Goal: Task Accomplishment & Management: Manage account settings

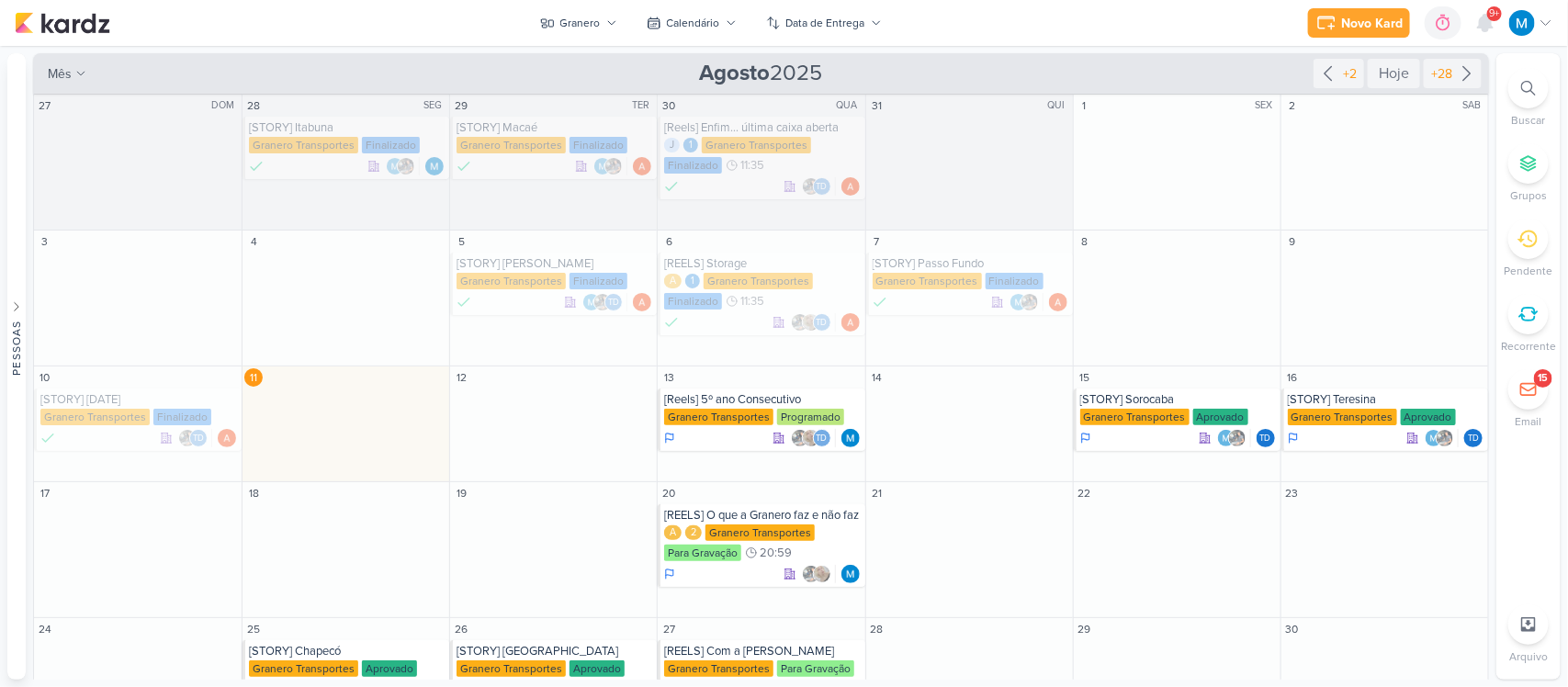
scroll to position [172, 0]
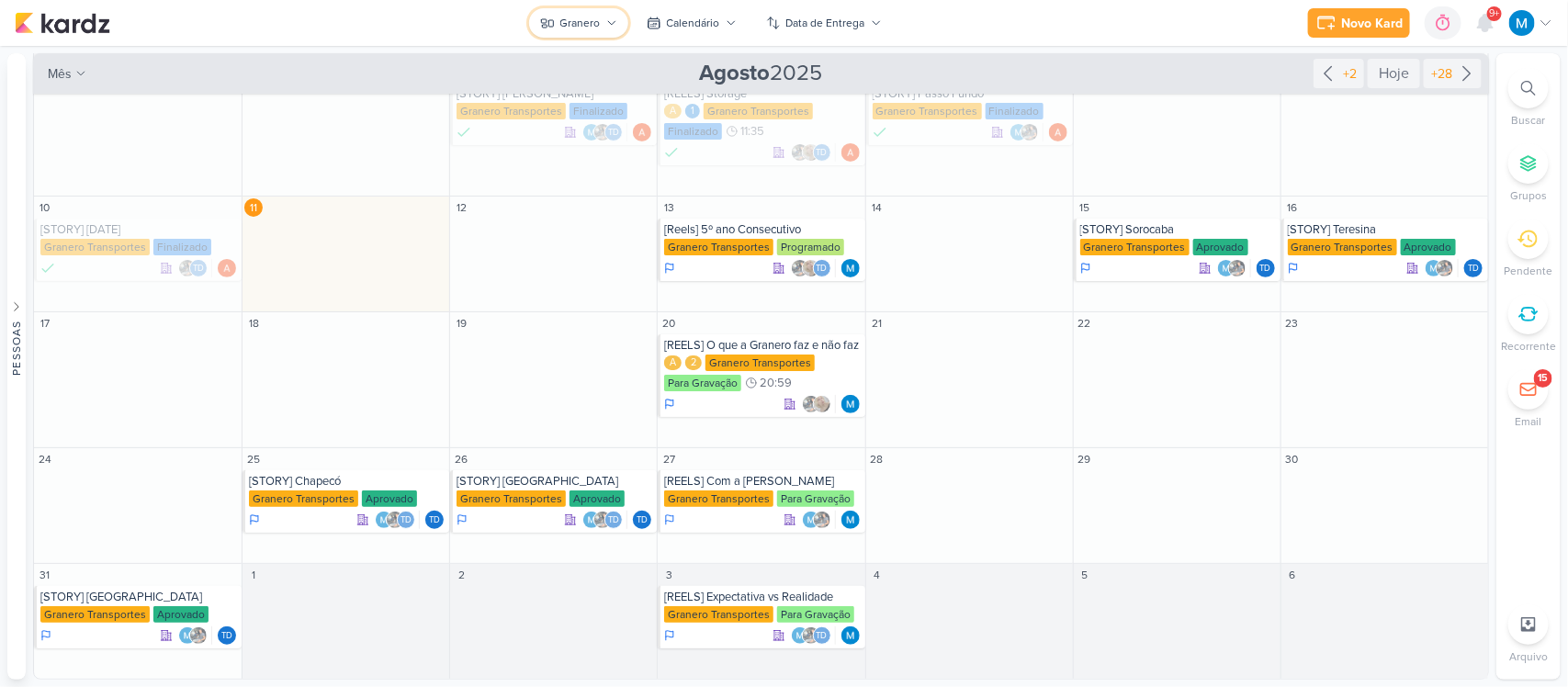
click at [600, 11] on button "Granero" at bounding box center [579, 23] width 100 height 29
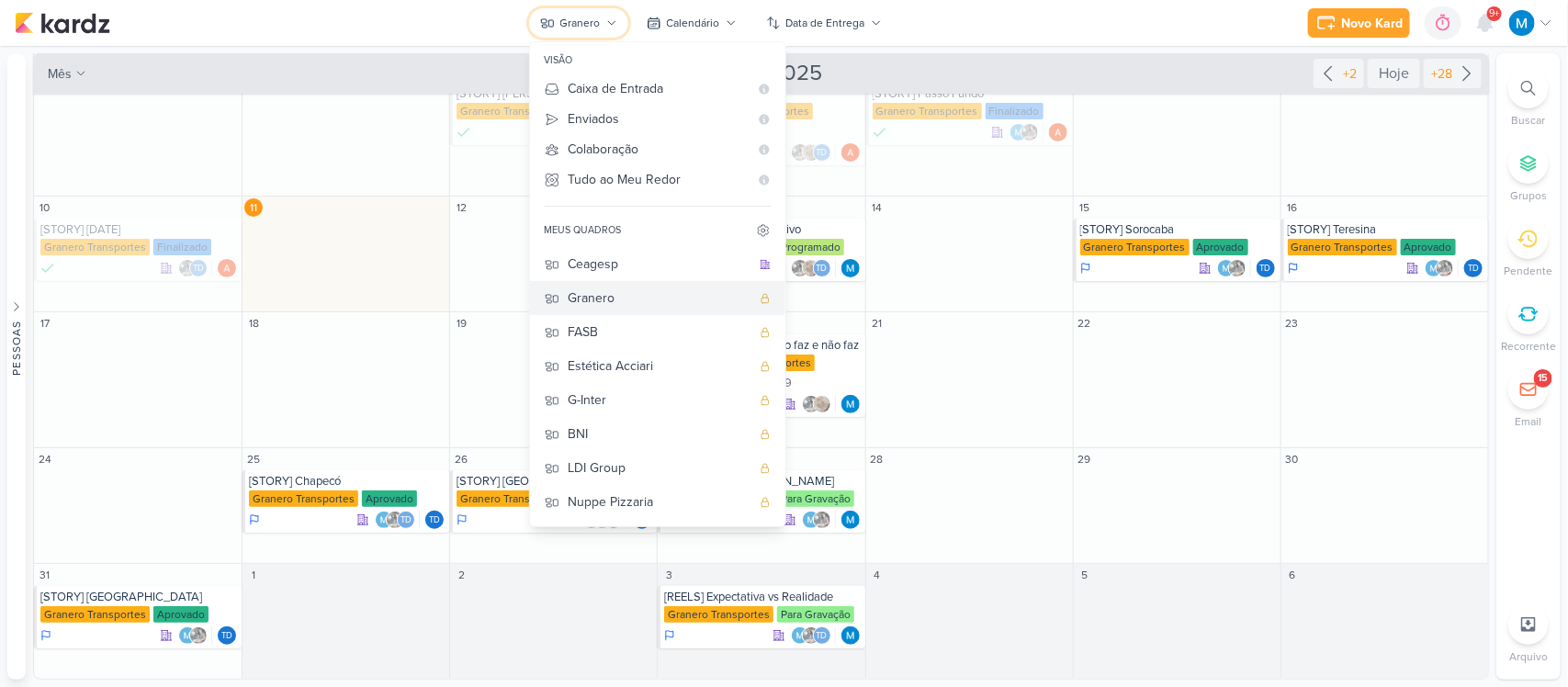
scroll to position [0, 0]
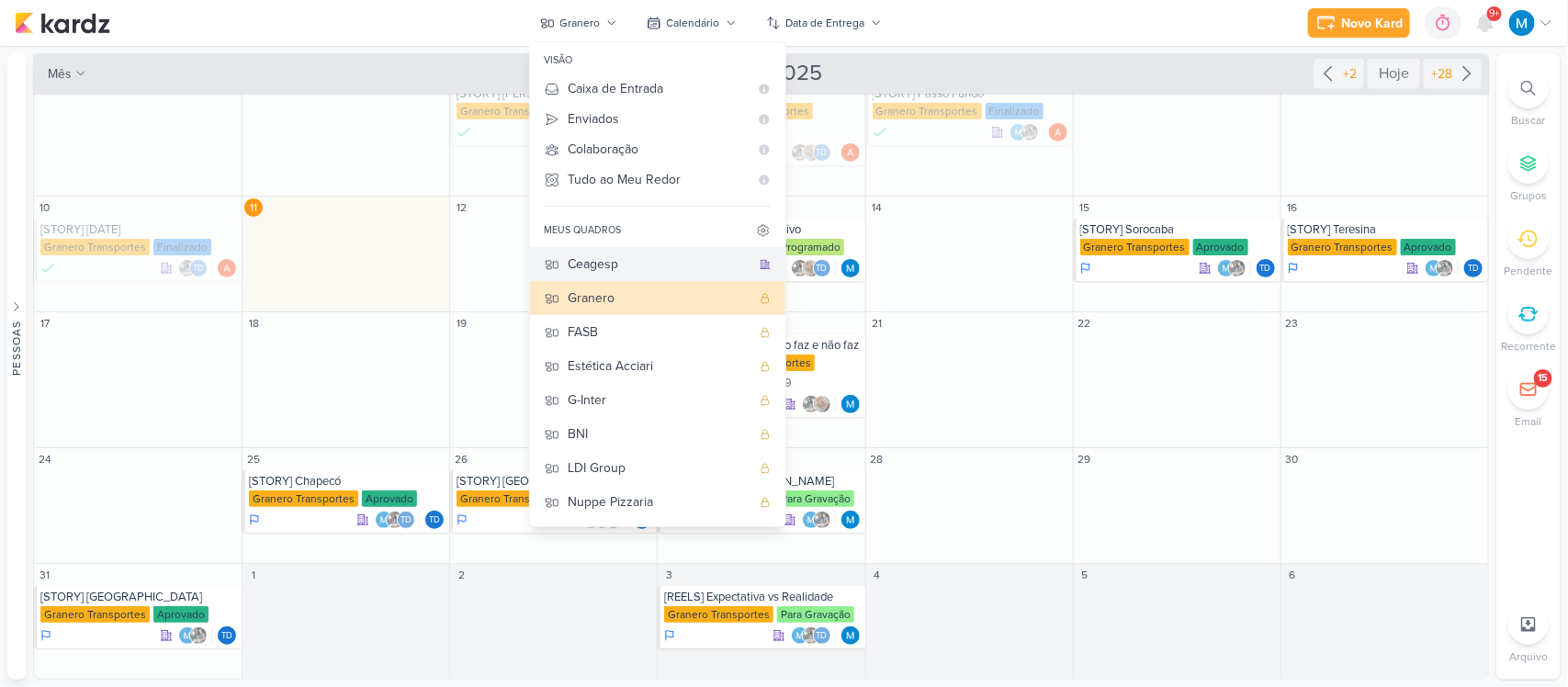
click at [607, 259] on div "Ceagesp" at bounding box center [660, 264] width 182 height 19
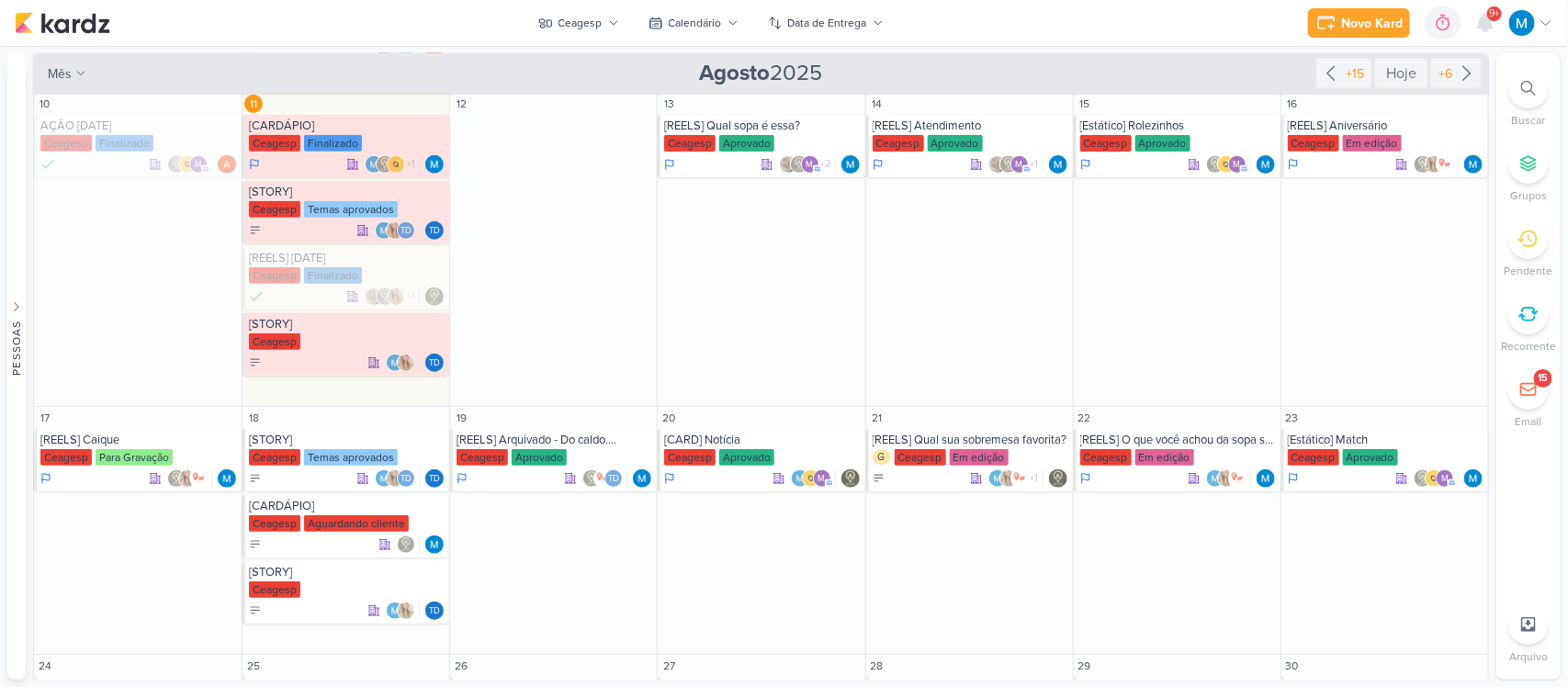
scroll to position [498, 0]
click at [1340, 127] on div "[REELS] Aniversário" at bounding box center [1386, 125] width 196 height 15
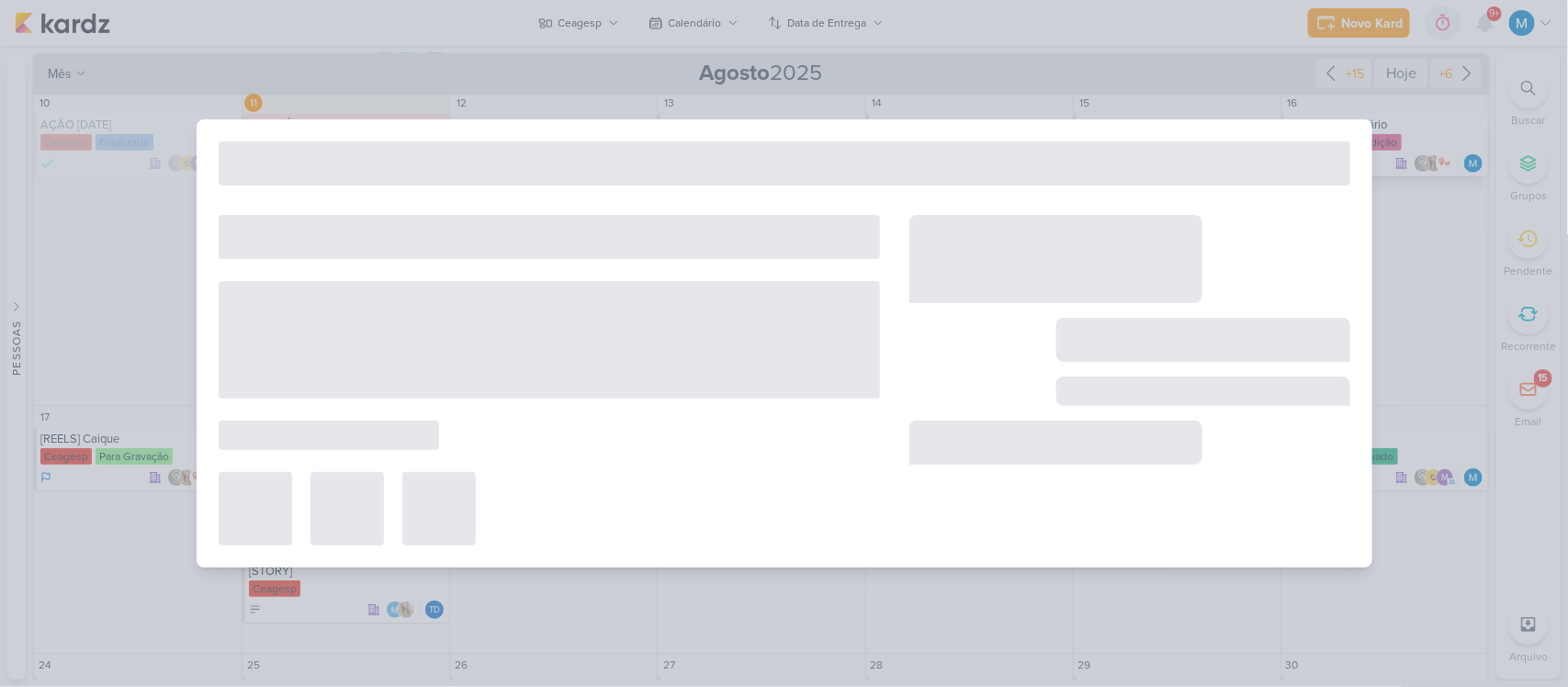
type input "[REELS] Aniversário"
type input "[DATE] 23:59"
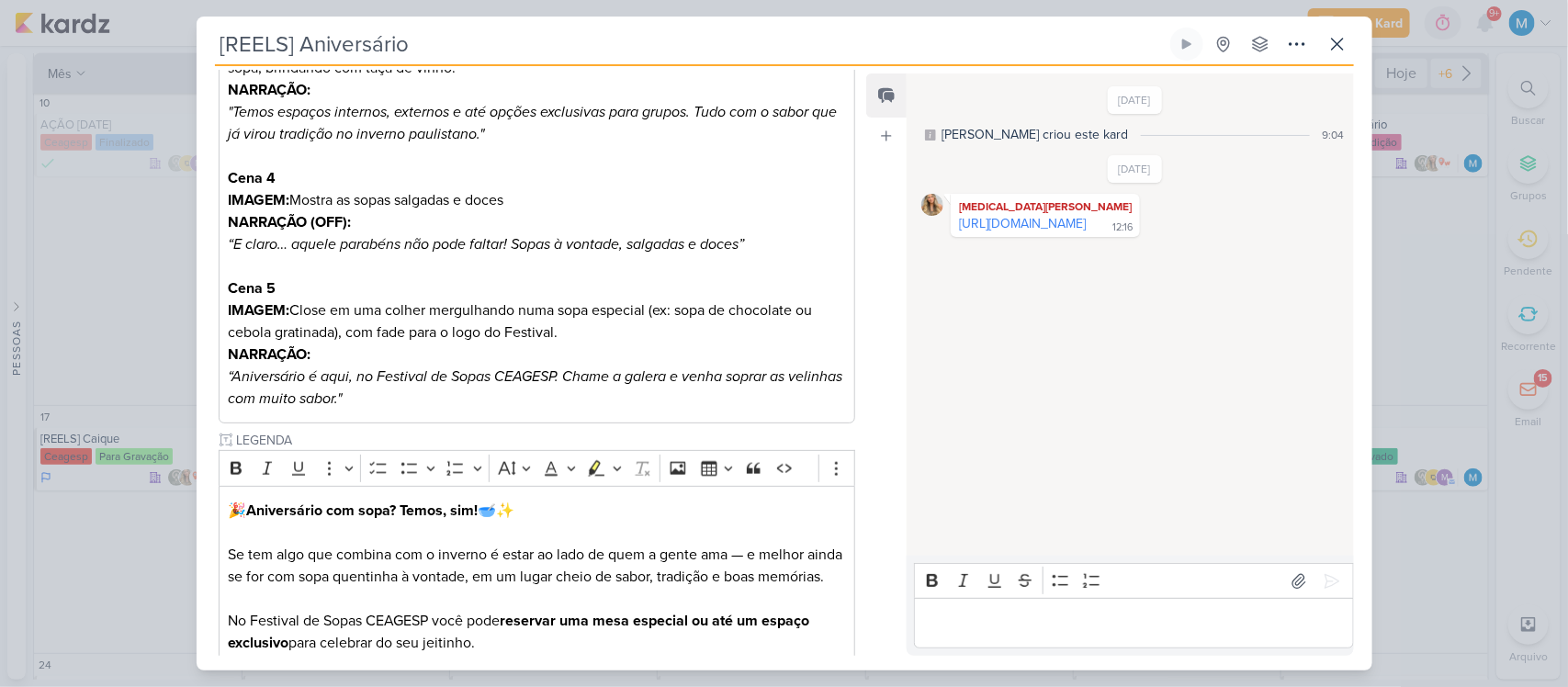
scroll to position [1347, 0]
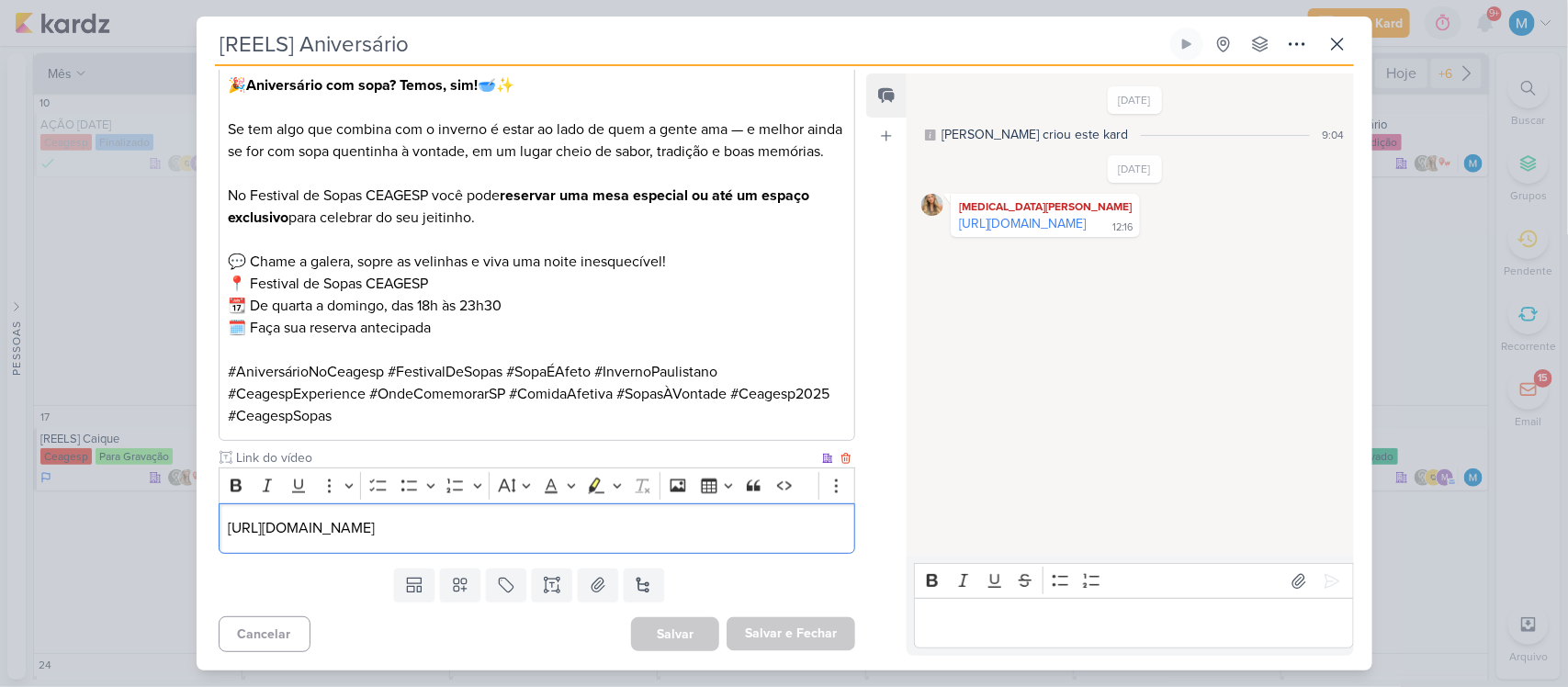
click at [741, 522] on p "[URL][DOMAIN_NAME]" at bounding box center [536, 527] width 618 height 22
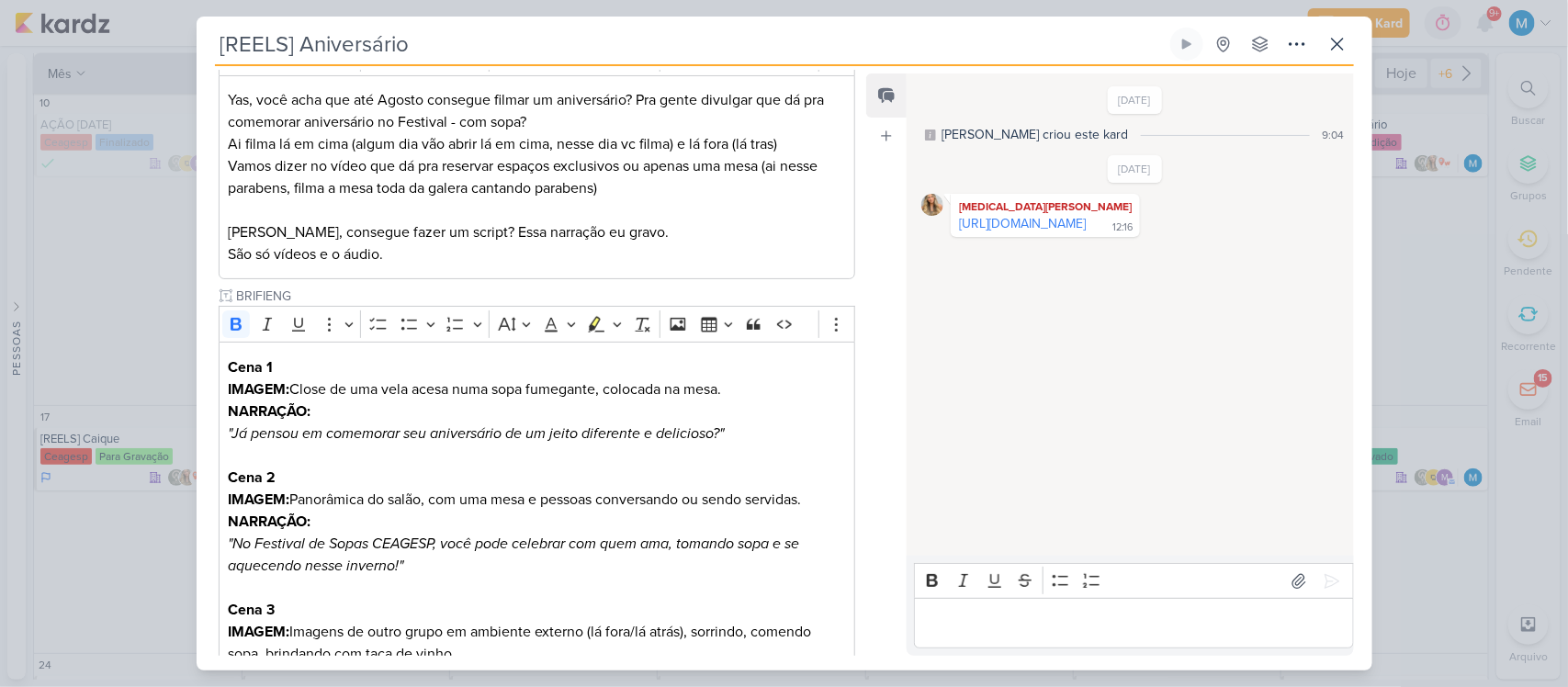
scroll to position [310, 0]
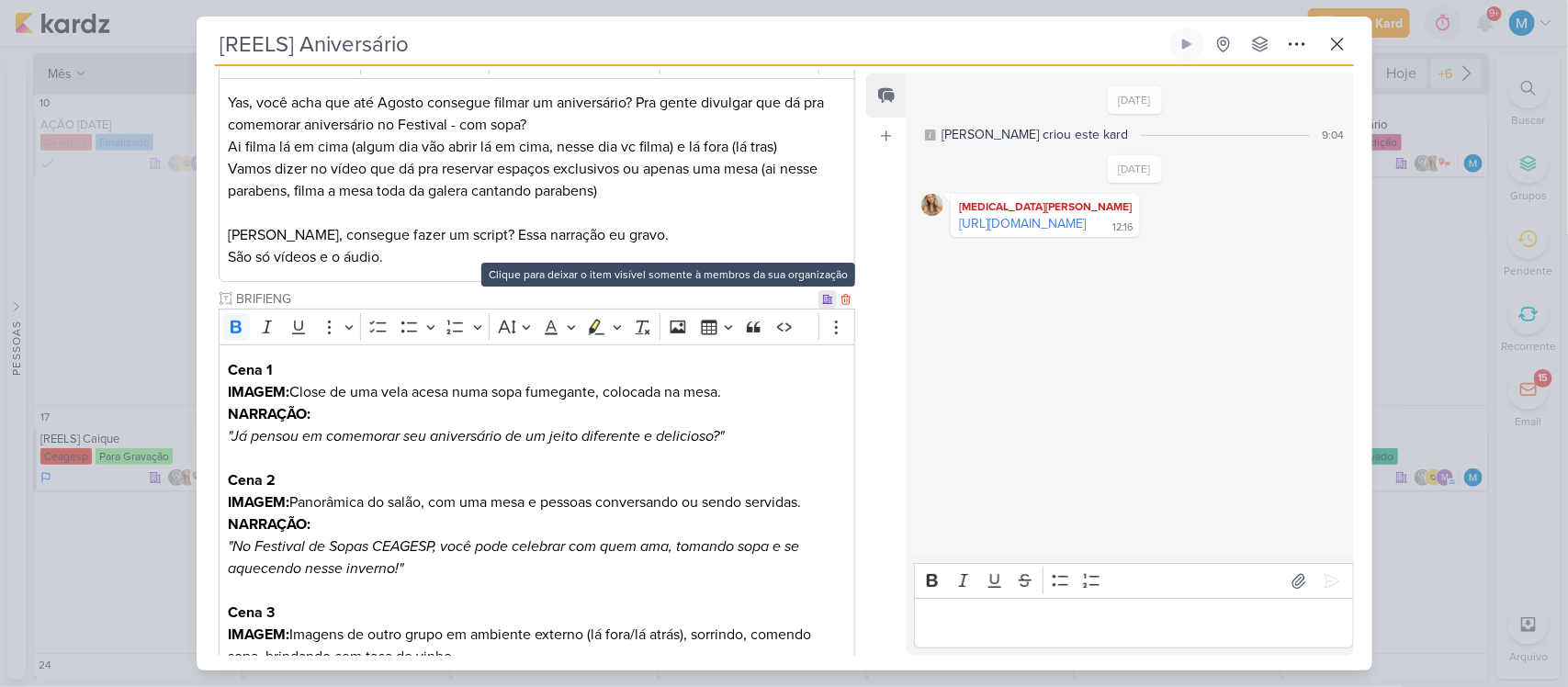
click at [823, 300] on icon at bounding box center [828, 299] width 11 height 11
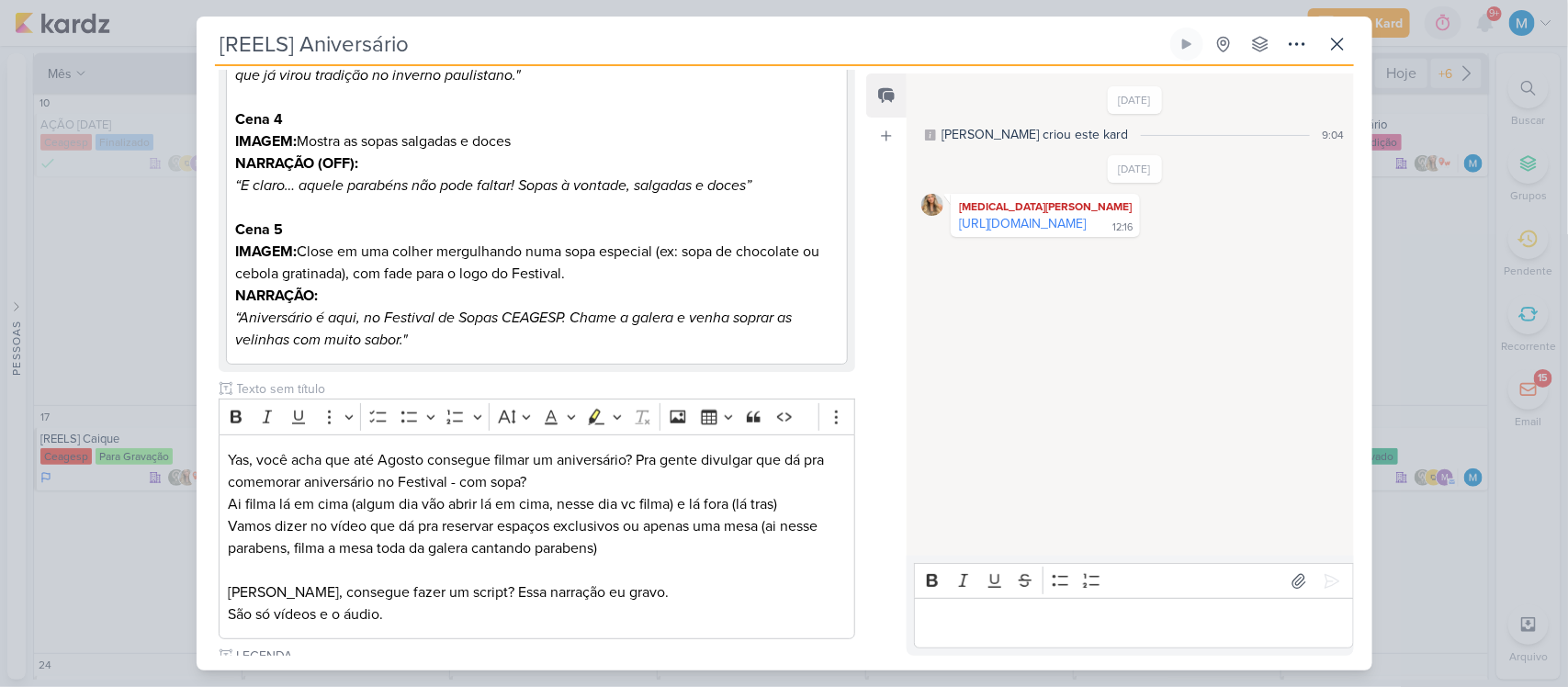
scroll to position [684, 0]
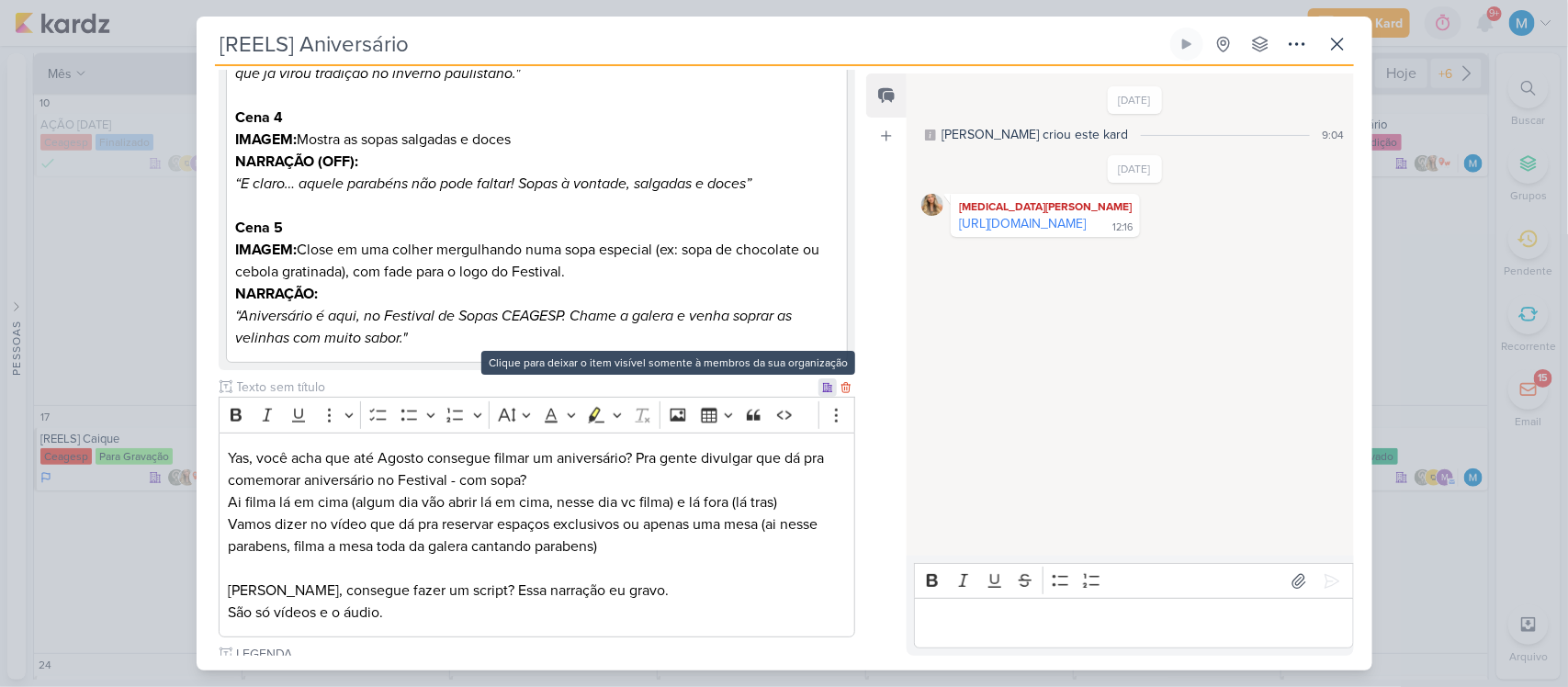
click at [824, 388] on icon at bounding box center [828, 387] width 9 height 9
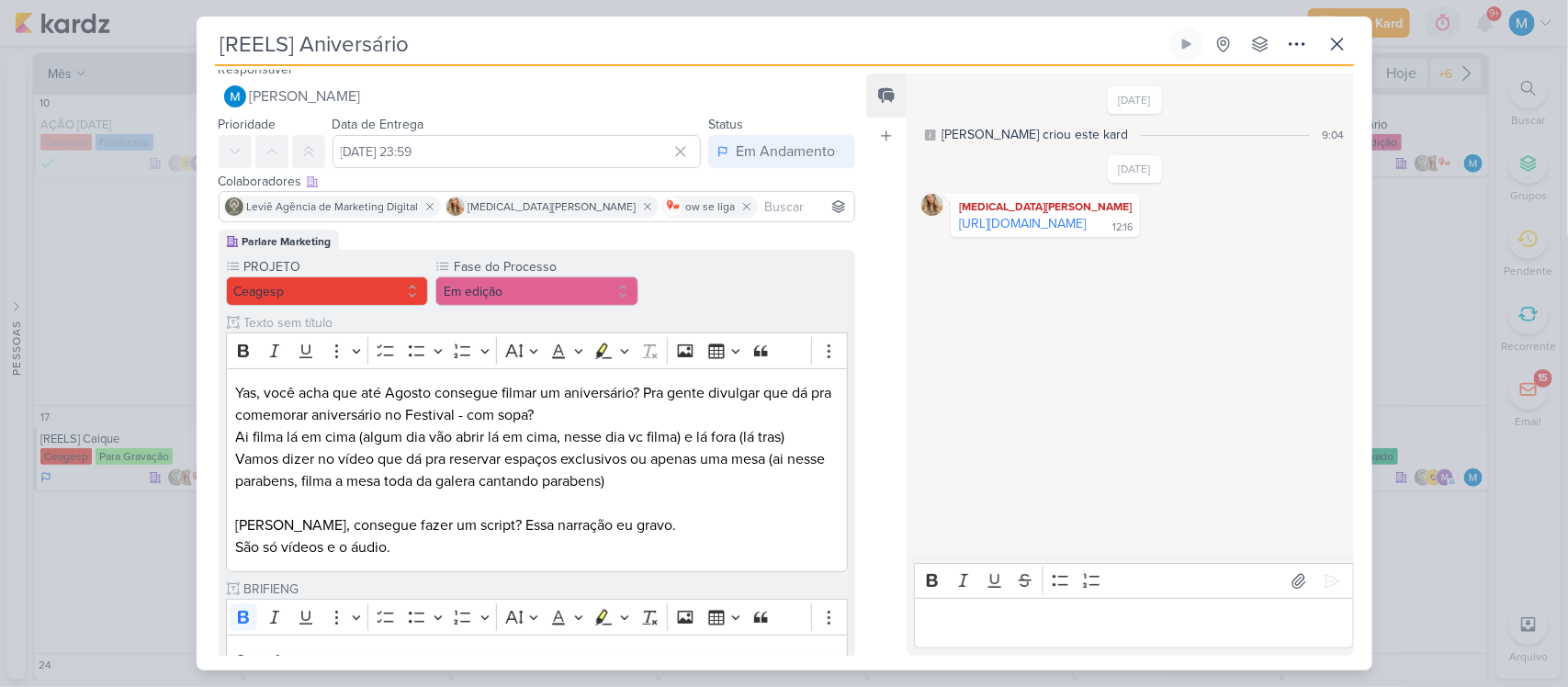
scroll to position [0, 0]
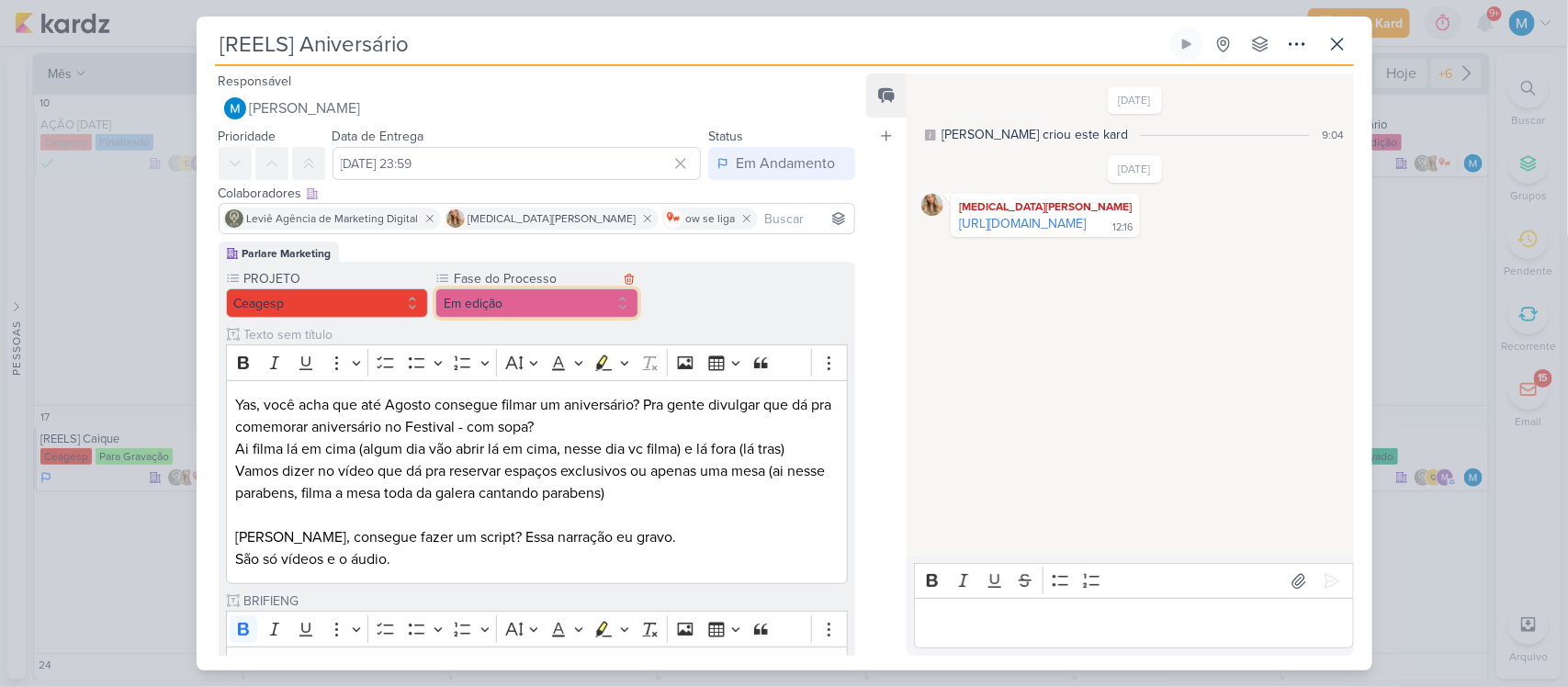
click at [529, 294] on button "Em edição" at bounding box center [537, 303] width 203 height 29
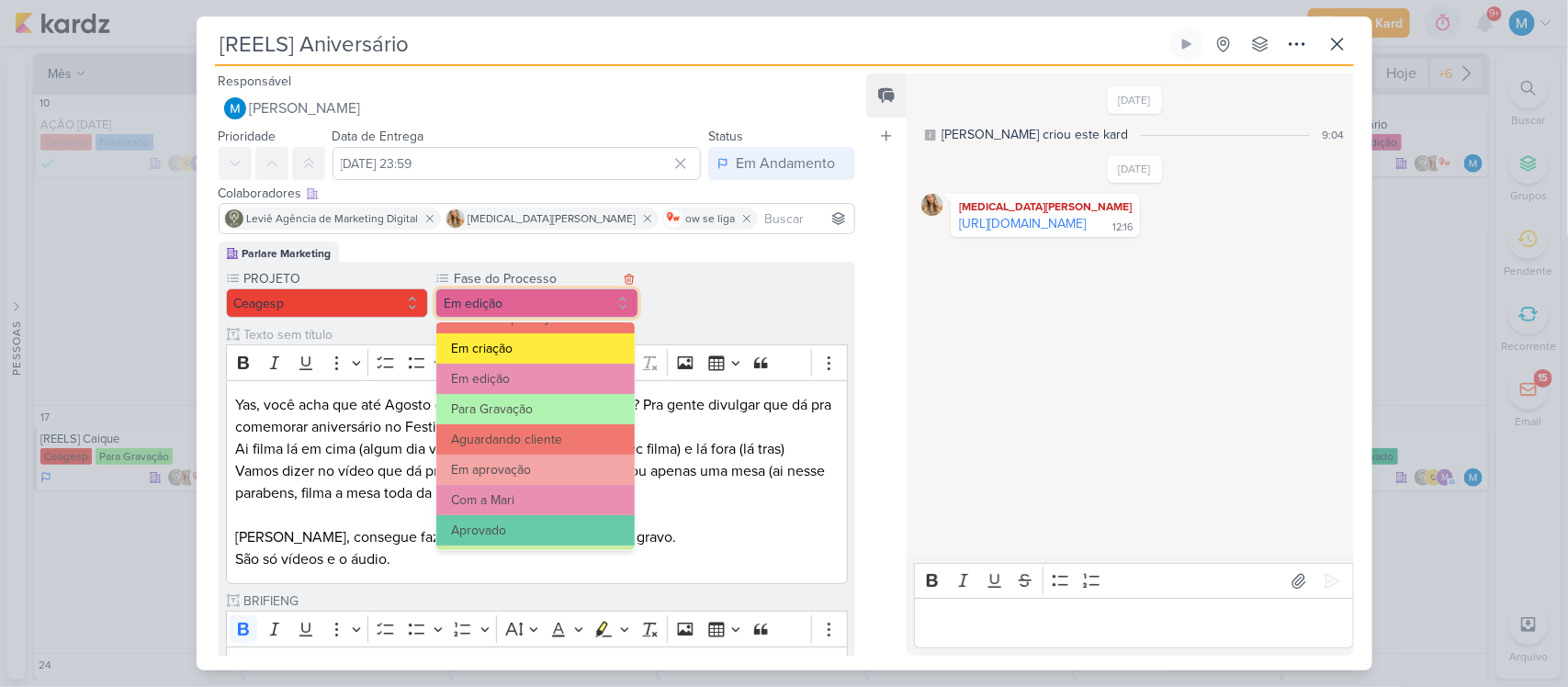
scroll to position [117, 0]
click at [534, 460] on button "Em aprovação" at bounding box center [535, 468] width 198 height 30
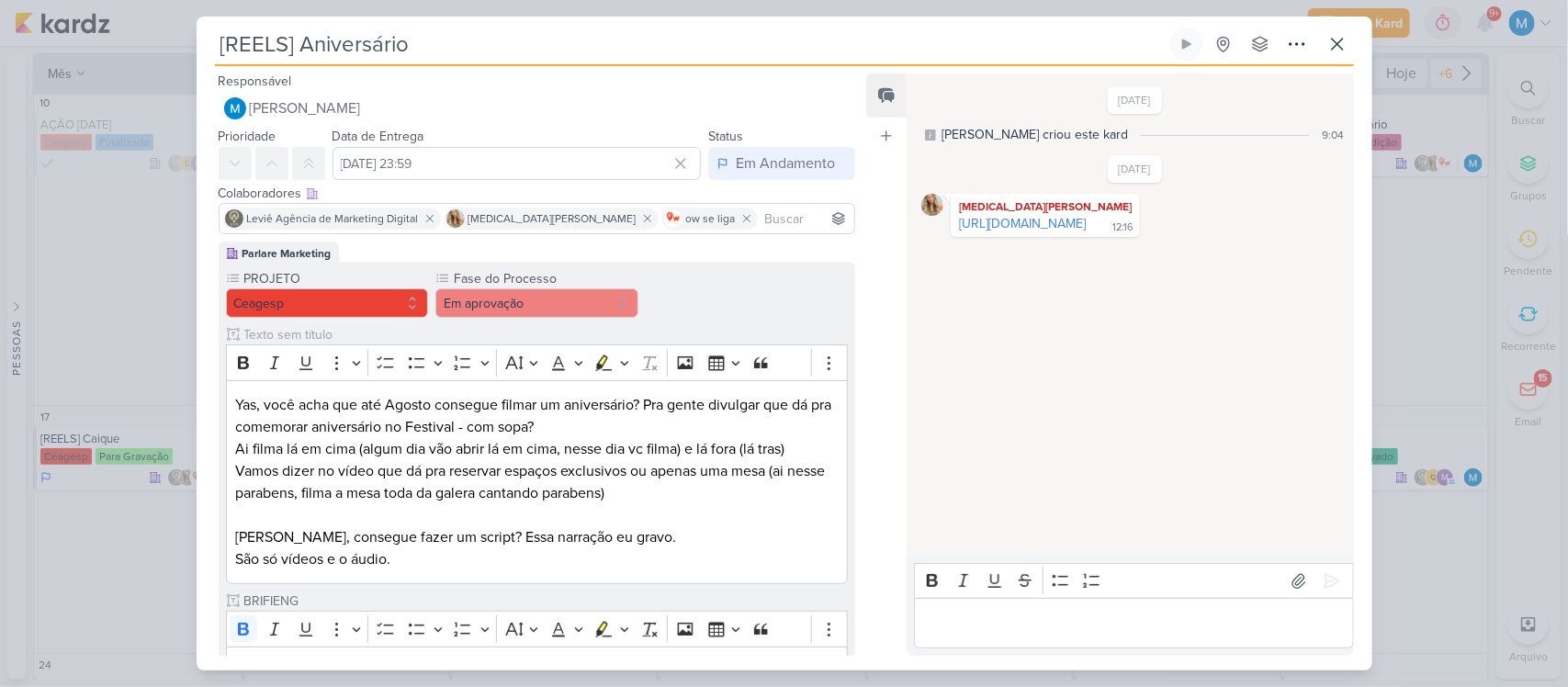
click at [762, 212] on input at bounding box center [806, 219] width 90 height 22
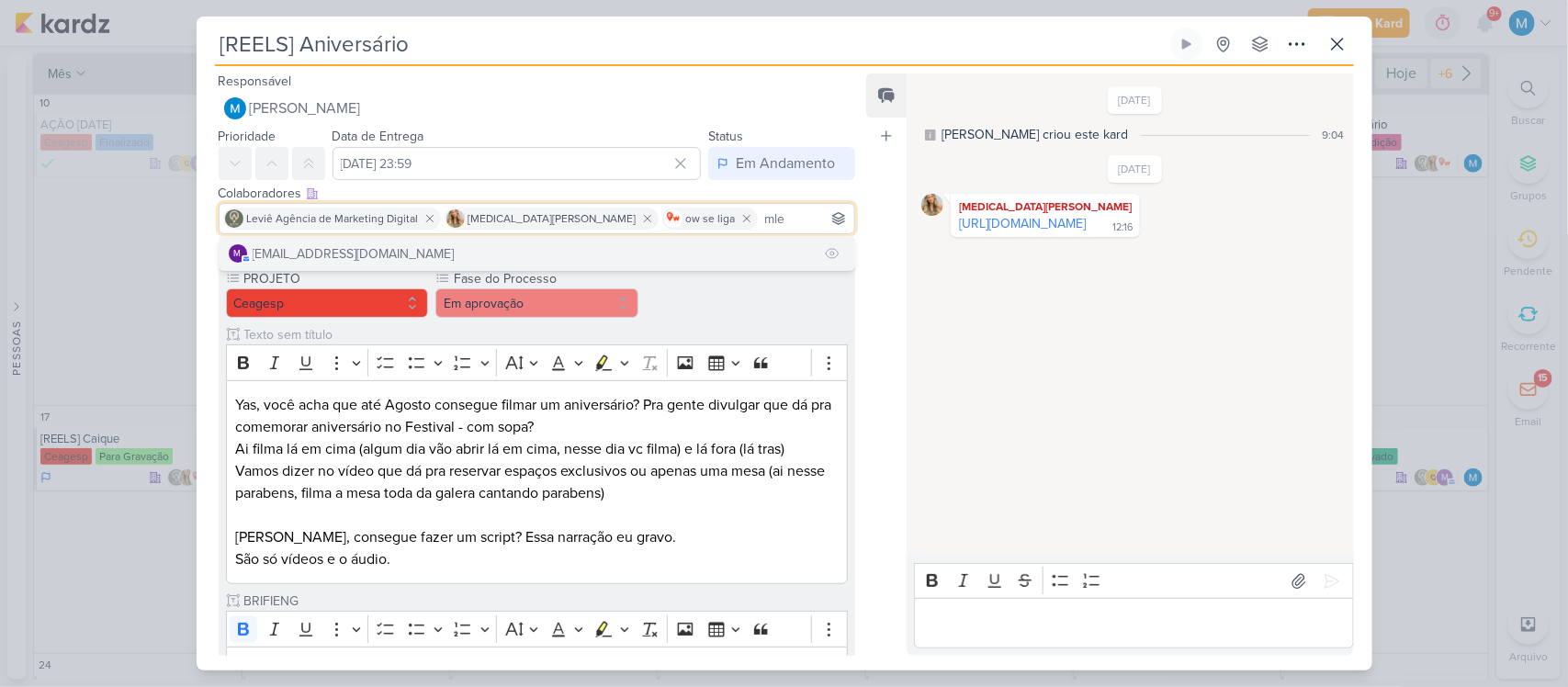
type input "mle"
click at [502, 253] on button "m [EMAIL_ADDRESS][DOMAIN_NAME]" at bounding box center [537, 254] width 636 height 33
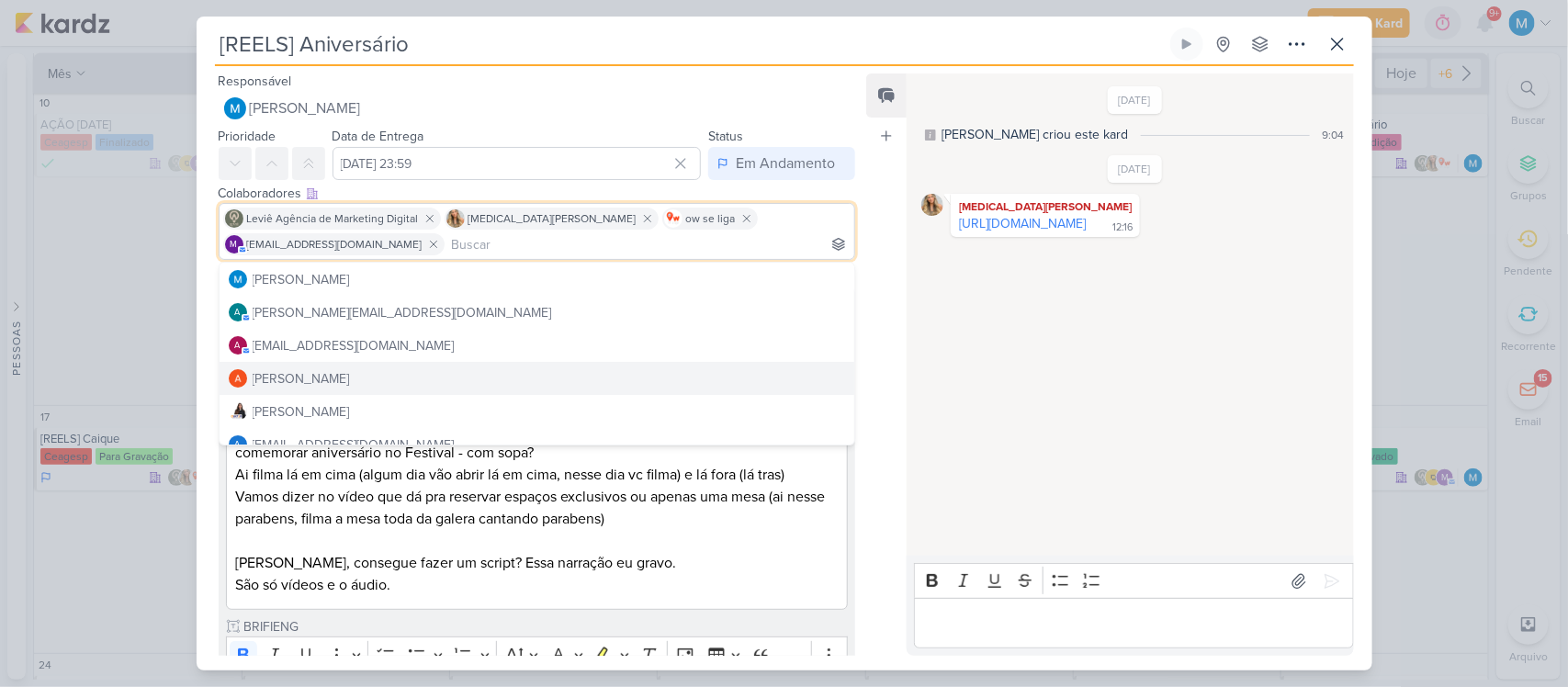
click at [878, 393] on div "Feed Atrelar email Solte o email para atrelar ao kard" at bounding box center [887, 365] width 41 height 582
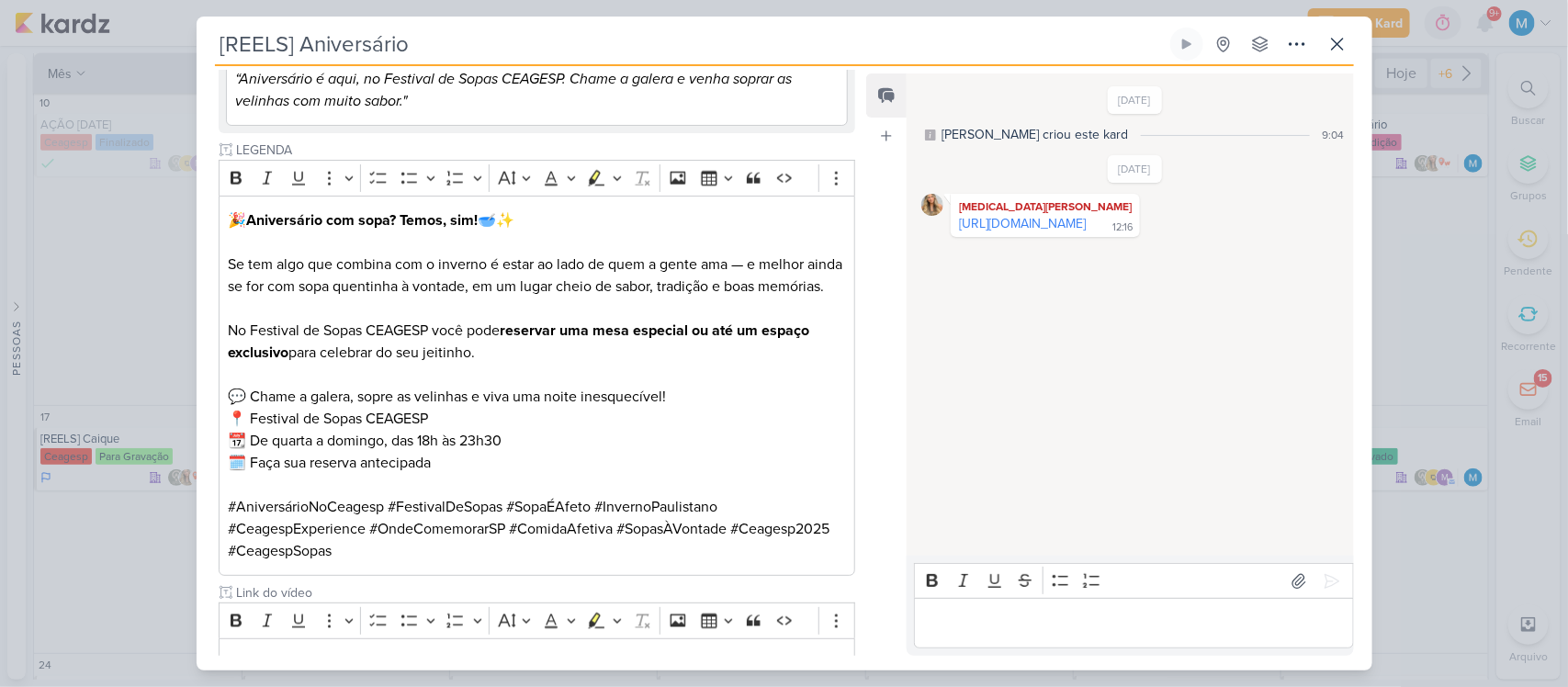
scroll to position [1215, 0]
click at [353, 585] on input "Link do vídeo" at bounding box center [527, 592] width 587 height 19
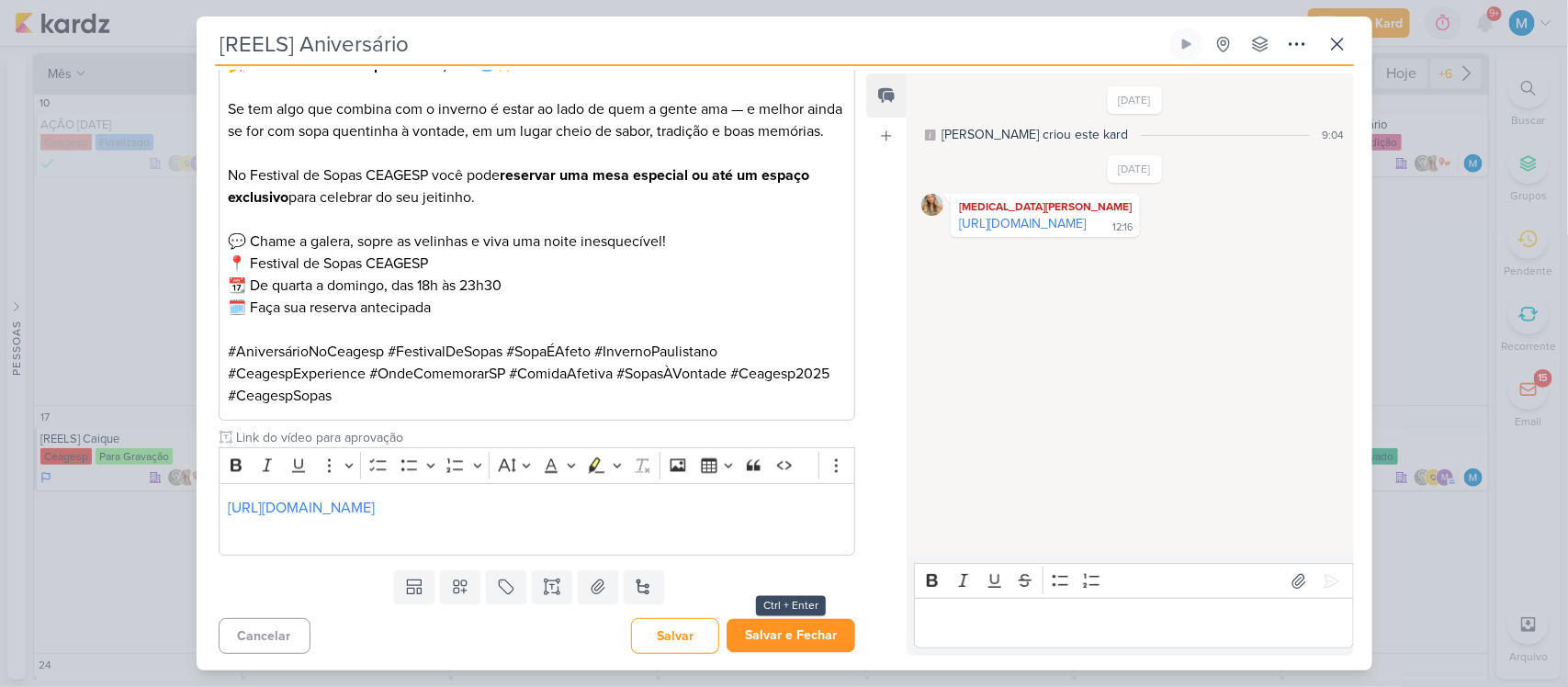
type input "Link do vídeo para aprovação"
click at [814, 619] on button "Salvar e Fechar" at bounding box center [791, 636] width 129 height 34
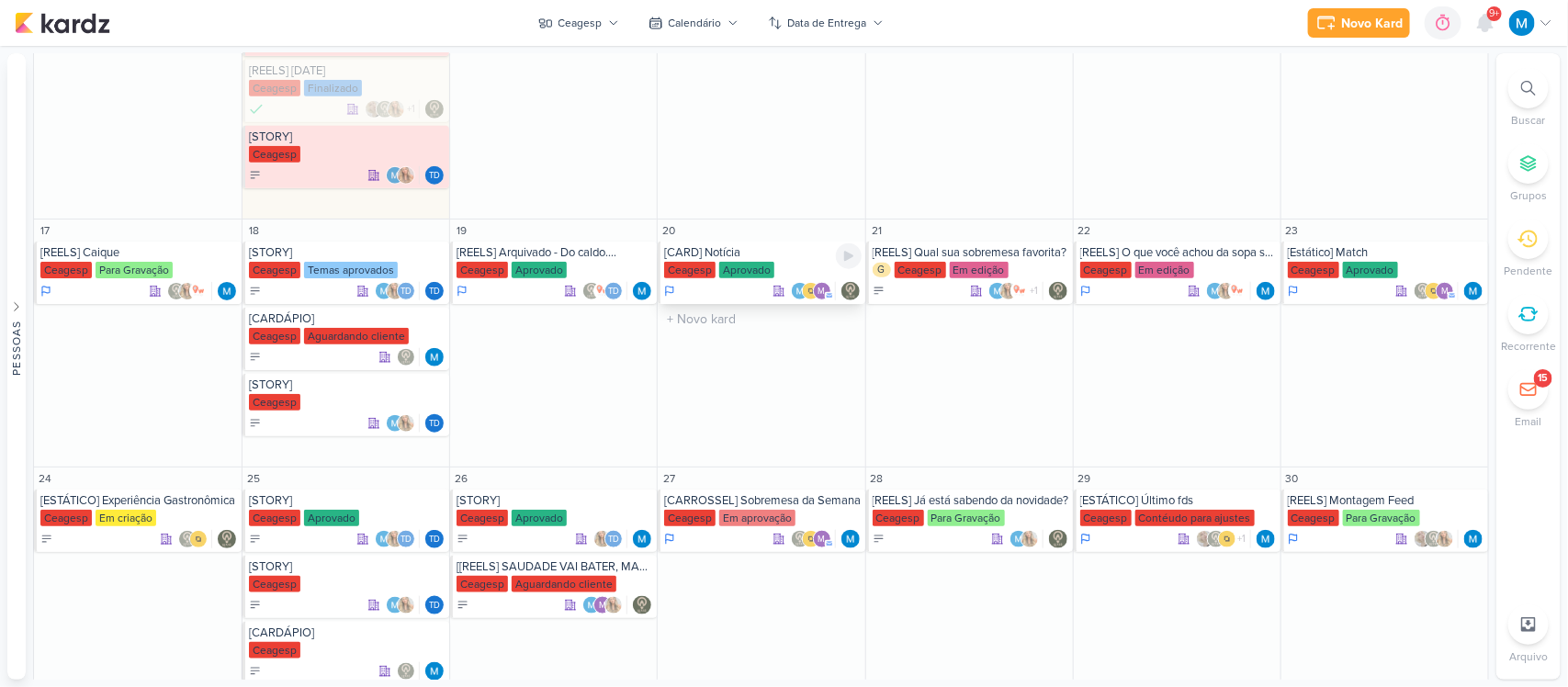
scroll to position [814, 0]
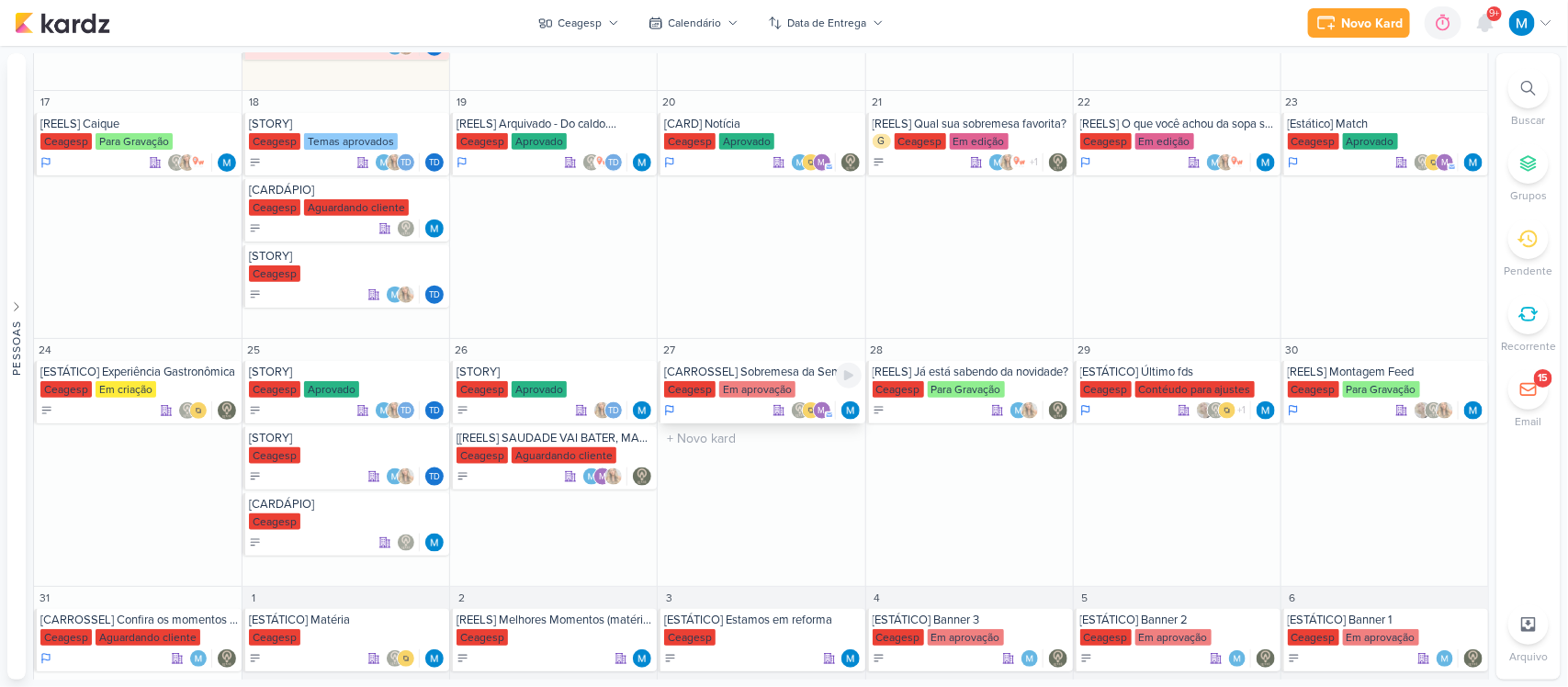
click at [758, 377] on div "[CARROSSEL] Sobremesa da Semana" at bounding box center [762, 372] width 196 height 15
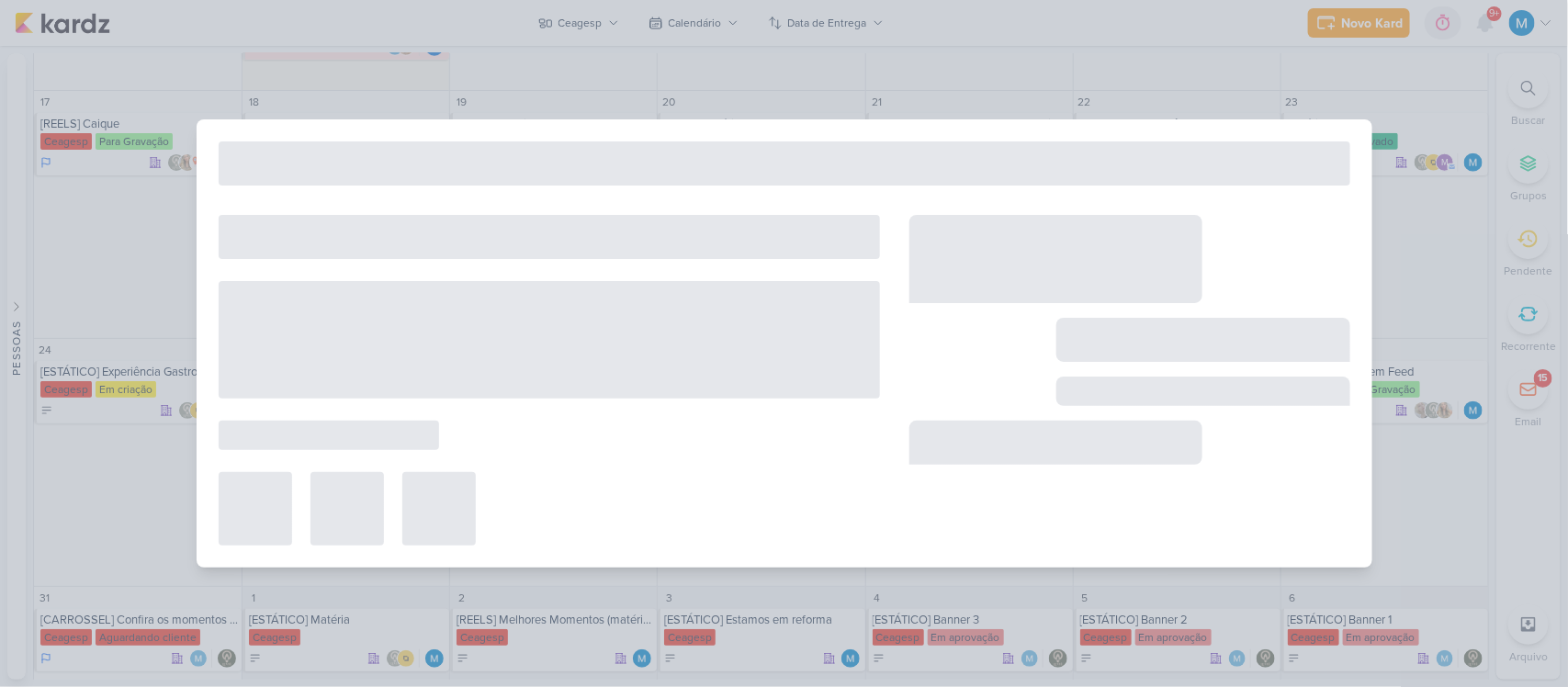
type input "[CARROSSEL] Sobremesa da Semana"
type input "[DATE] 23:59"
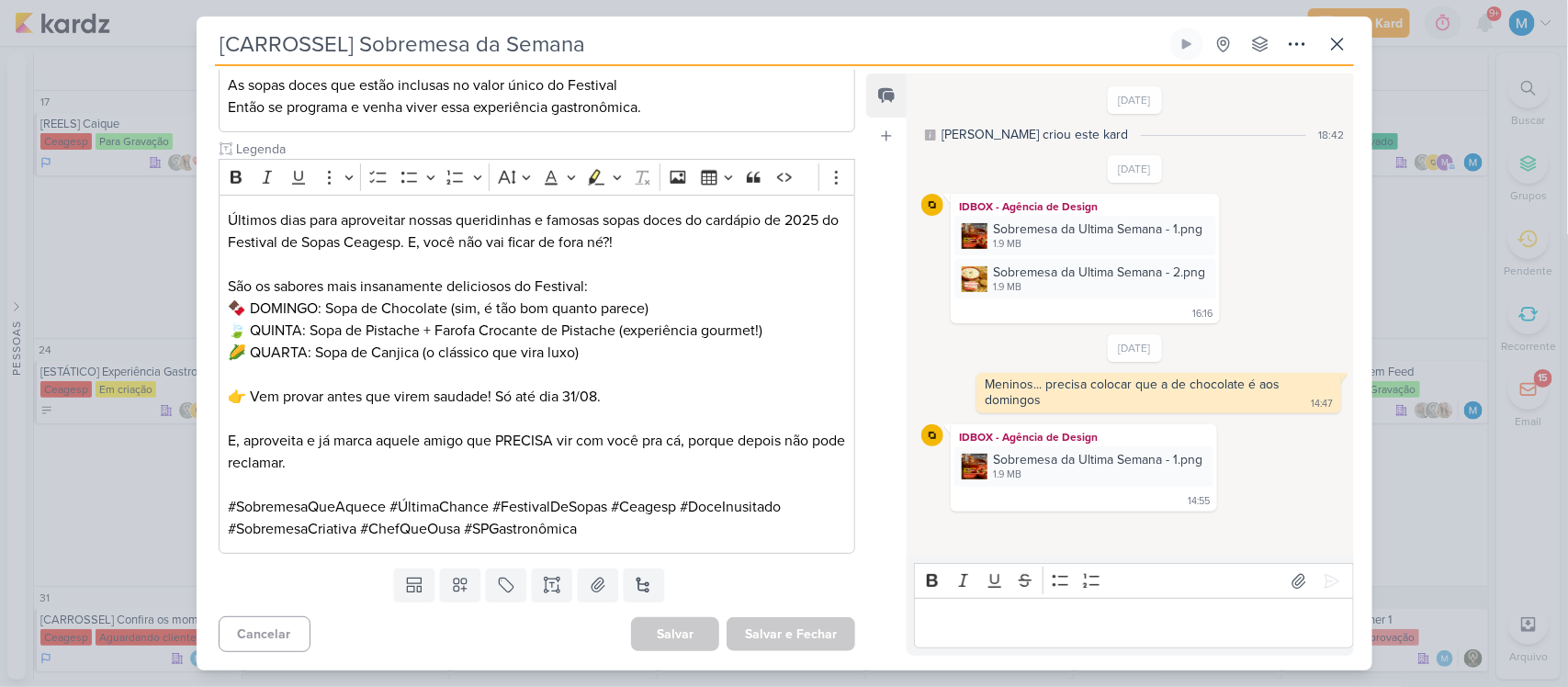
scroll to position [0, 0]
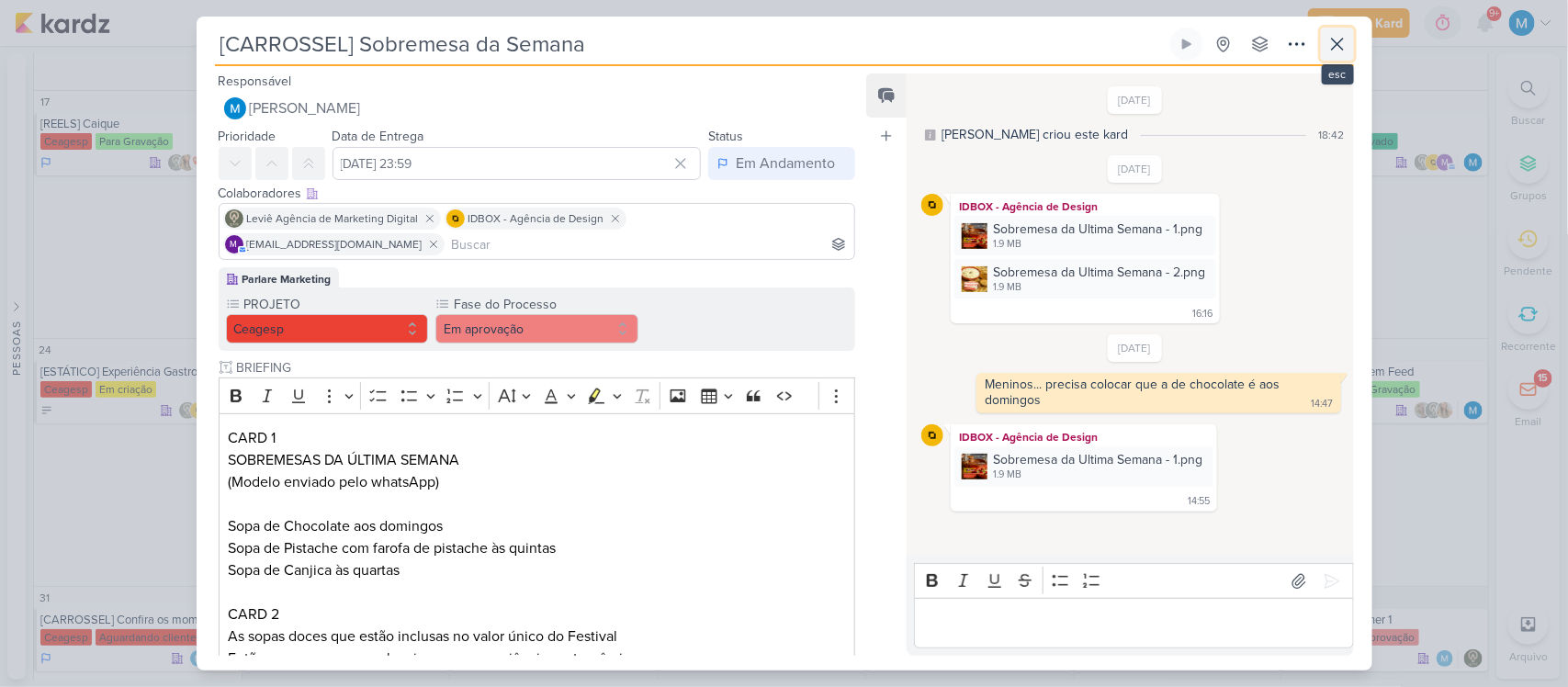
click at [1337, 48] on icon at bounding box center [1338, 44] width 22 height 22
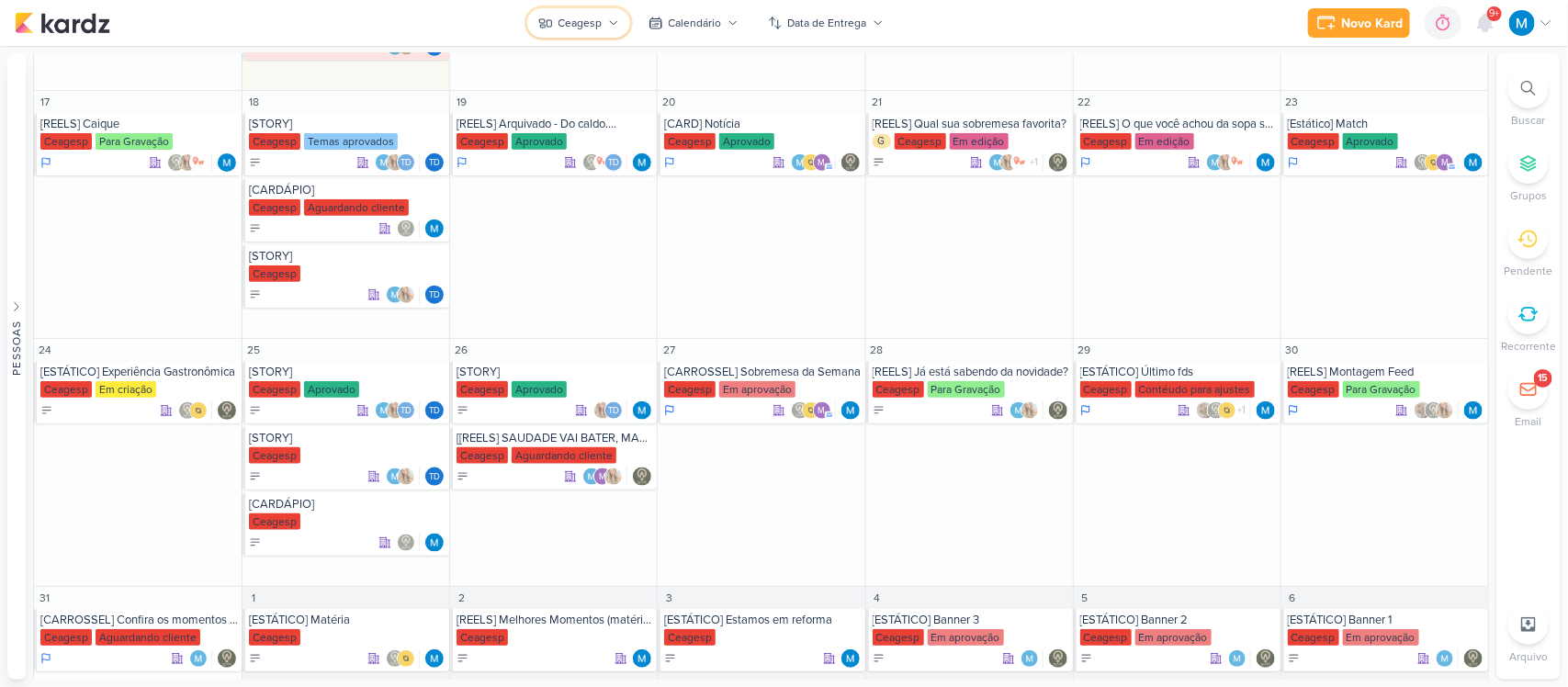
click at [597, 25] on div "Ceagesp" at bounding box center [581, 22] width 45 height 16
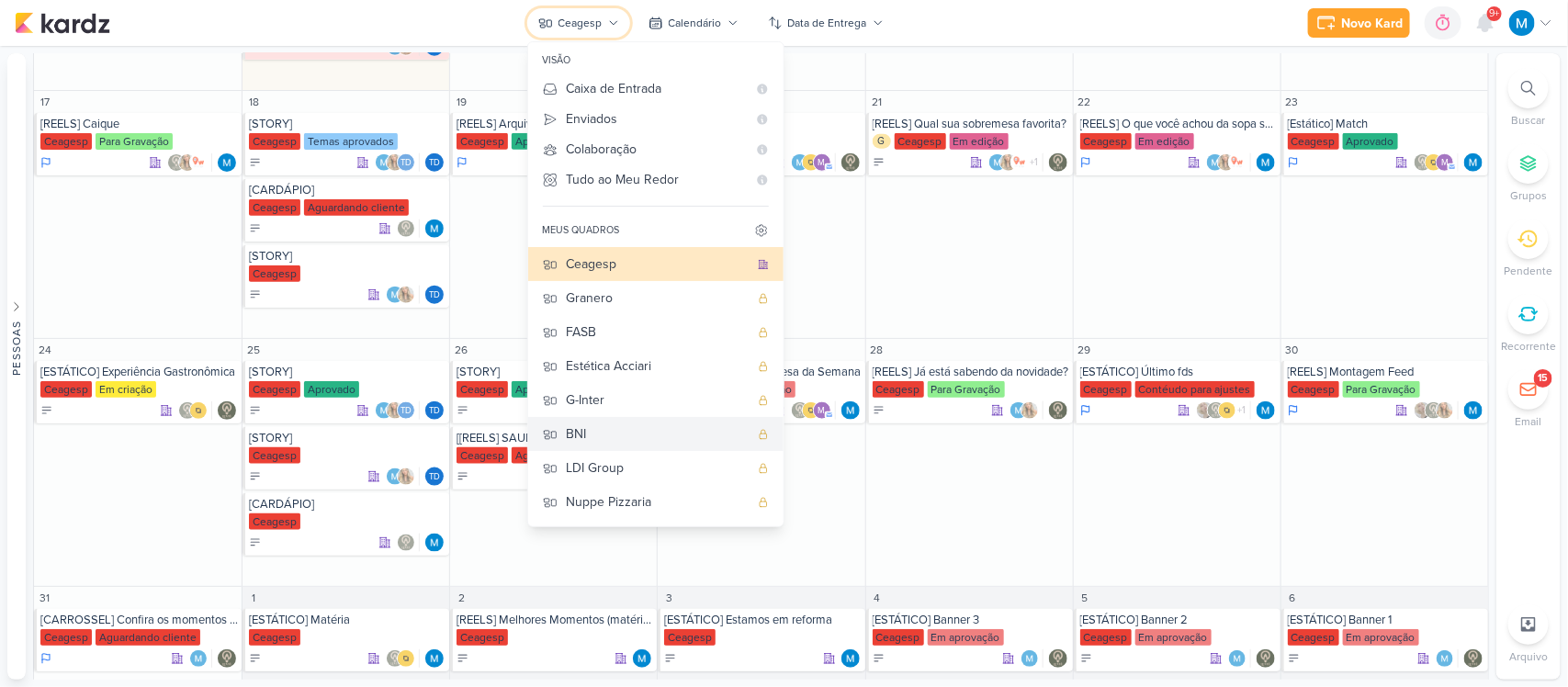
scroll to position [134, 0]
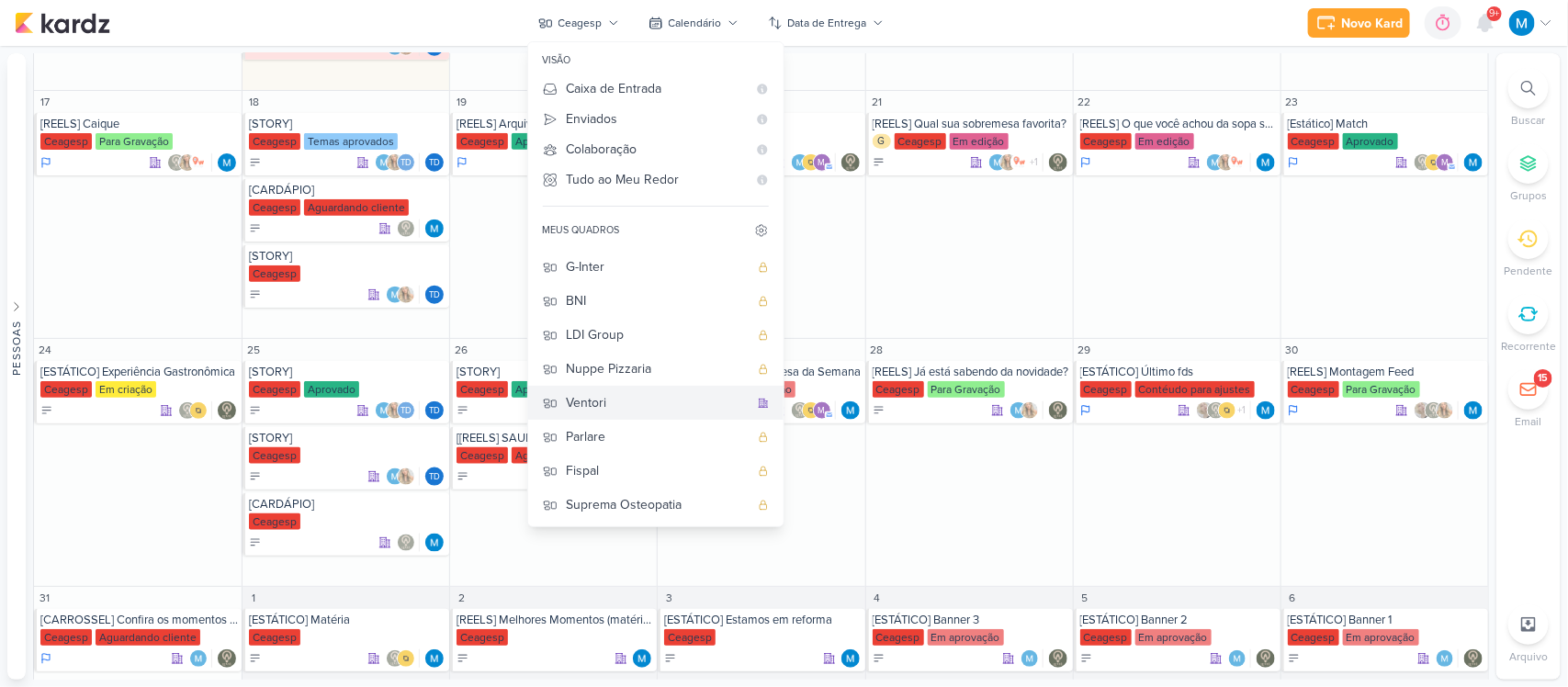
click at [611, 401] on div "Ventori" at bounding box center [658, 403] width 182 height 19
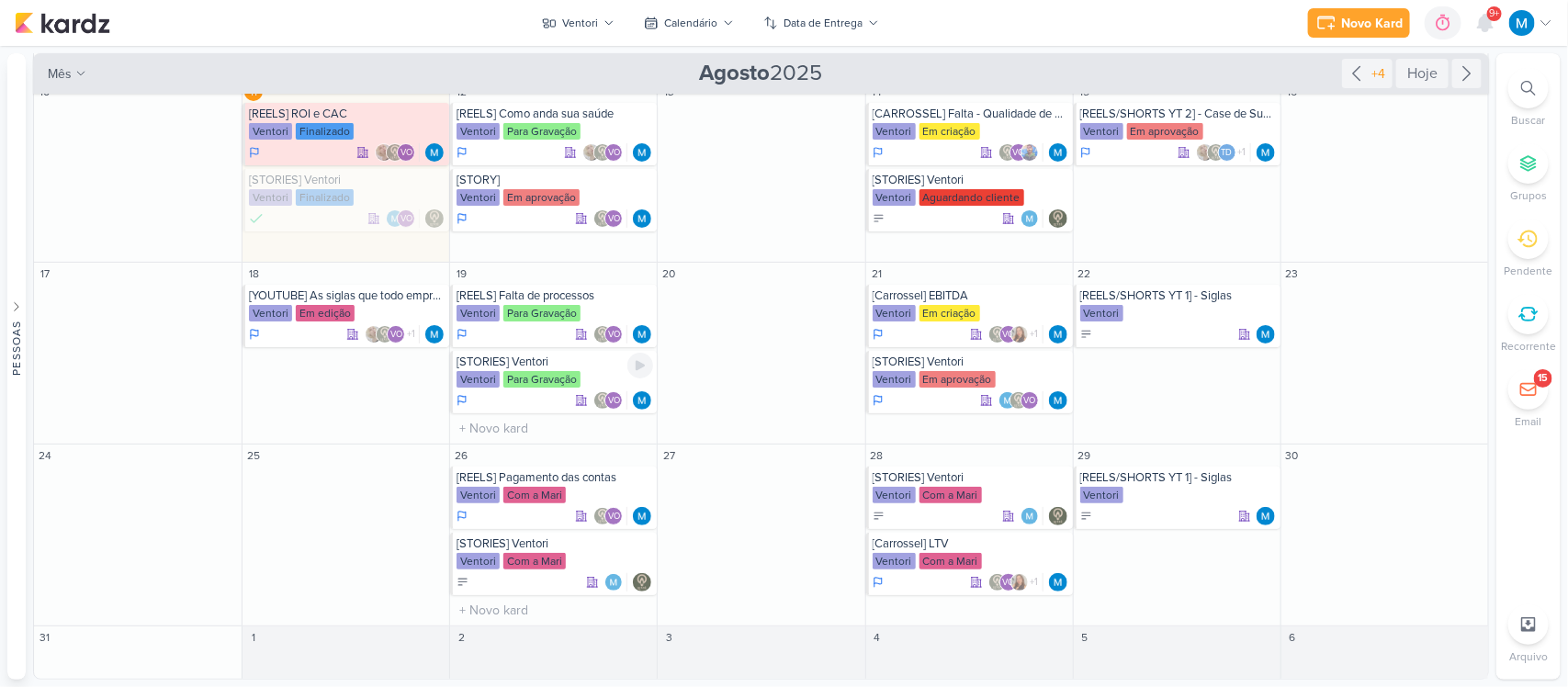
scroll to position [186, 0]
click at [947, 113] on div "[CARROSSEL] Falta - Qualidade de Vida" at bounding box center [971, 113] width 196 height 15
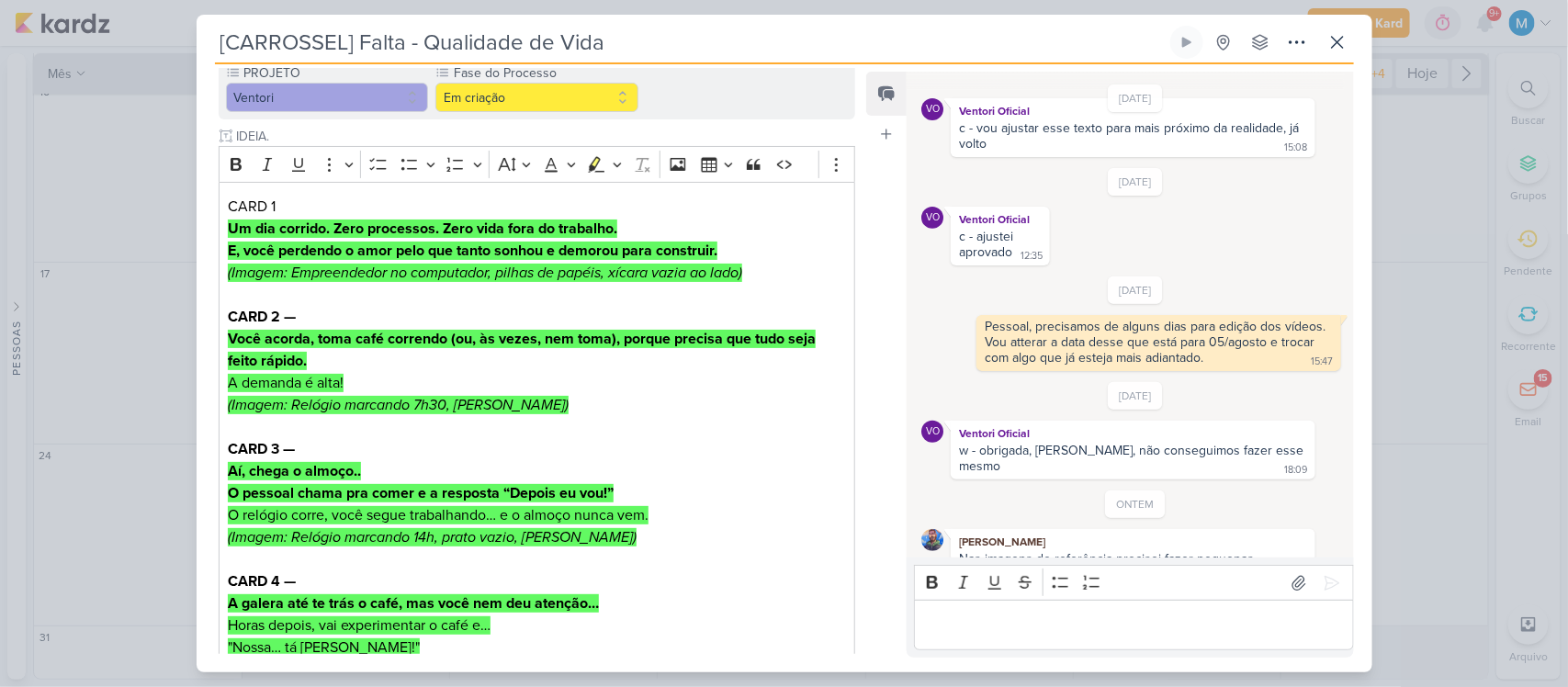
scroll to position [69, 0]
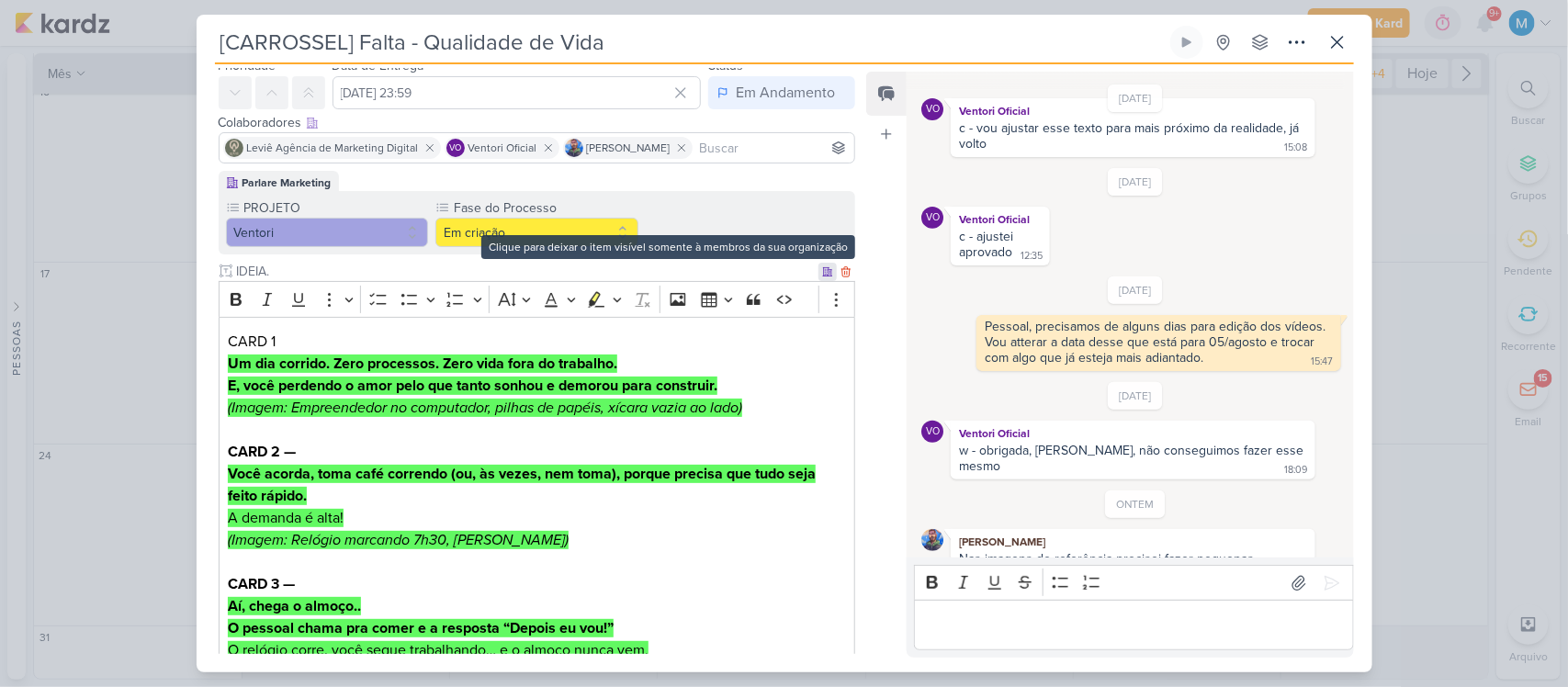
click at [823, 266] on icon at bounding box center [828, 271] width 11 height 11
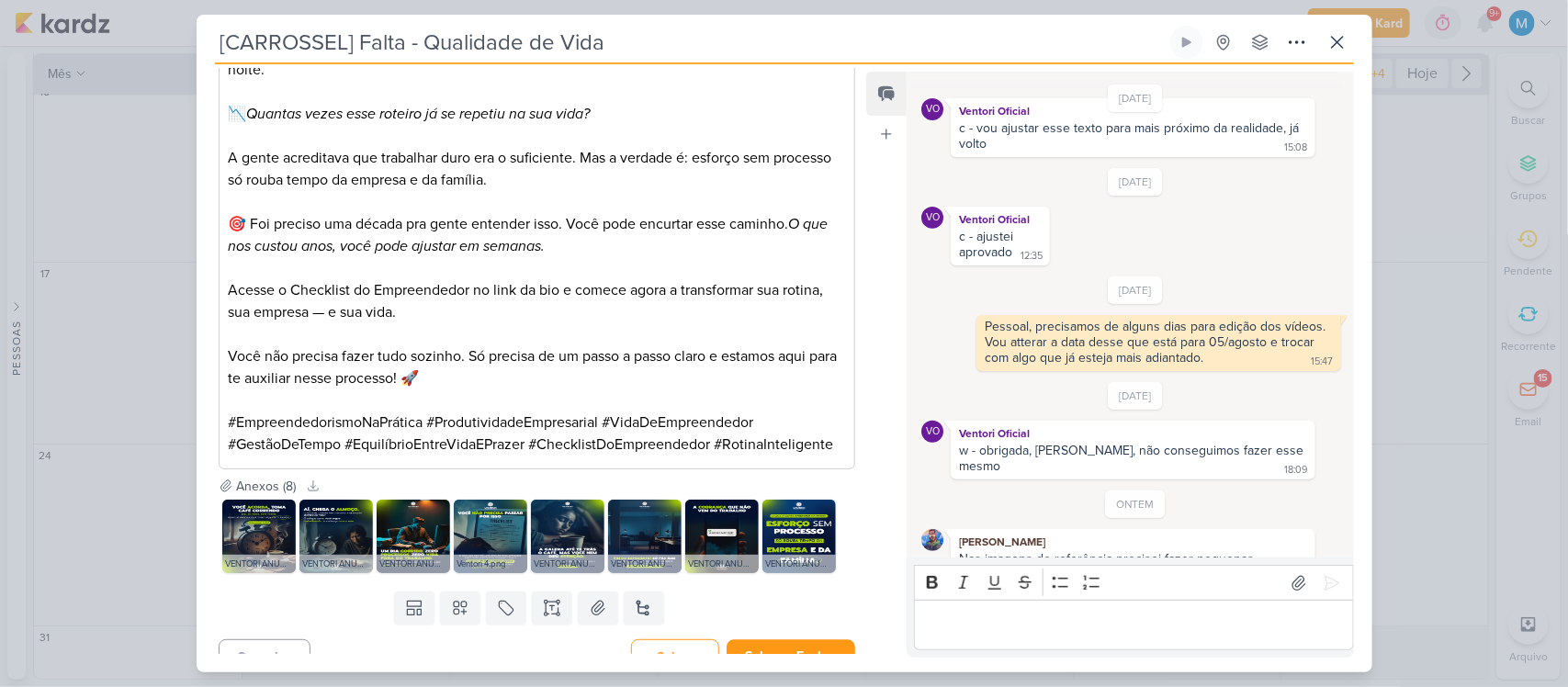
scroll to position [1559, 0]
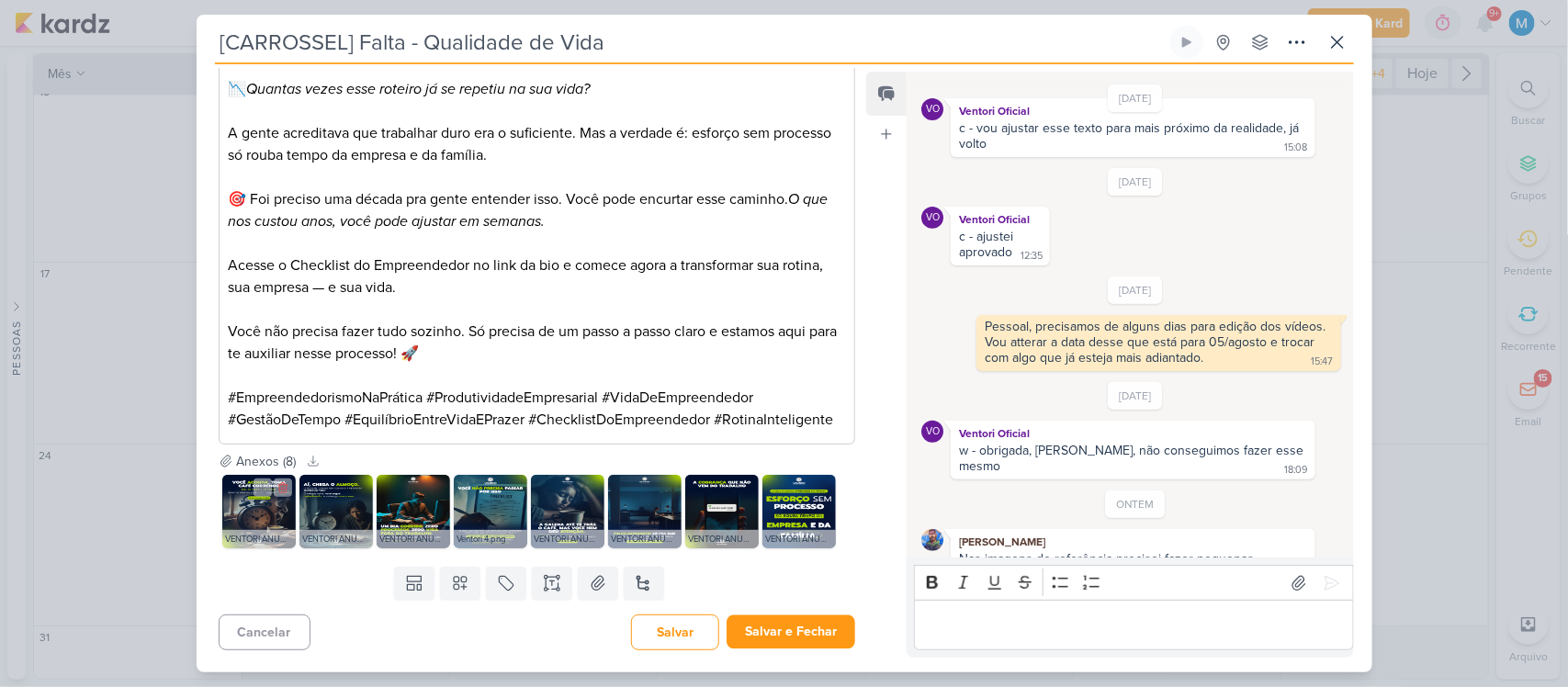
click at [249, 503] on img at bounding box center [259, 512] width 74 height 74
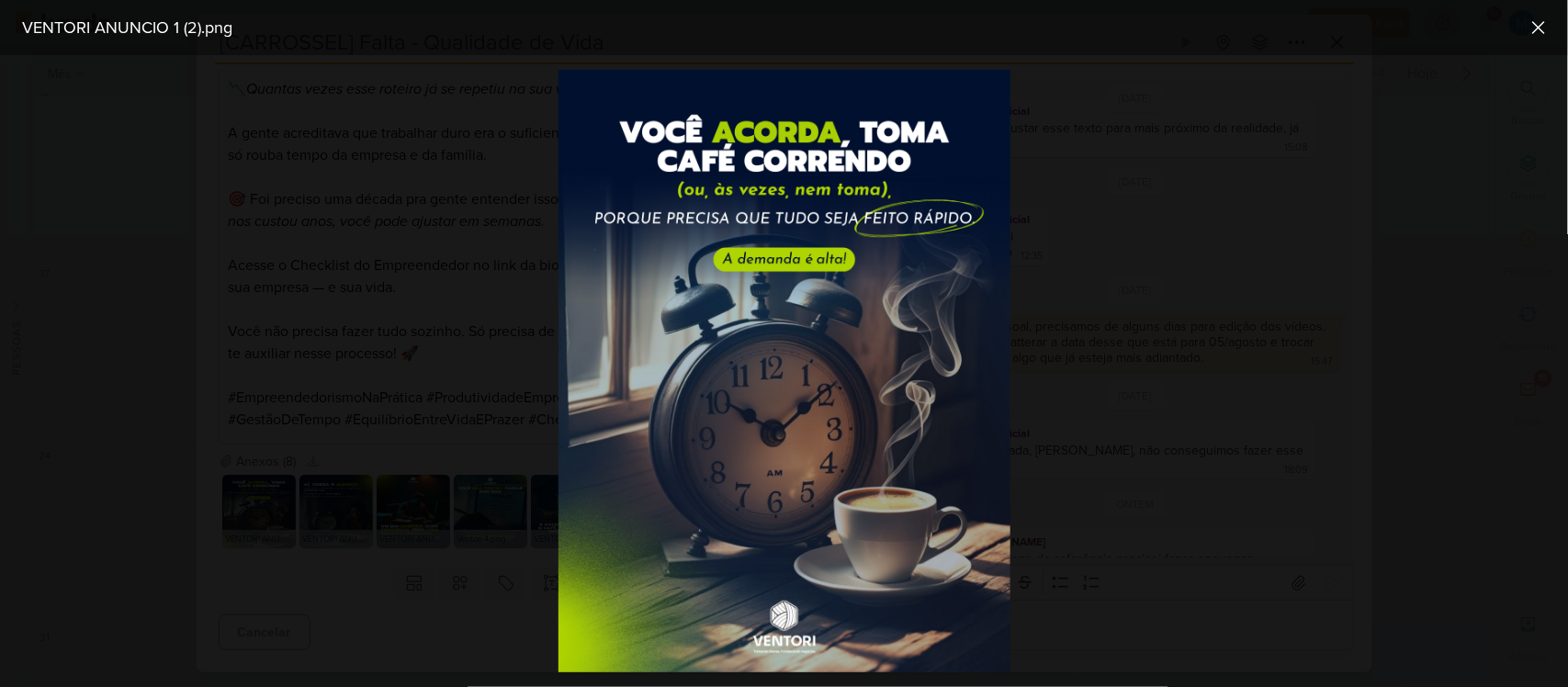
click at [1103, 374] on div at bounding box center [784, 371] width 1568 height 632
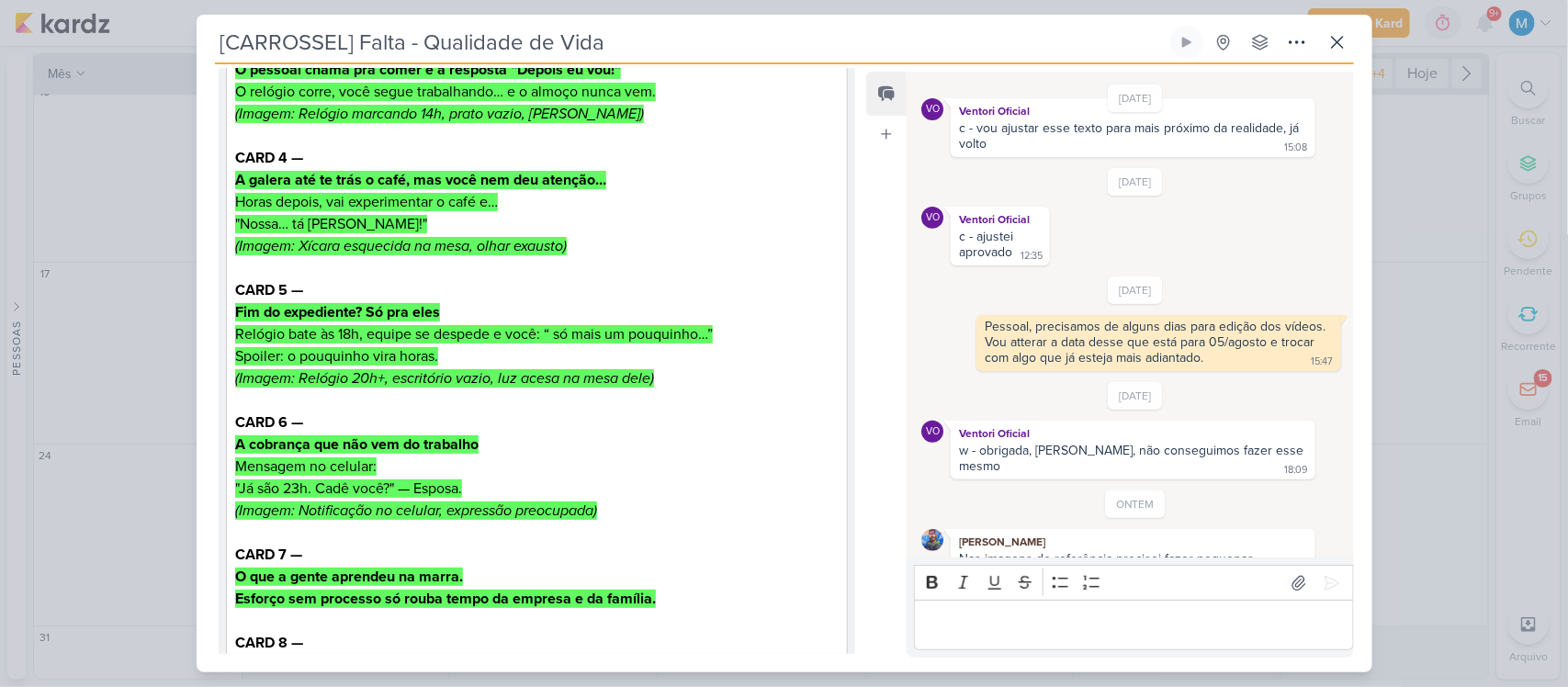
scroll to position [0, 0]
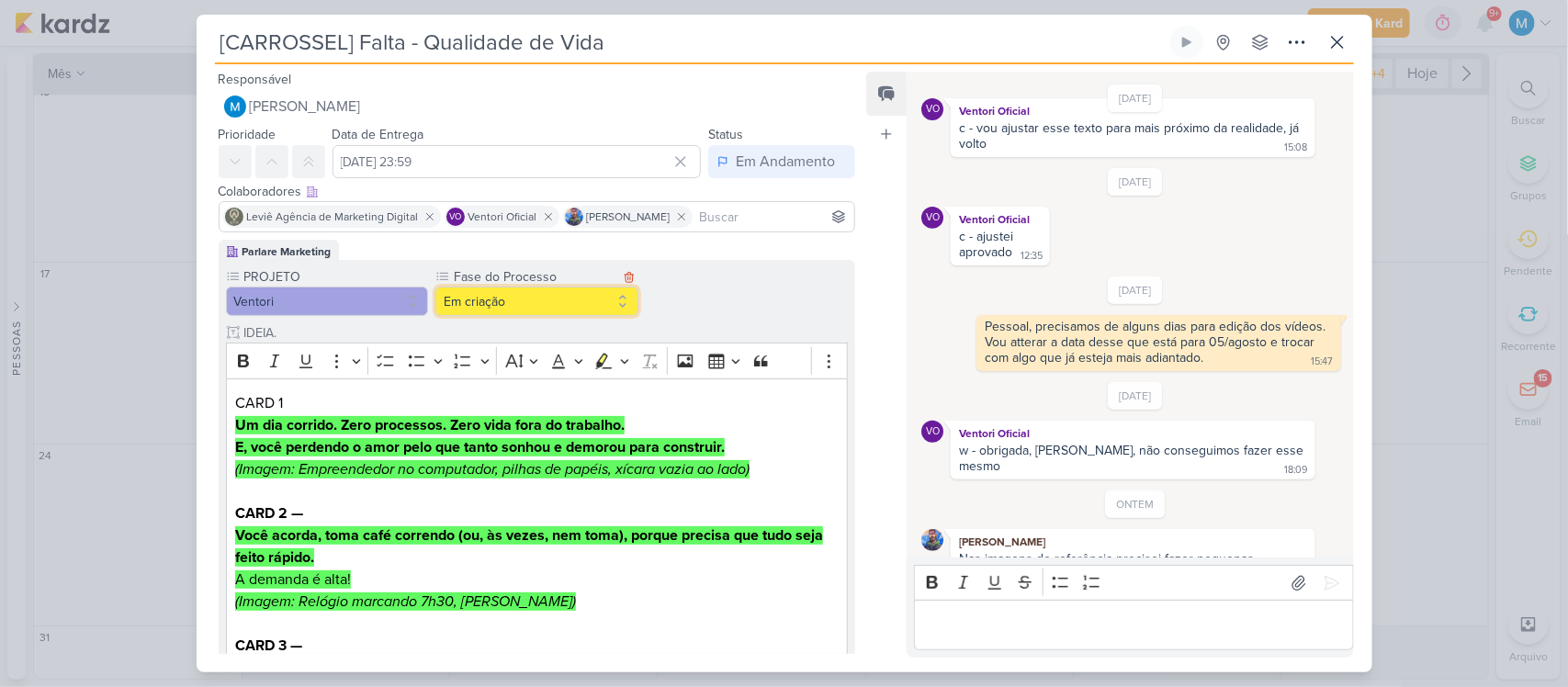
click at [552, 297] on button "Em criação" at bounding box center [537, 301] width 203 height 29
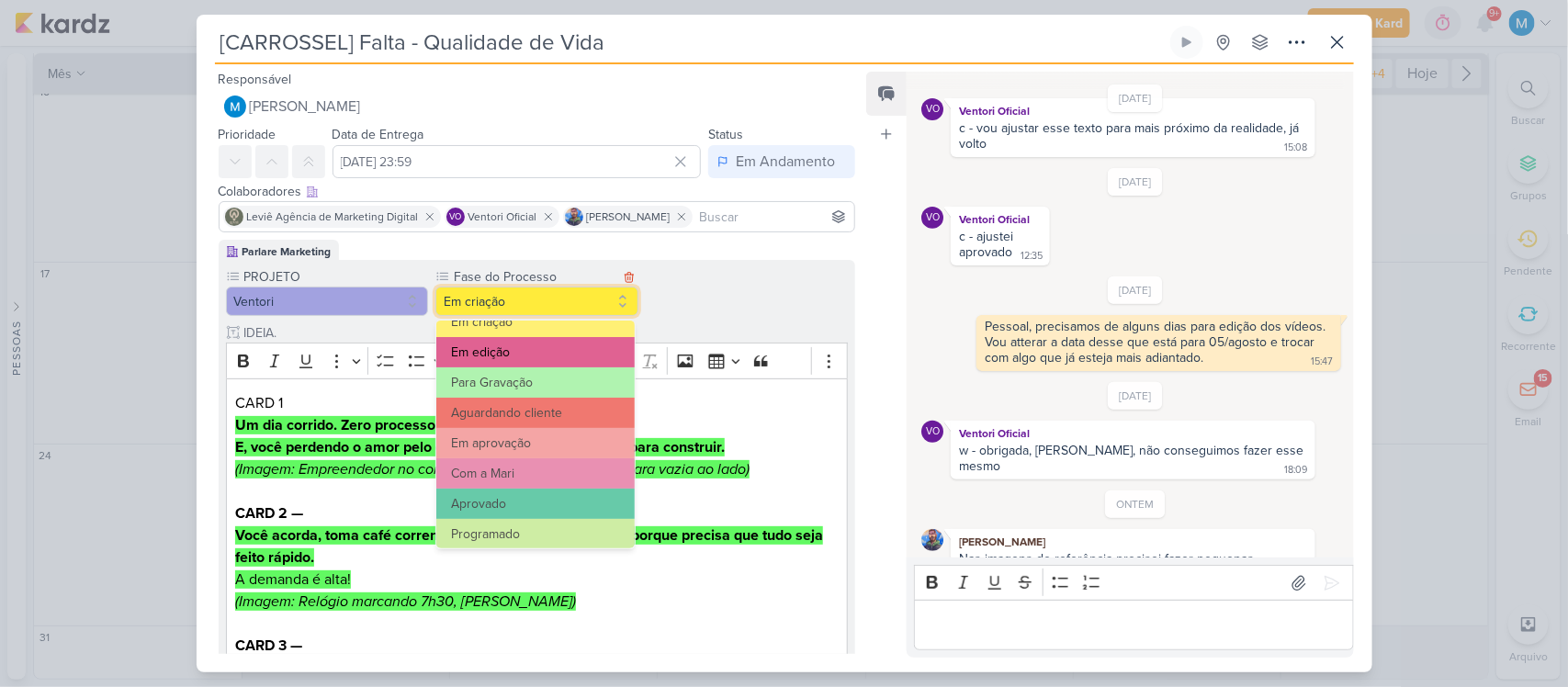
scroll to position [142, 0]
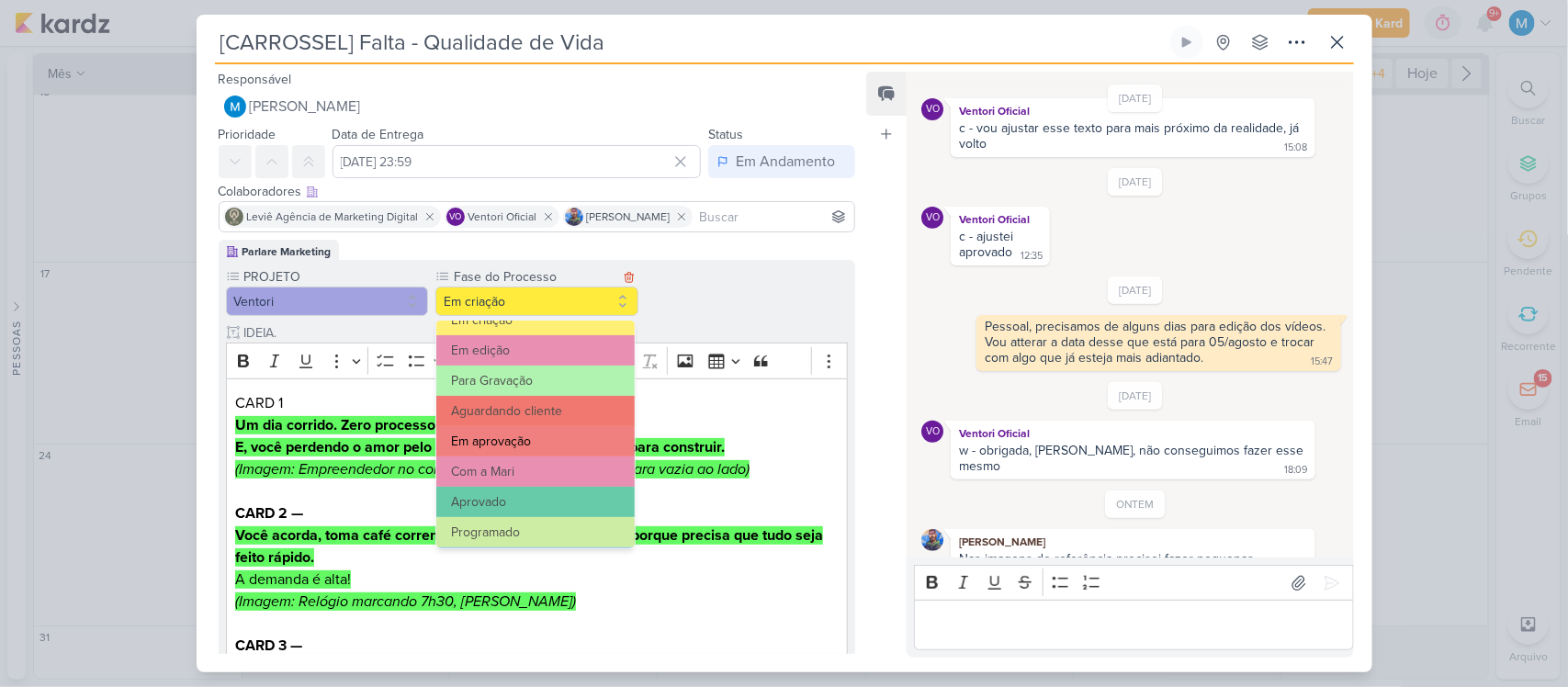
click at [525, 442] on button "Em aprovação" at bounding box center [535, 440] width 198 height 30
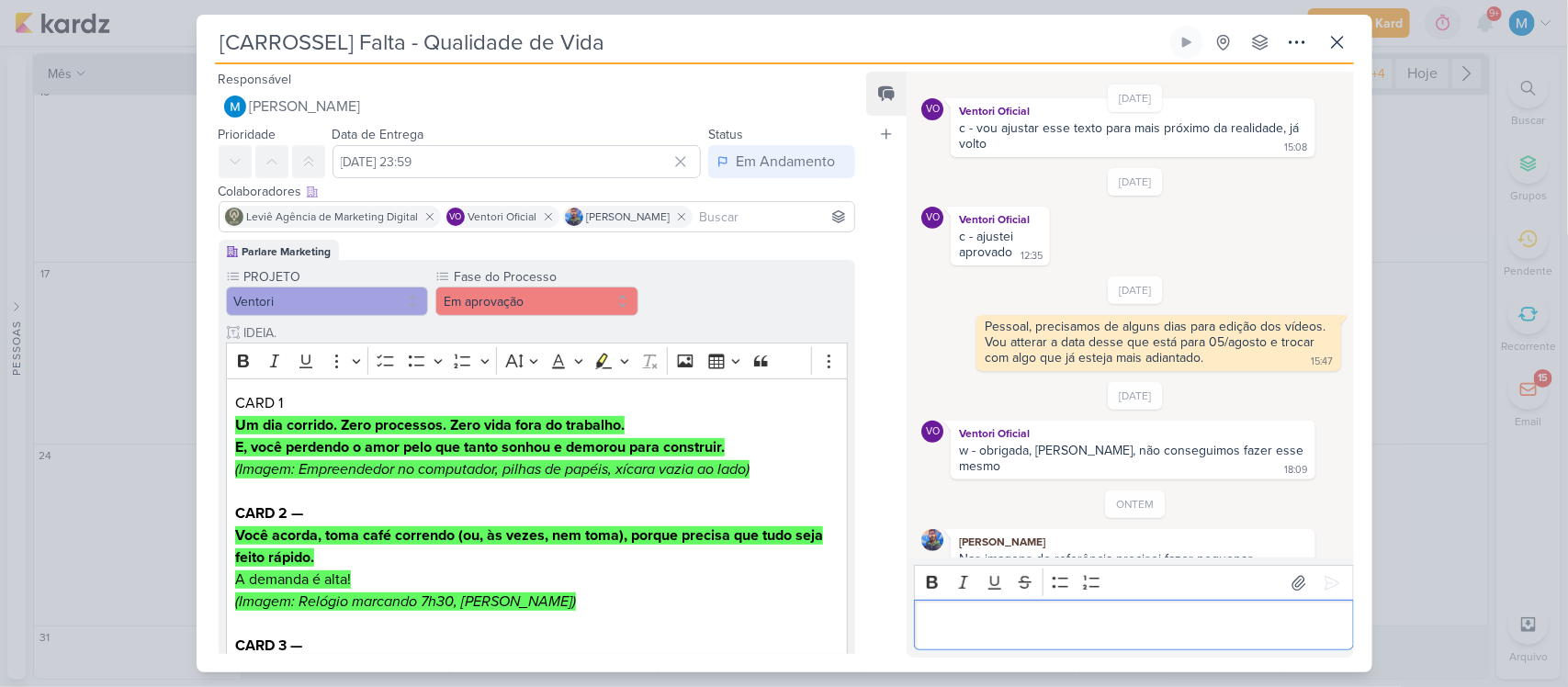
click at [1000, 612] on div "Editor editing area: main" at bounding box center [1134, 625] width 439 height 50
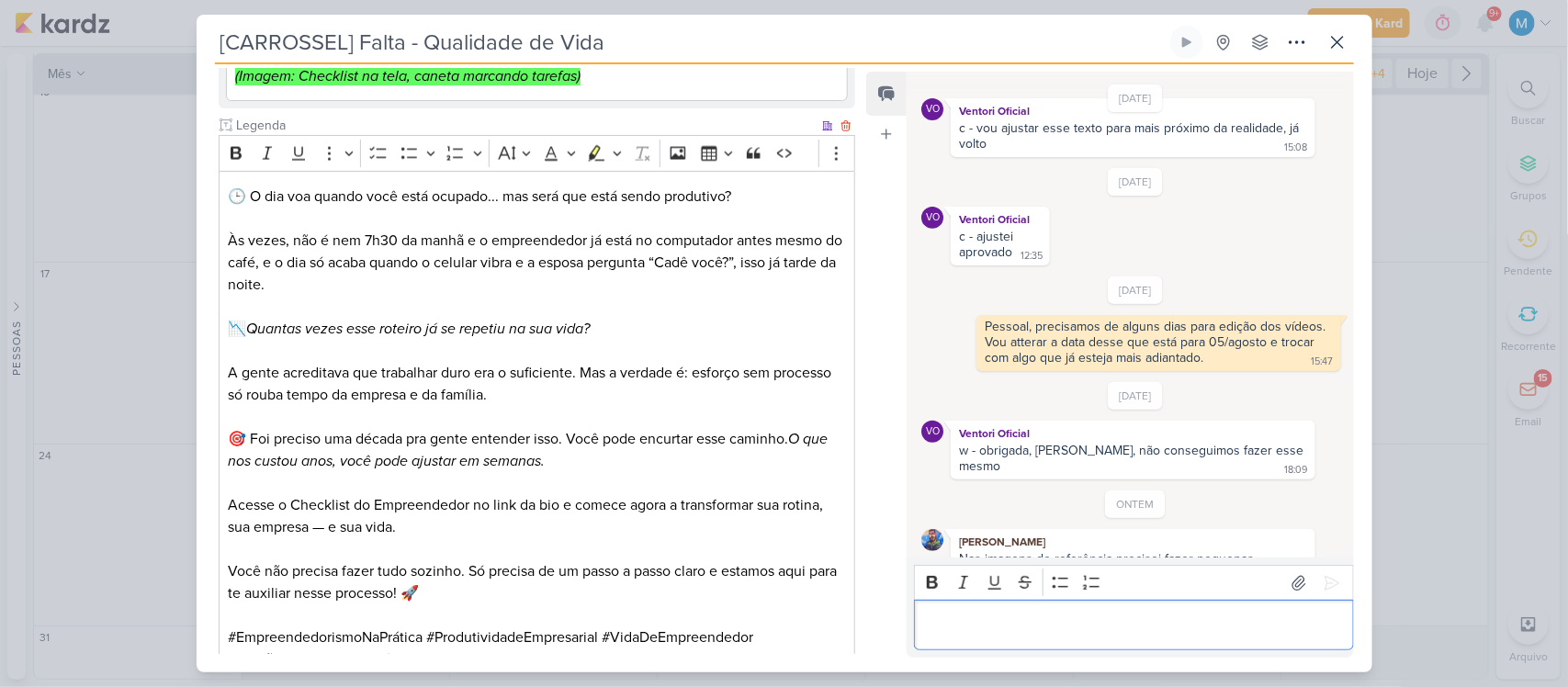
scroll to position [1559, 0]
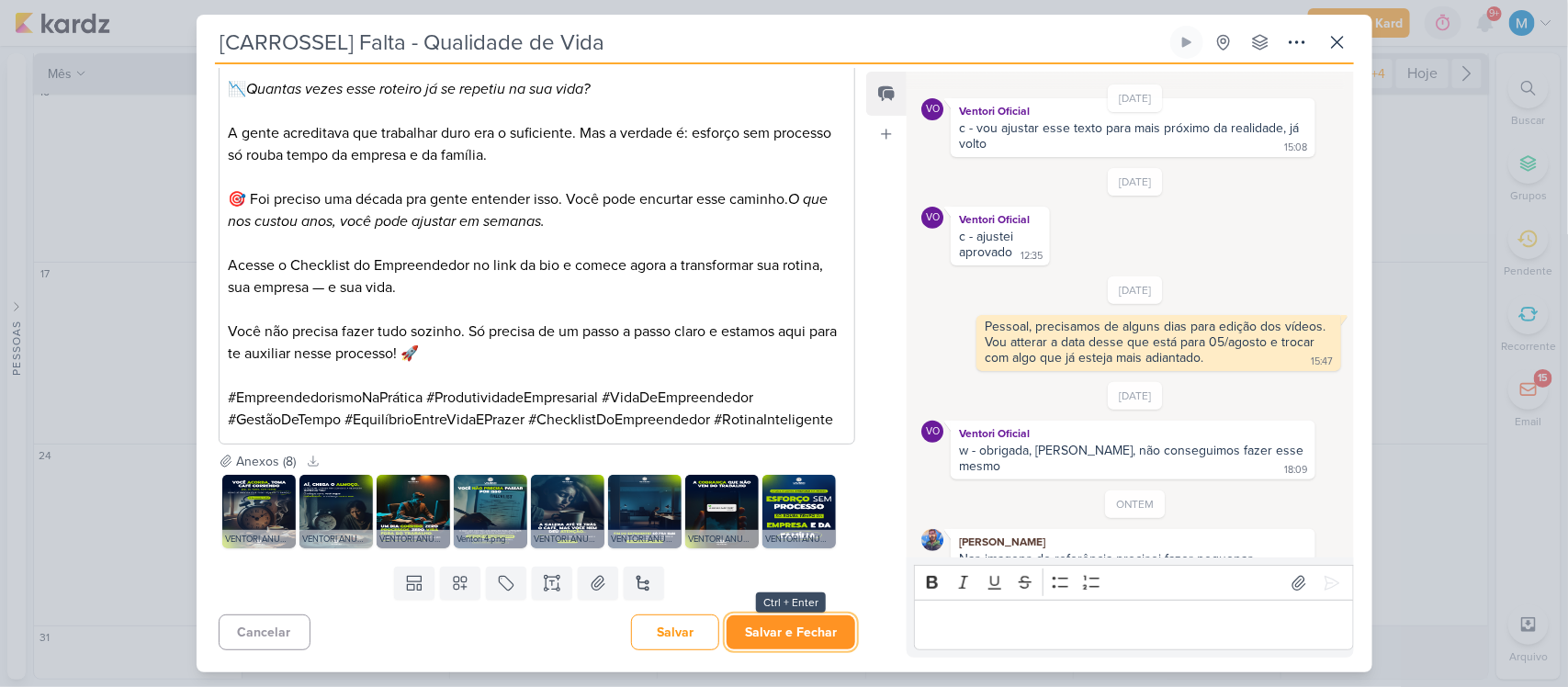
click at [797, 622] on button "Salvar e Fechar" at bounding box center [791, 632] width 129 height 34
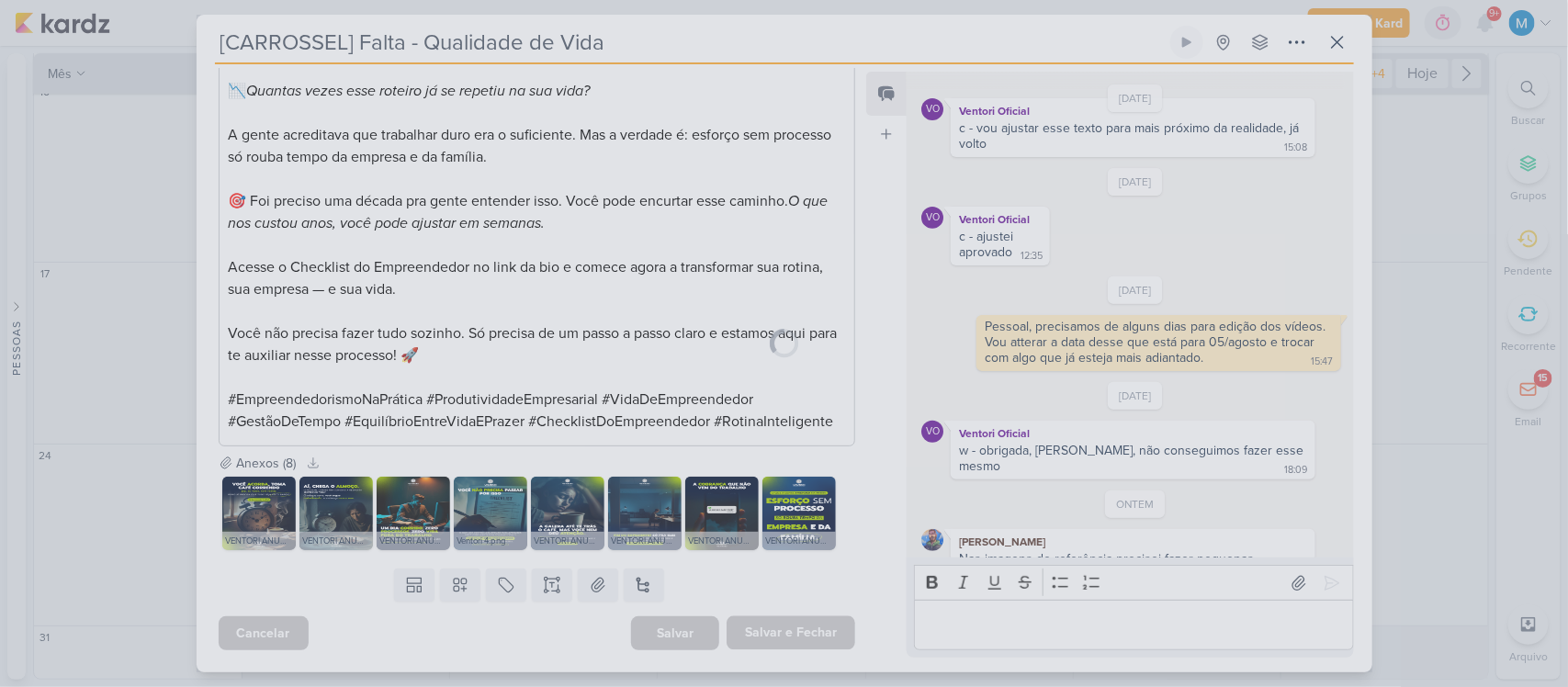
scroll to position [1557, 0]
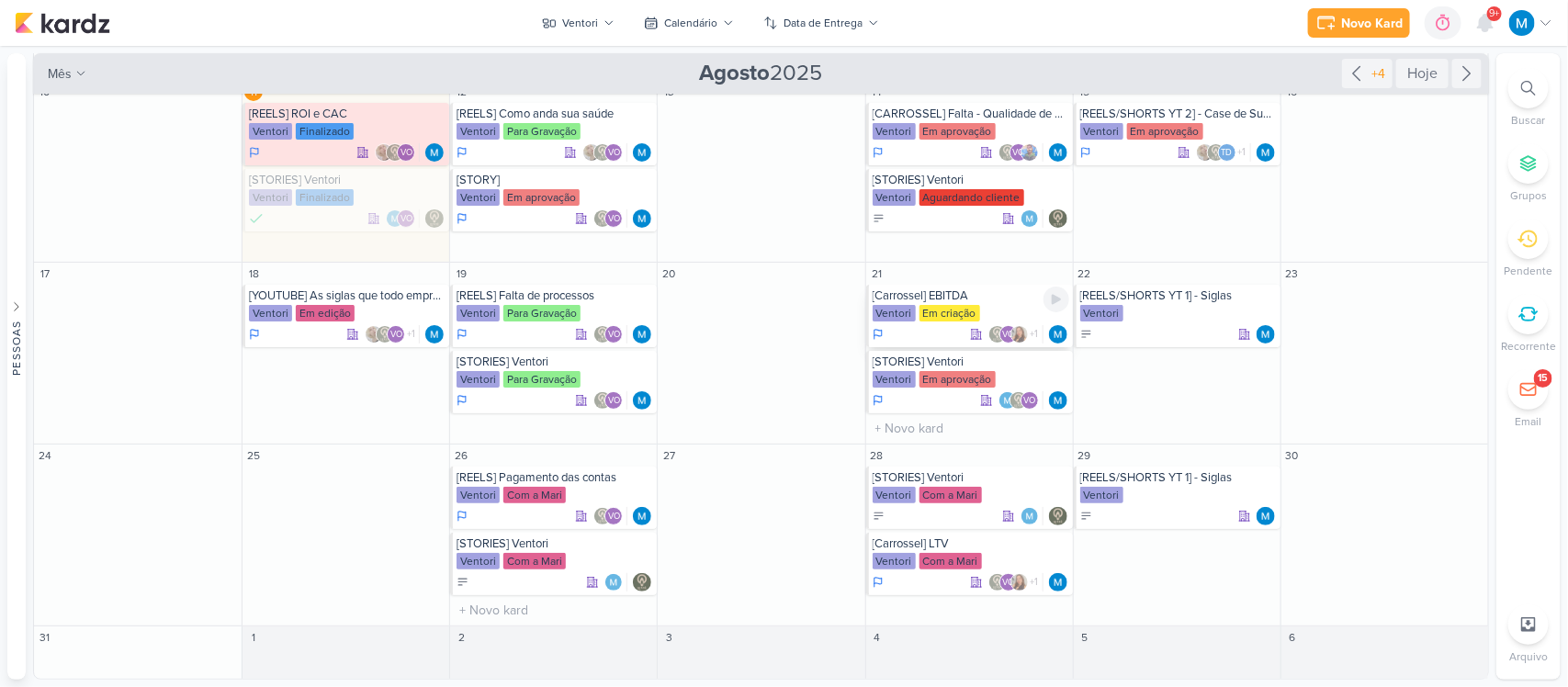
click at [950, 305] on div "Em criação" at bounding box center [950, 313] width 61 height 16
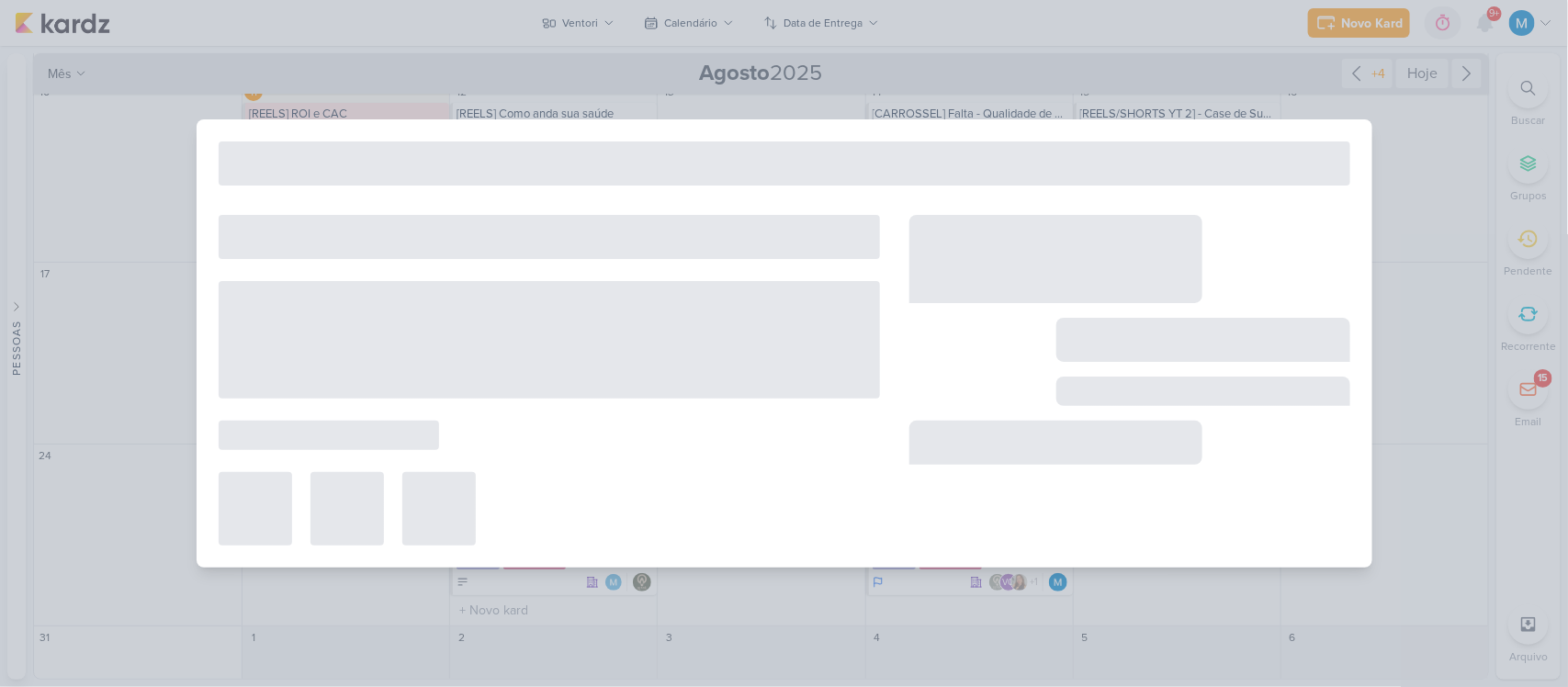
type input "[Carrossel] EBITDA"
type input "[DATE] 23:59"
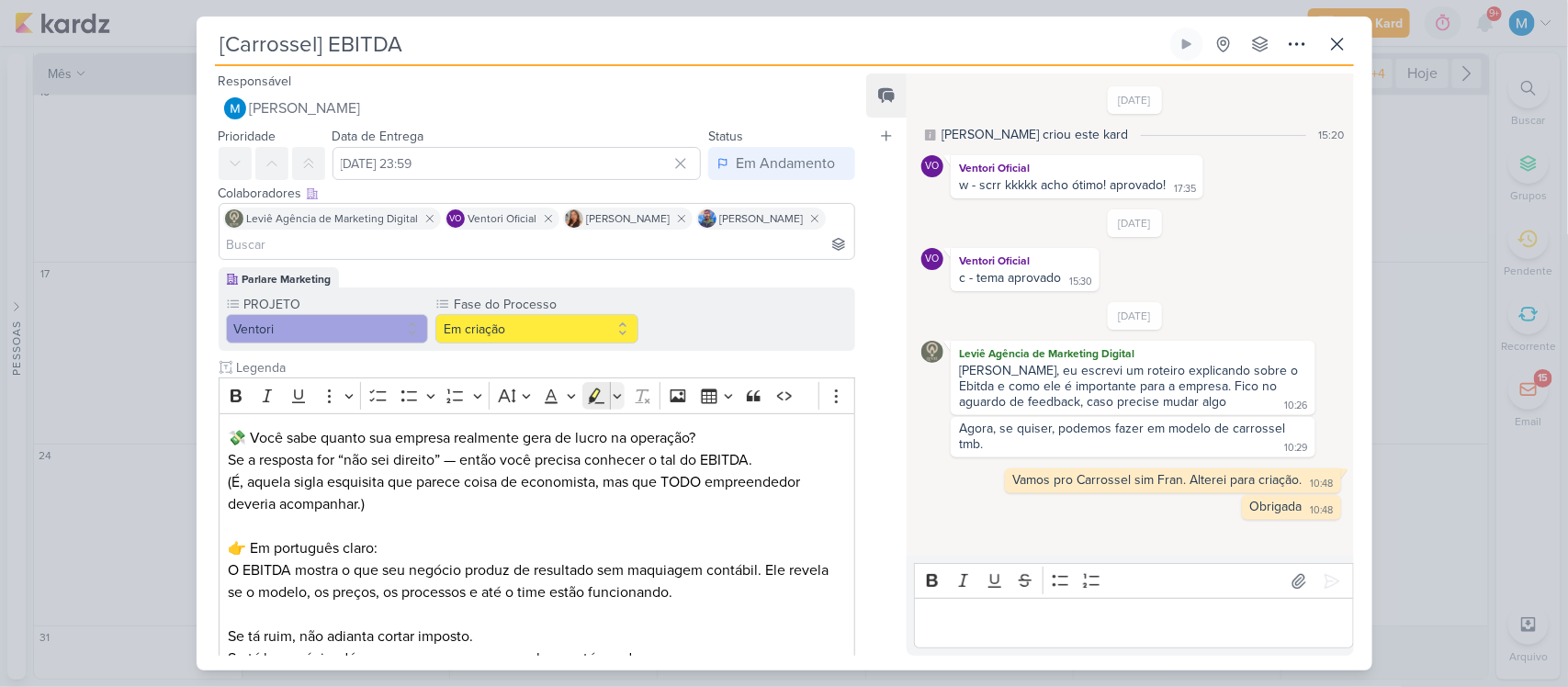
scroll to position [2, 0]
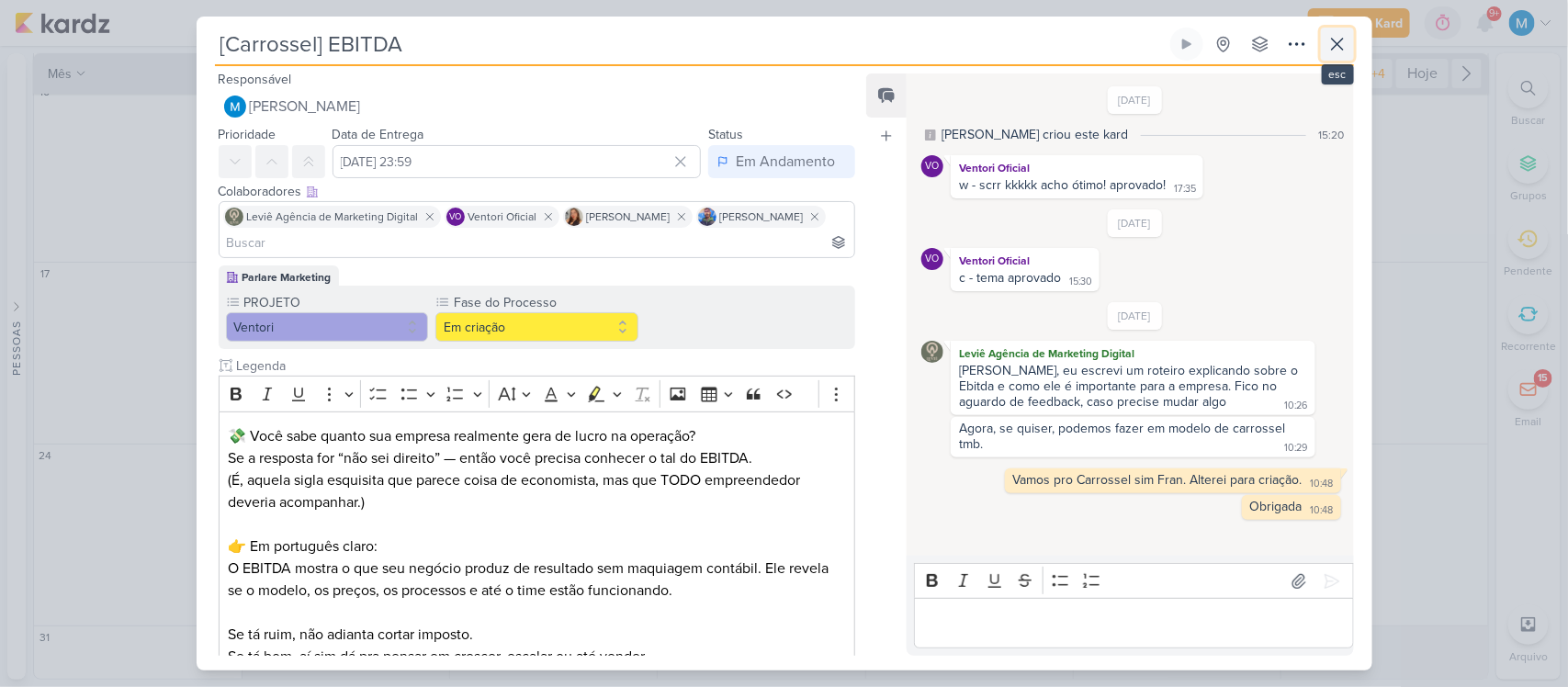
click at [1337, 37] on icon at bounding box center [1338, 44] width 22 height 22
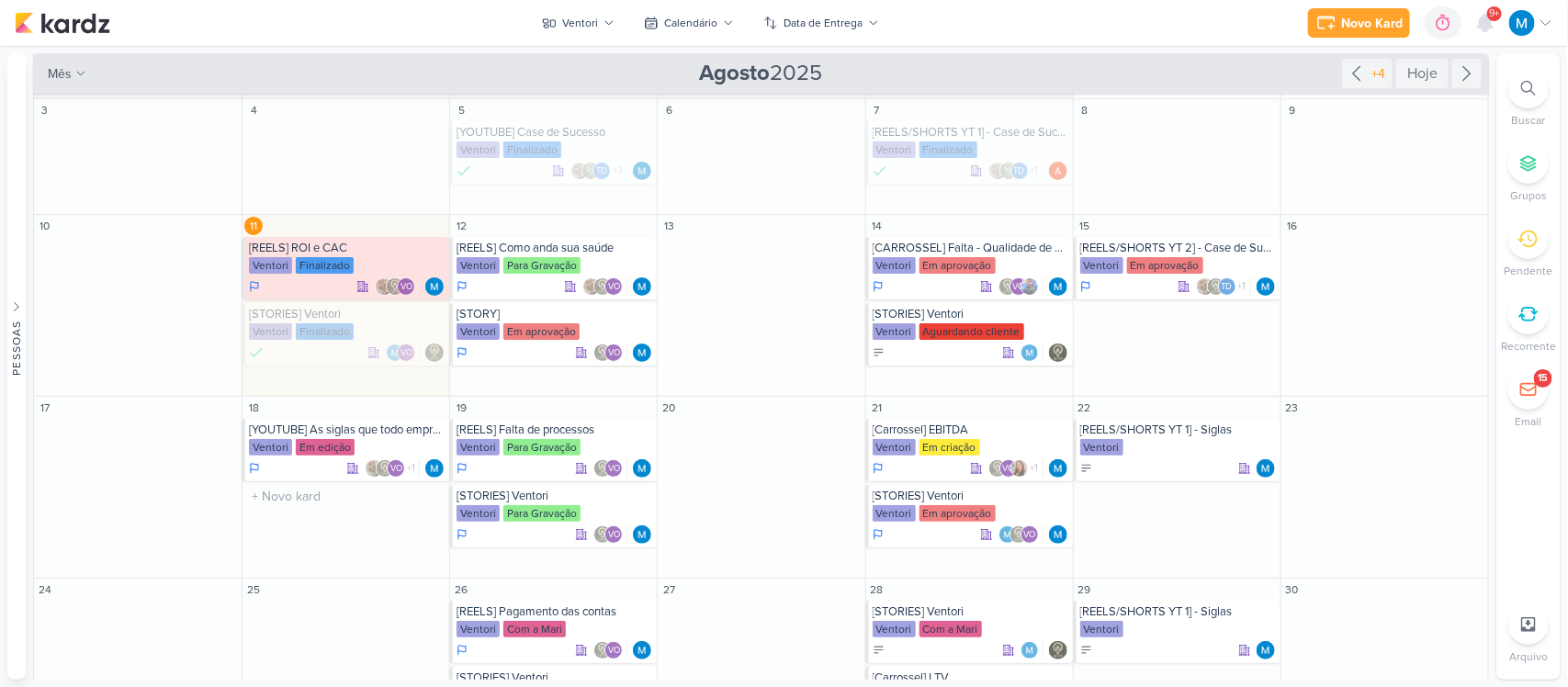
scroll to position [185, 0]
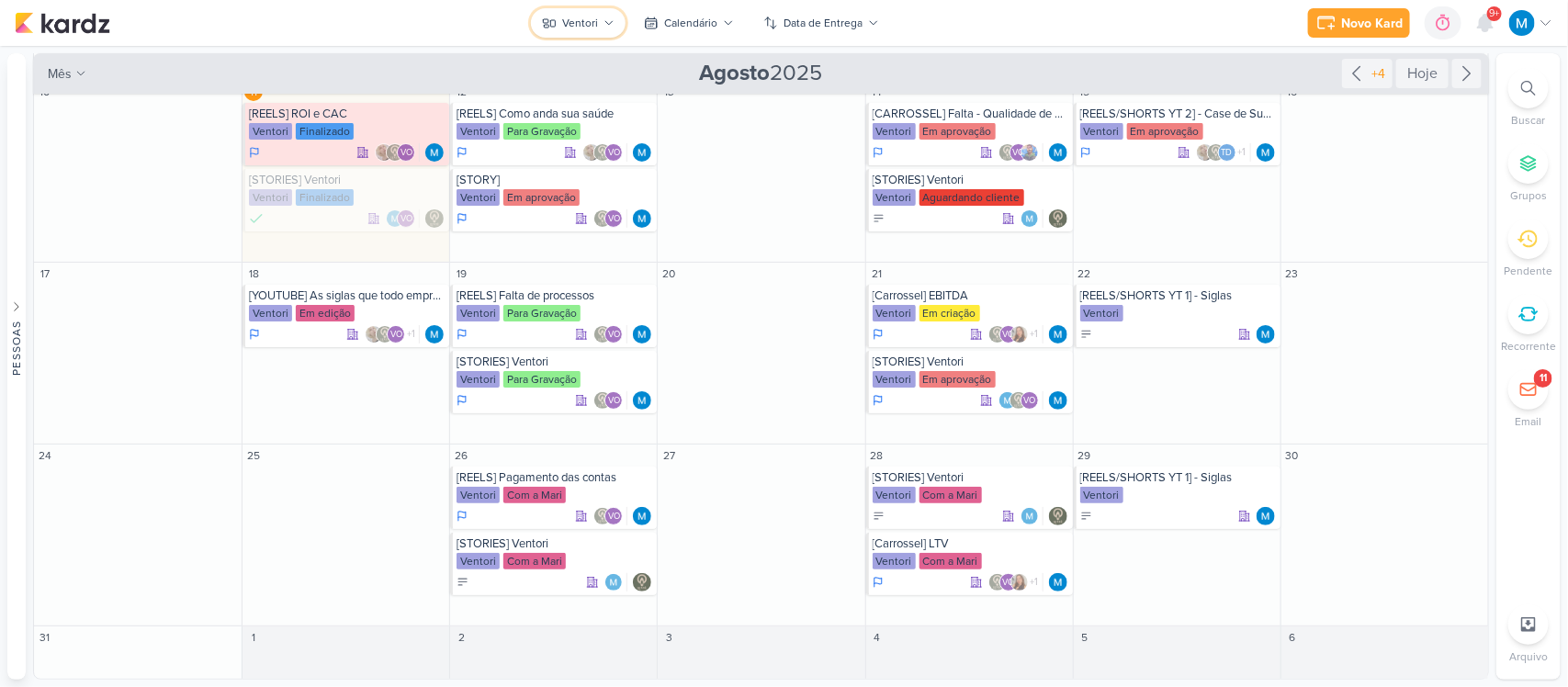
click at [590, 30] on div "Ventori" at bounding box center [580, 22] width 36 height 16
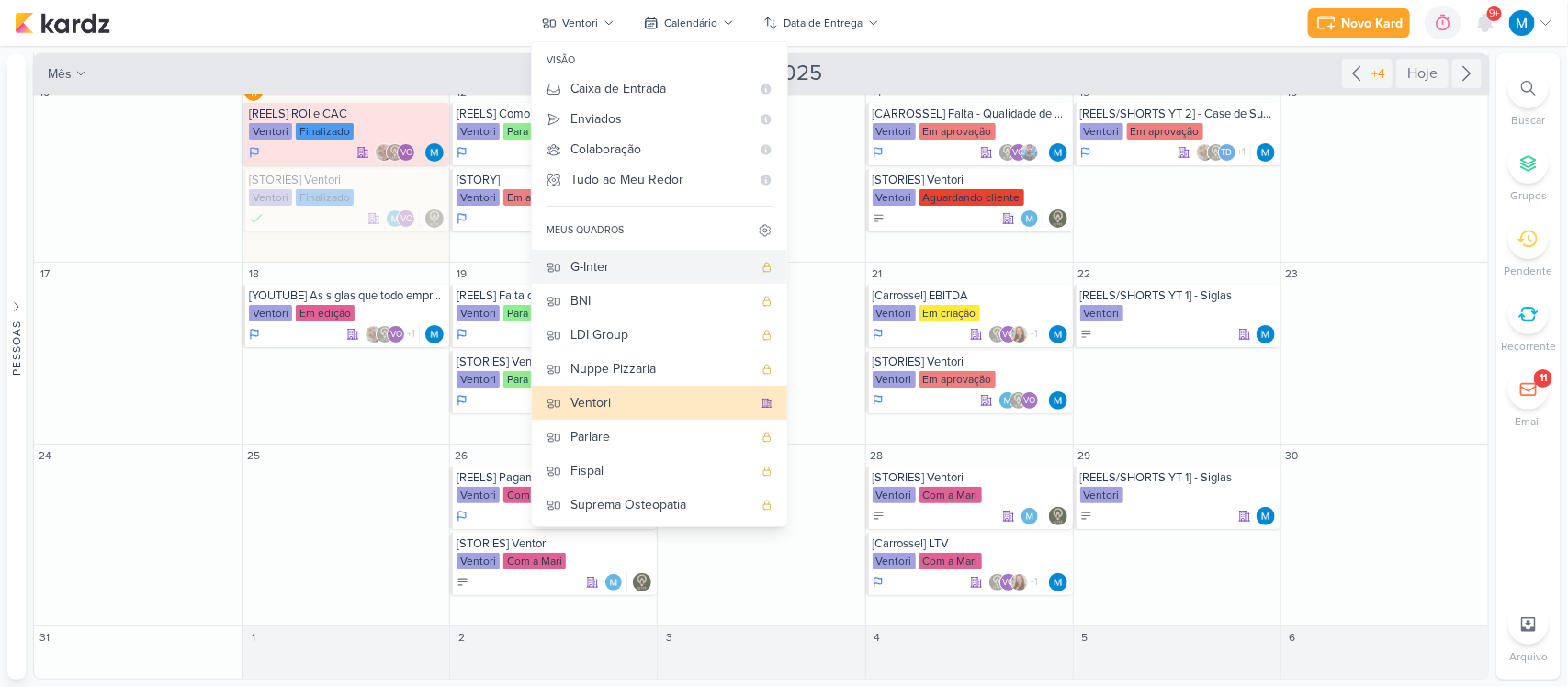
click at [608, 262] on div "G-Inter" at bounding box center [661, 267] width 182 height 19
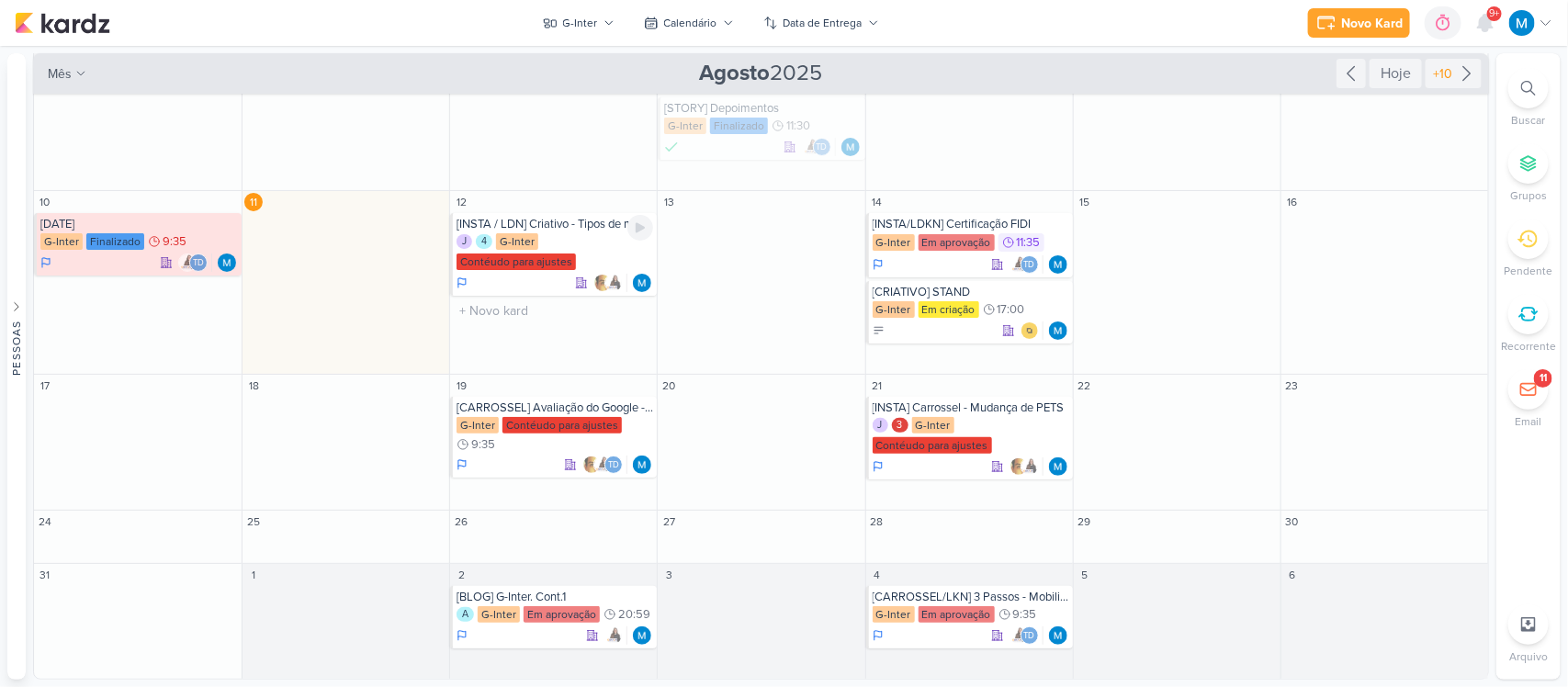
scroll to position [75, 0]
click at [575, 221] on div "[INSTA / LDN] Criativo - Tipos de mudanças internacionais" at bounding box center [555, 224] width 196 height 15
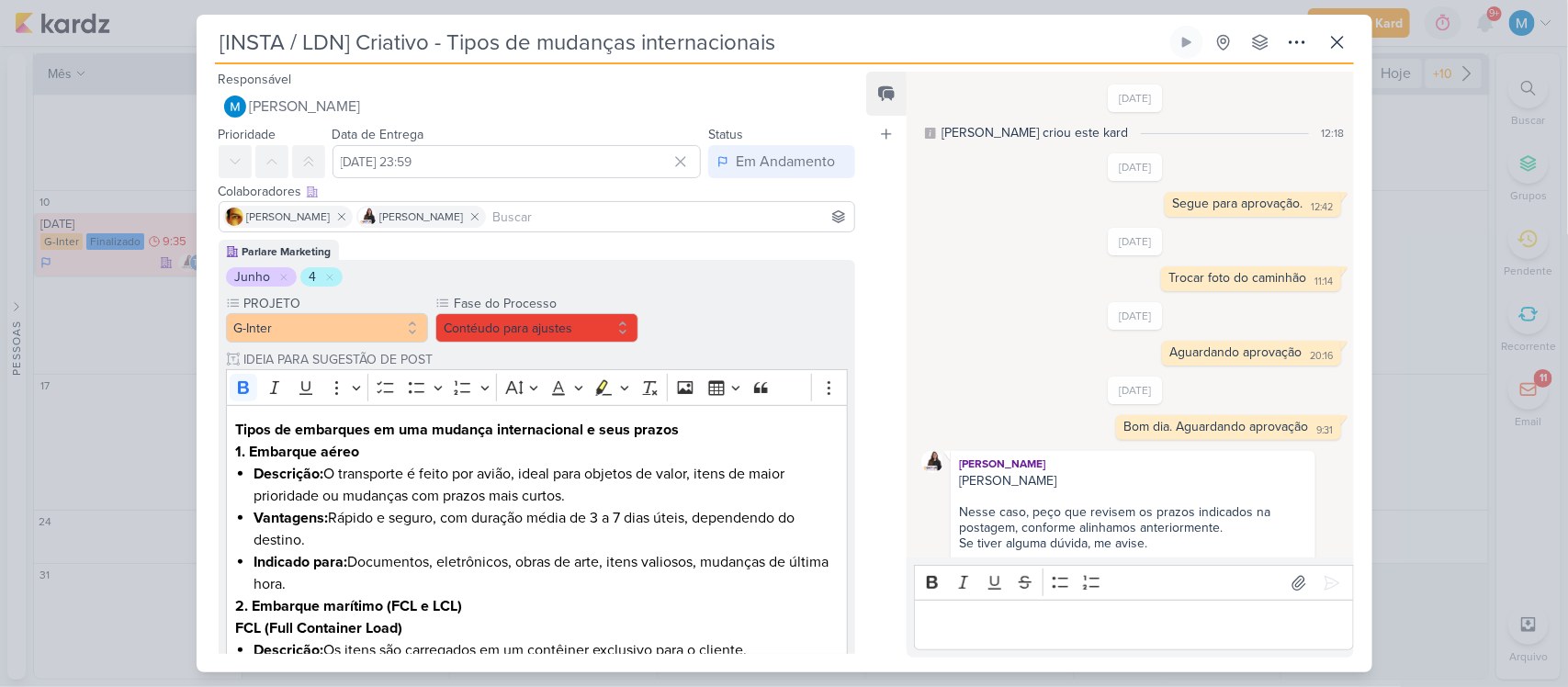
scroll to position [940, 0]
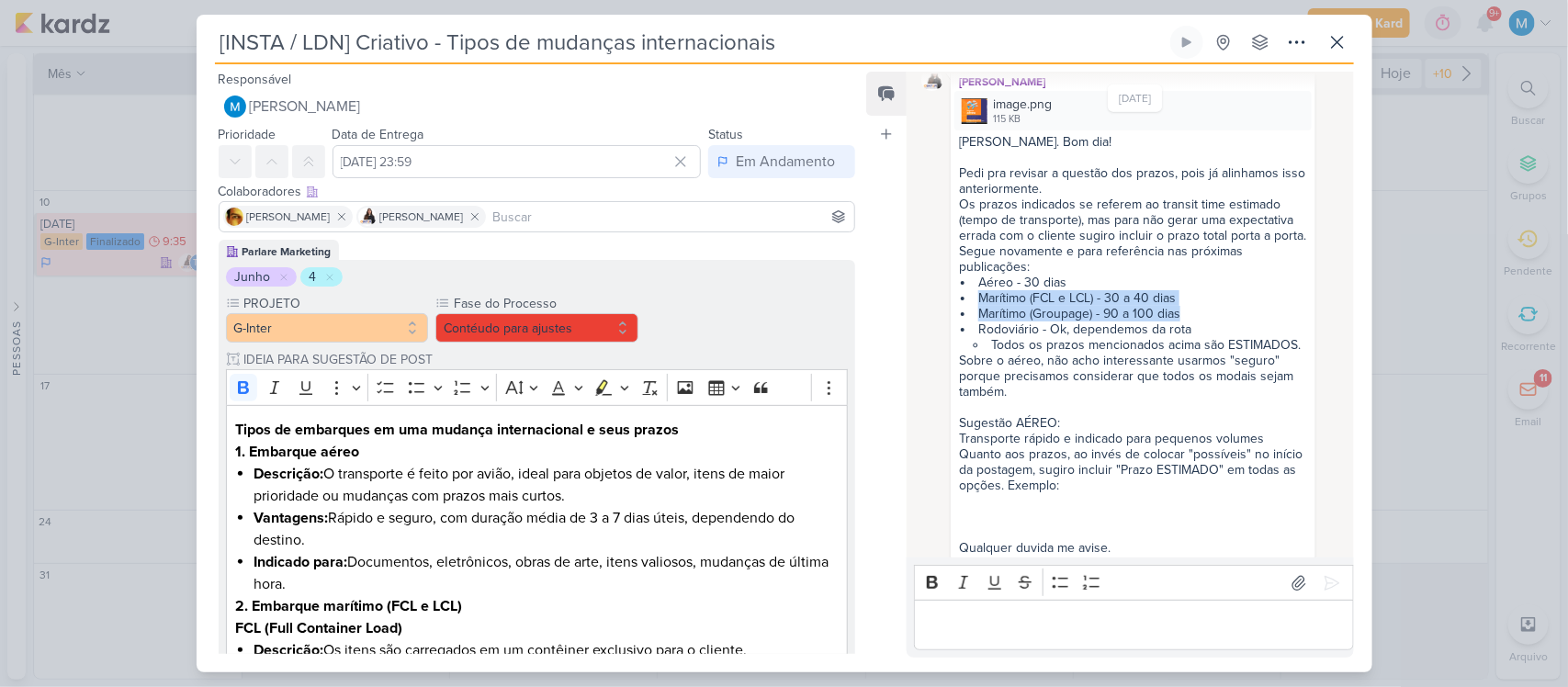
drag, startPoint x: 1188, startPoint y: 279, endPoint x: 975, endPoint y: 267, distance: 213.3
click at [975, 275] on ul "Aéreo - 30 dias Marítimo (FCL e LCL) - 30 a 40 dias Marítimo (Groupage) - 90 a …" at bounding box center [1132, 314] width 347 height 78
copy ul "Marítimo (FCL e LCL) - 30 a 40 dias Marítimo (Groupage) - 90 a 100 dias"
click at [522, 219] on input at bounding box center [671, 217] width 362 height 22
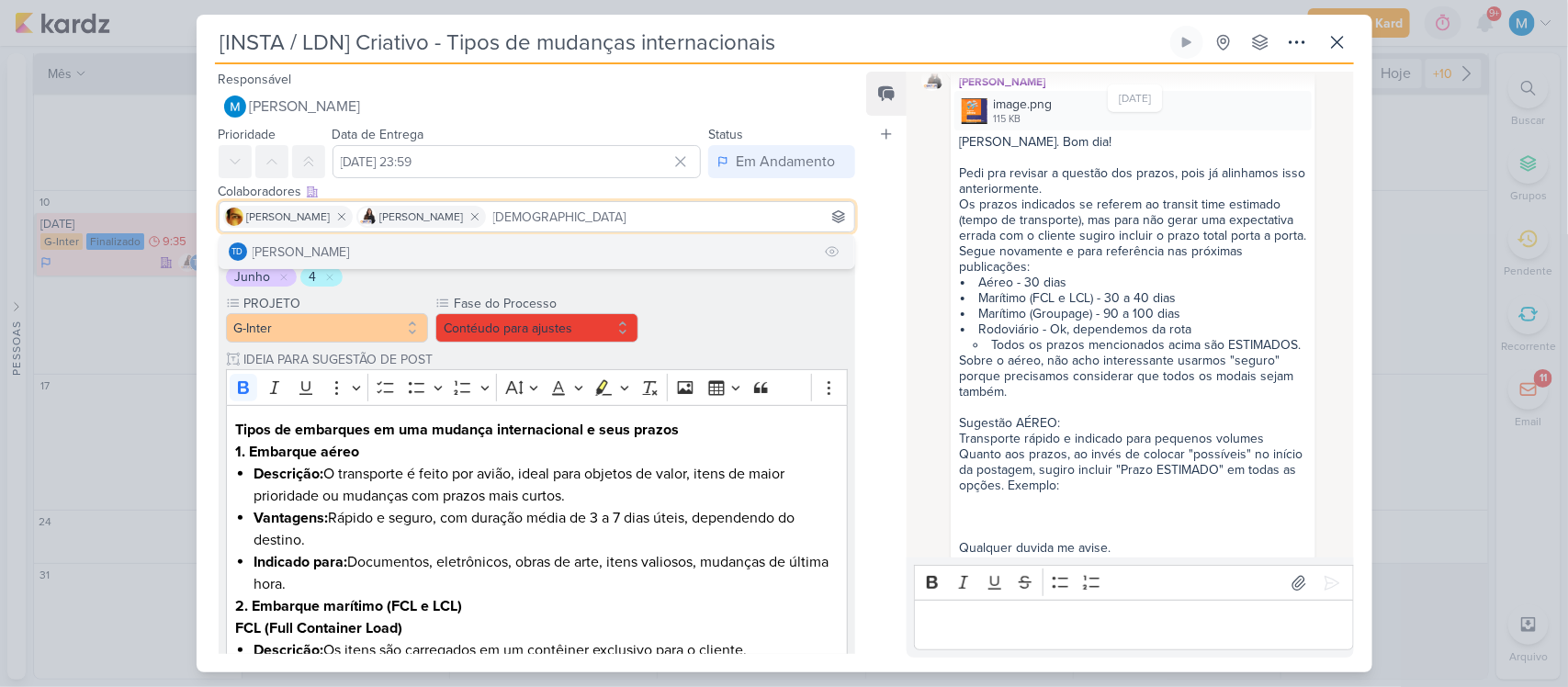
type input "[DEMOGRAPHIC_DATA]"
click at [474, 248] on button "Td Thais de carvalho" at bounding box center [537, 252] width 636 height 33
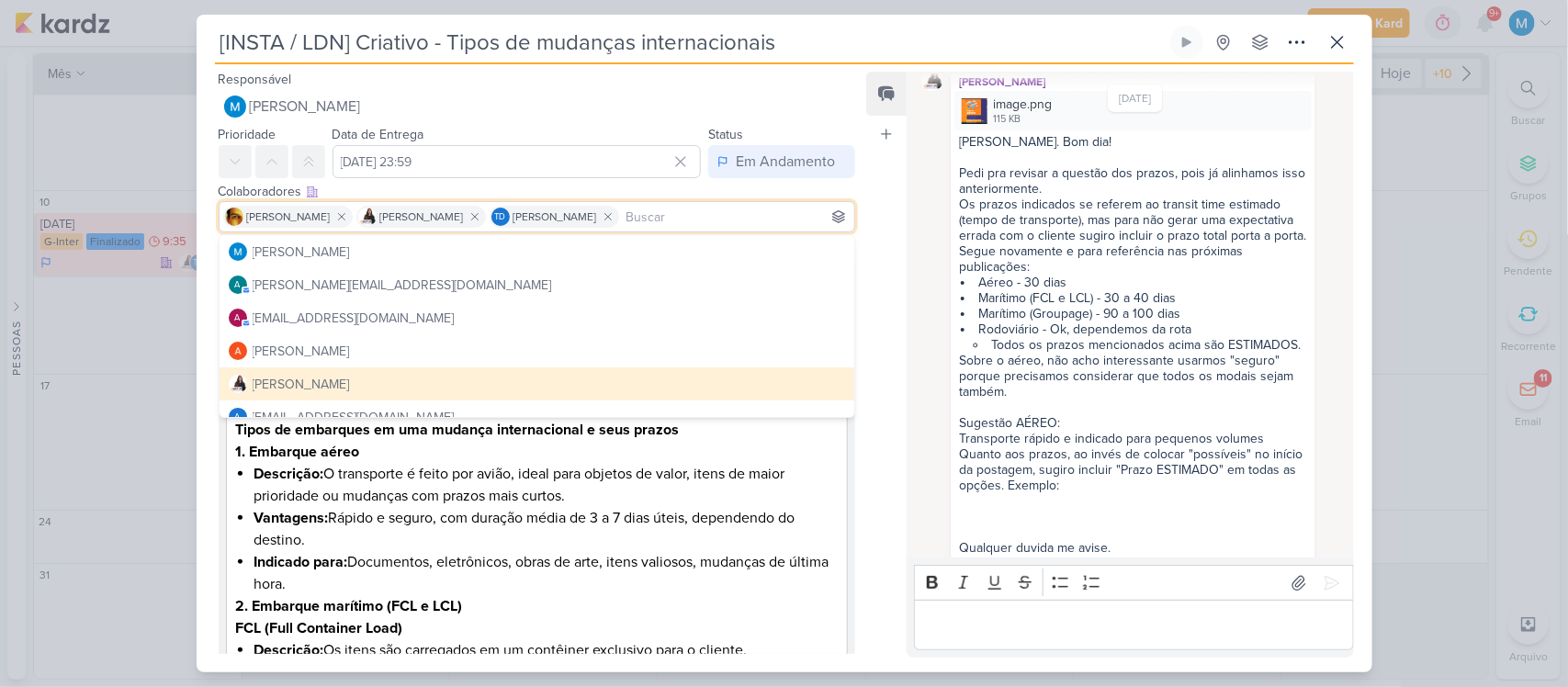
click at [907, 212] on div "[DATE] [PERSON_NAME] criou este kard 12:18 [DATE] 12:42" at bounding box center [1129, 315] width 444 height 484
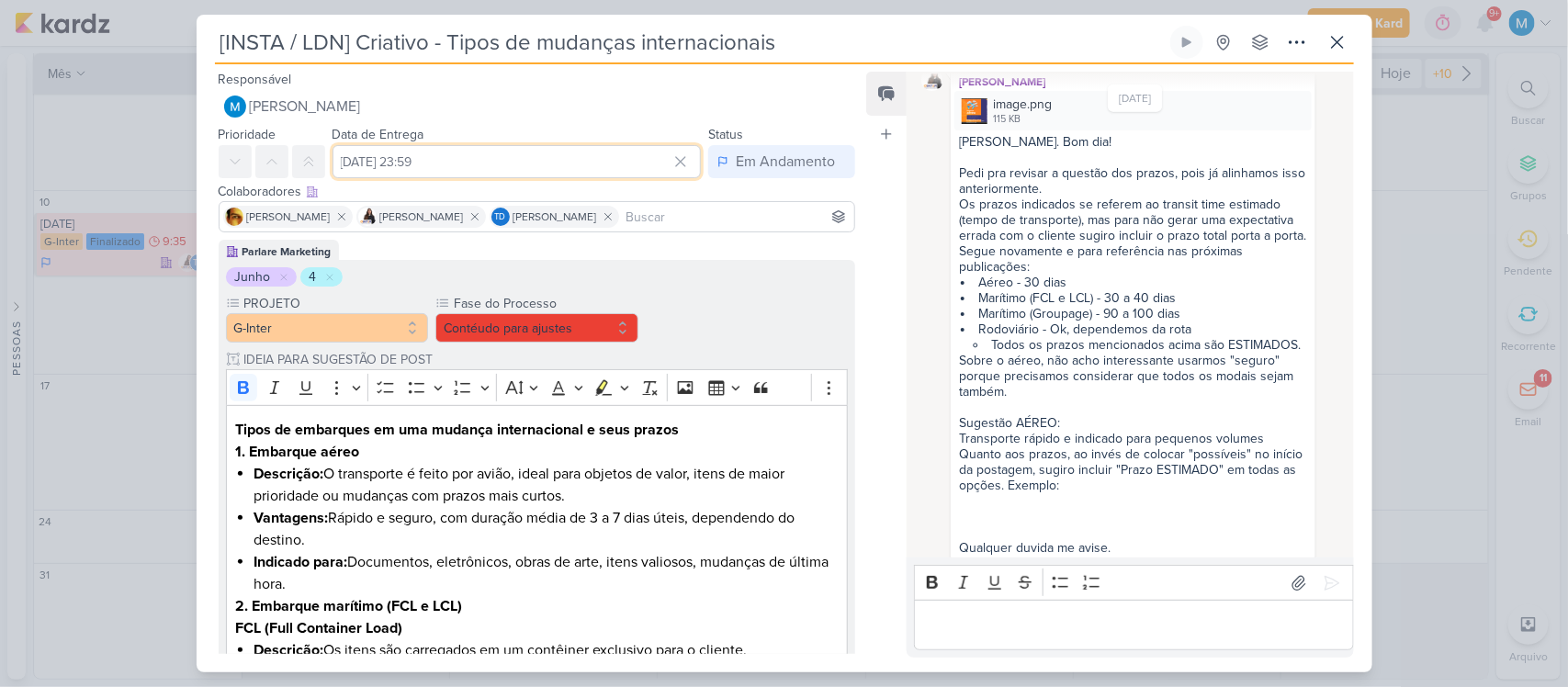
click at [493, 168] on input "[DATE] 23:59" at bounding box center [518, 162] width 370 height 33
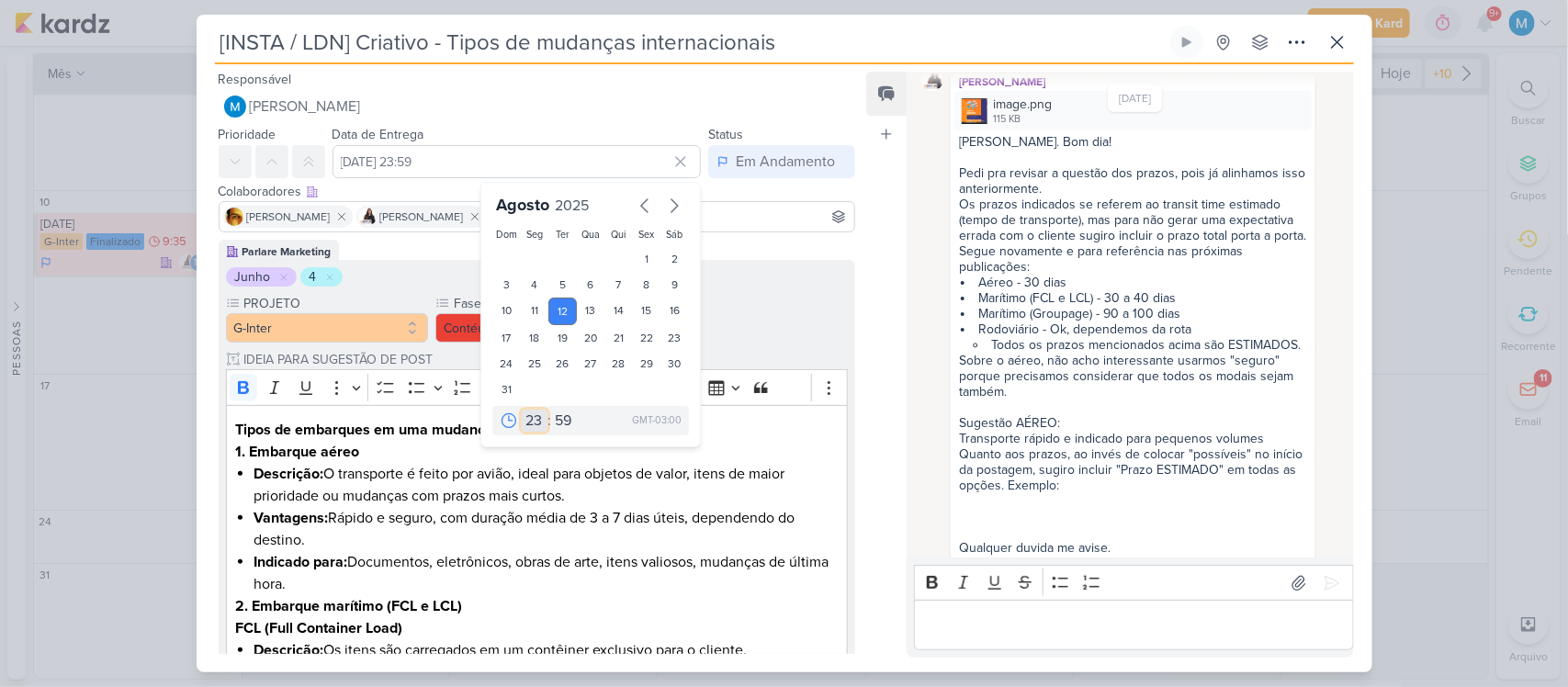
click at [528, 411] on select "00 01 02 03 04 05 06 07 08 09 10 11 12 13 14 15 16 17 18 19 20 21 22 23" at bounding box center [534, 420] width 26 height 22
select select "18"
click at [522, 409] on select "00 01 02 03 04 05 06 07 08 09 10 11 12 13 14 15 16 17 18 19 20 21 22 23" at bounding box center [534, 420] width 26 height 22
type input "[DATE] 18:59"
click at [558, 419] on select "00 05 10 15 20 25 30 35 40 45 50 55 59" at bounding box center [564, 420] width 26 height 22
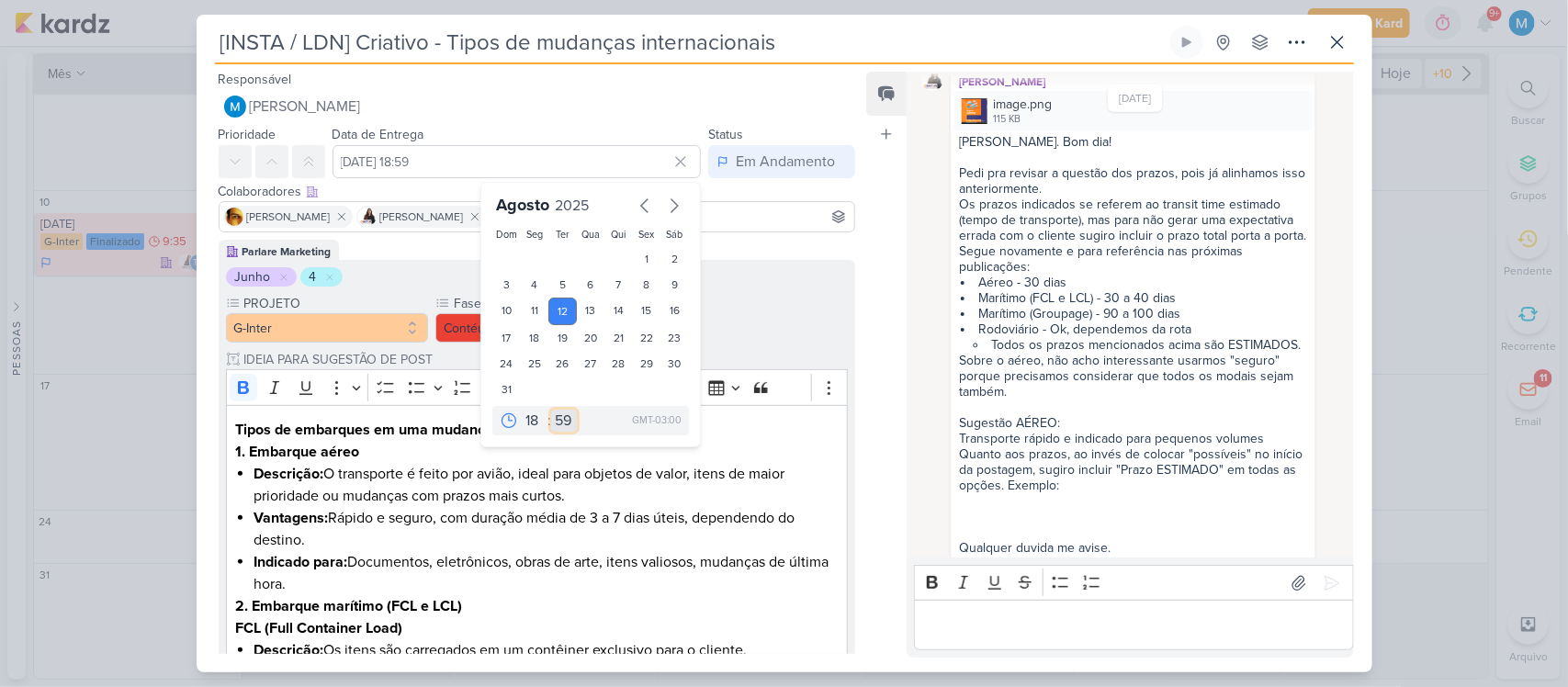
select select "35"
click at [552, 409] on select "00 05 10 15 20 25 30 35 40 45 50 55 59" at bounding box center [564, 420] width 26 height 22
type input "[DATE] 18:35"
click at [570, 479] on li "Descrição: O transporte é feito por avião, ideal para objetos de valor, itens d…" at bounding box center [546, 485] width 585 height 45
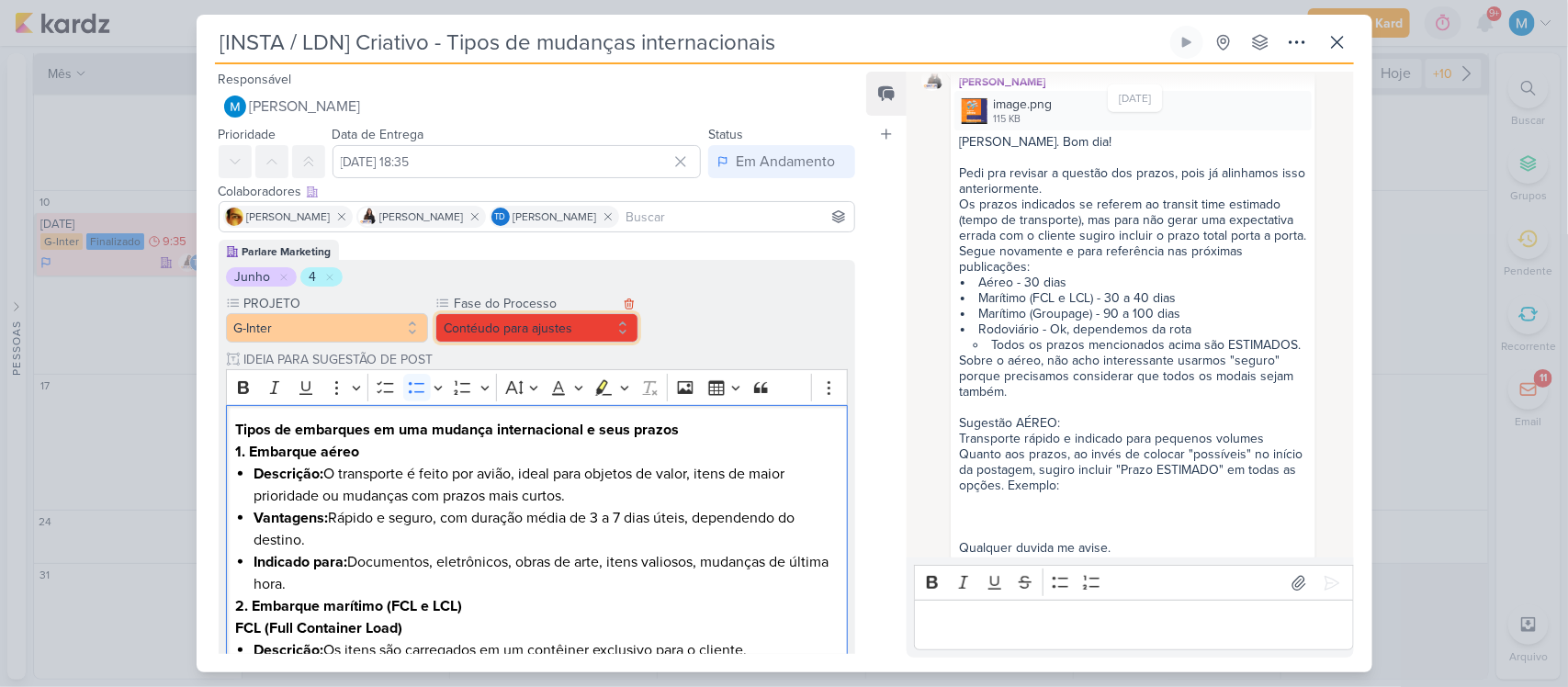
click at [494, 326] on button "Contéudo para ajustes" at bounding box center [537, 328] width 203 height 29
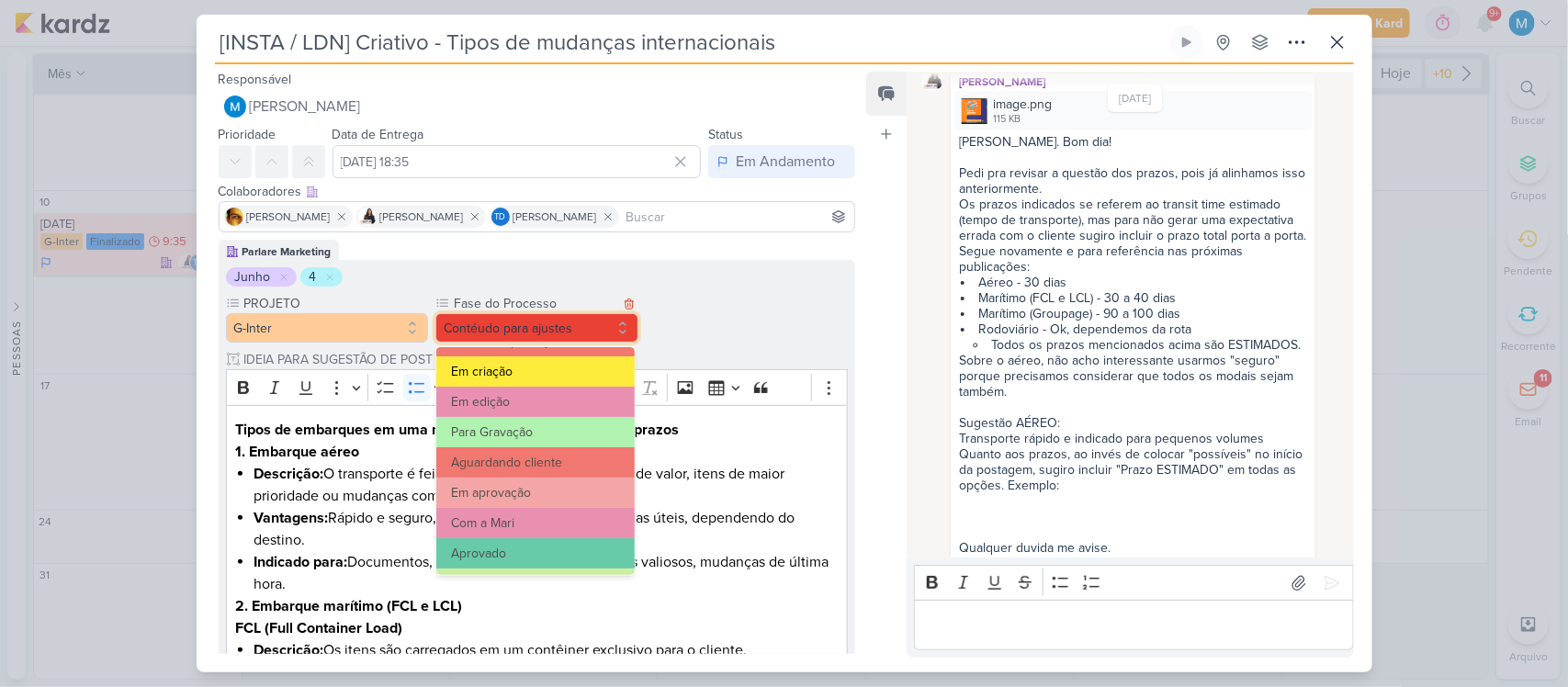
scroll to position [130, 0]
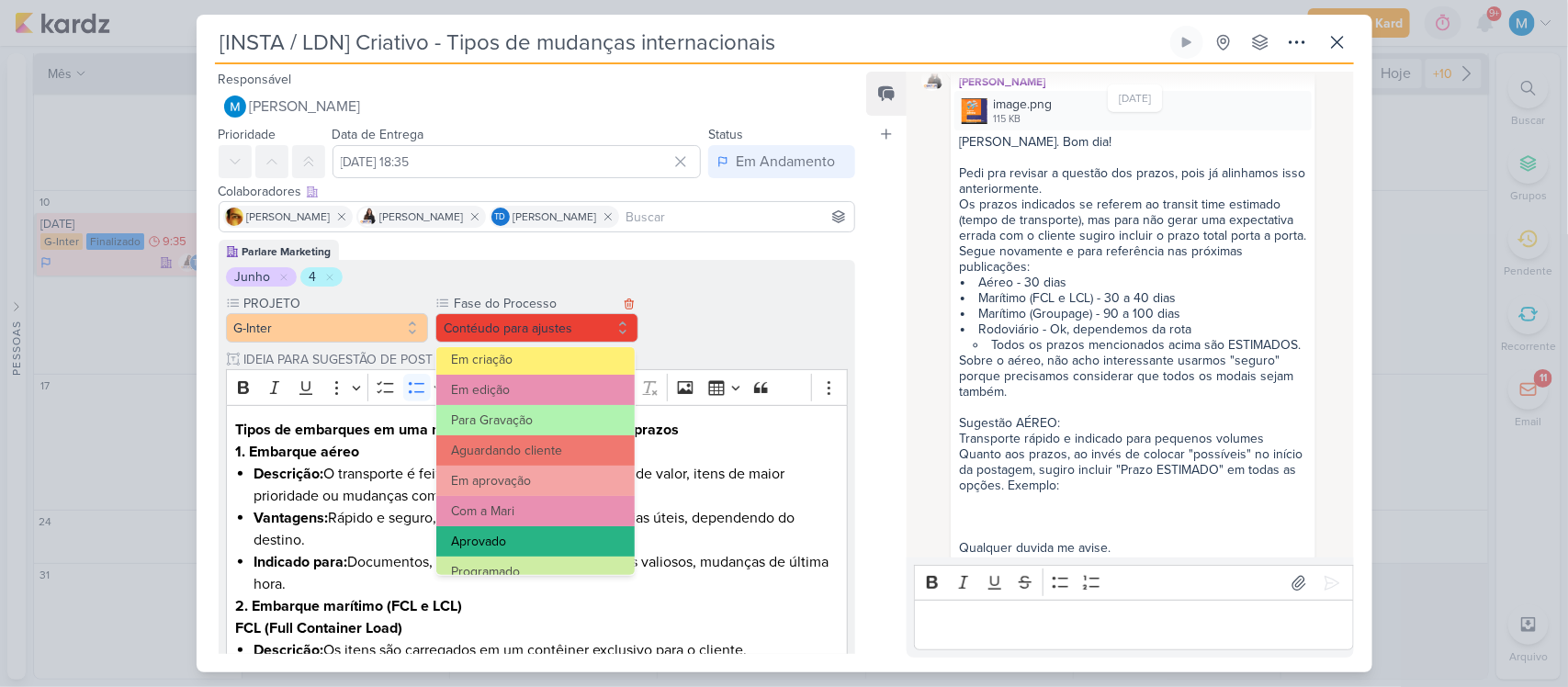
click at [521, 534] on button "Aprovado" at bounding box center [535, 541] width 198 height 30
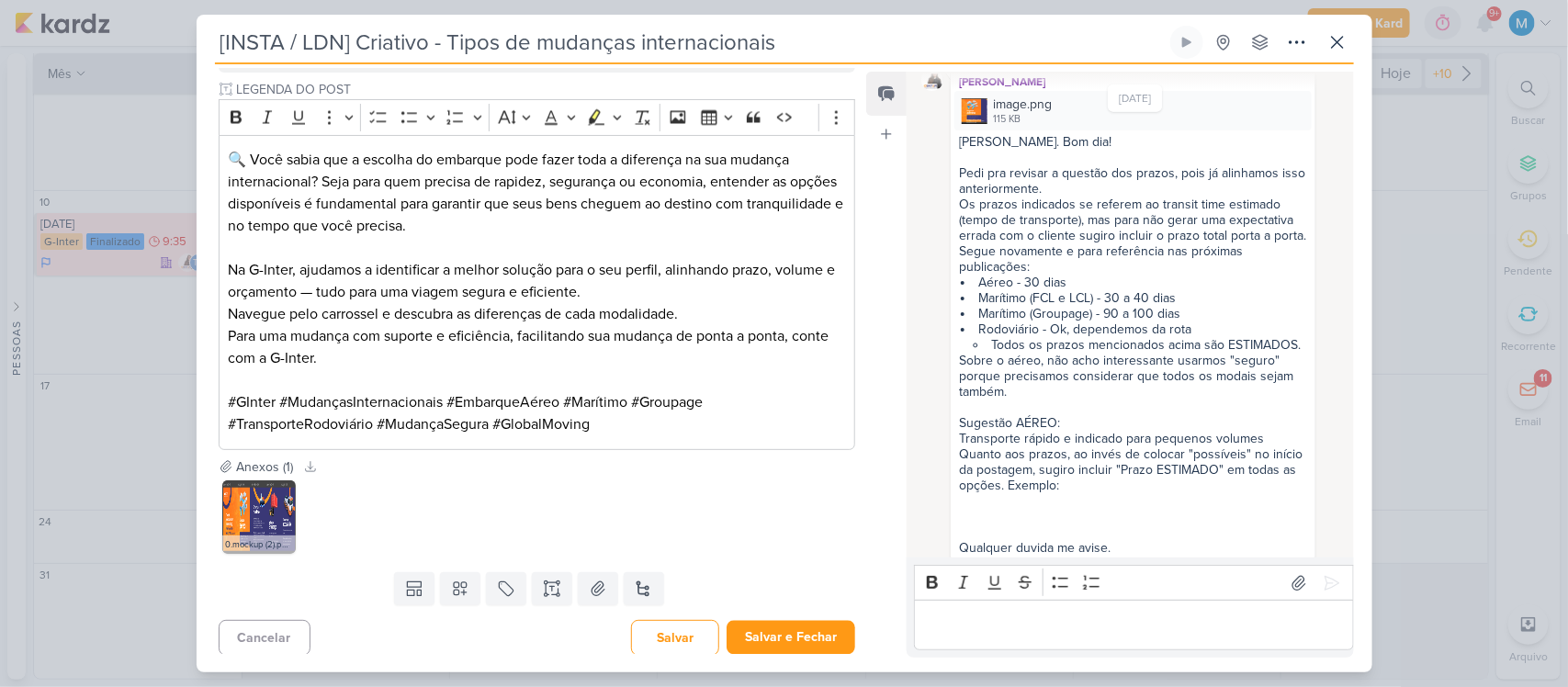
scroll to position [1568, 0]
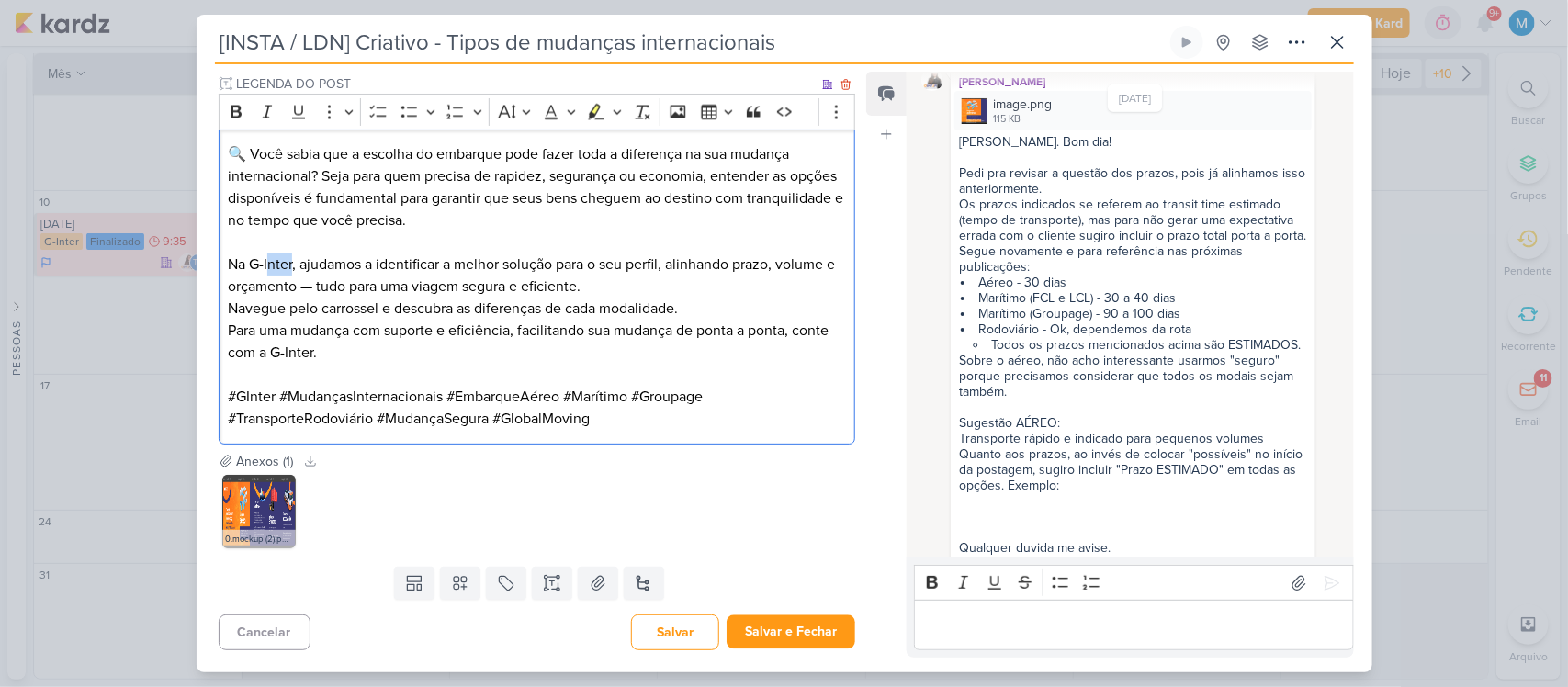
drag, startPoint x: 294, startPoint y: 260, endPoint x: 269, endPoint y: 262, distance: 25.1
click at [269, 262] on p "Na G-Inter, ajudamos a identificar a melhor solução para o seu perfil, alinhand…" at bounding box center [536, 276] width 618 height 45
click at [297, 350] on p "Para uma mudança com suporte e eficiência, facilitando sua mudança de ponta a p…" at bounding box center [536, 342] width 618 height 45
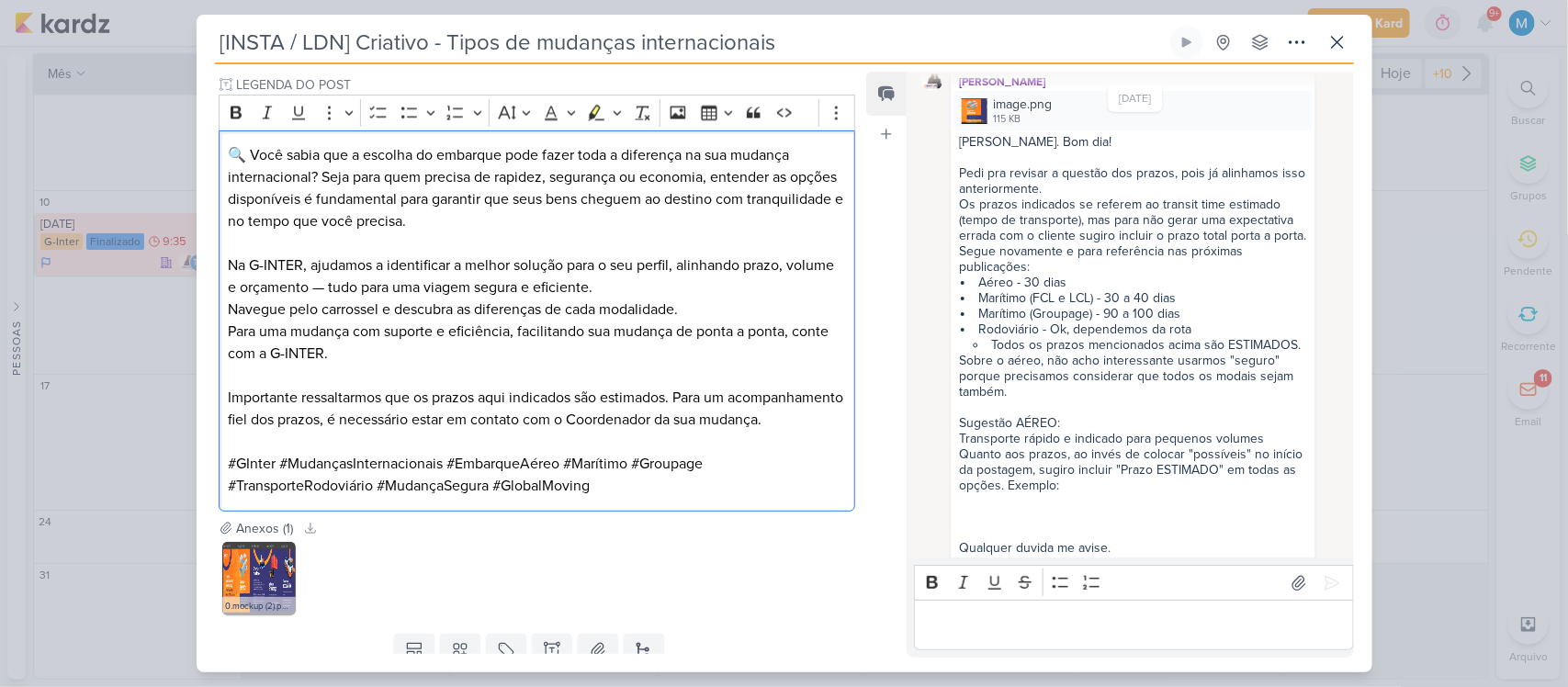
scroll to position [1656, 0]
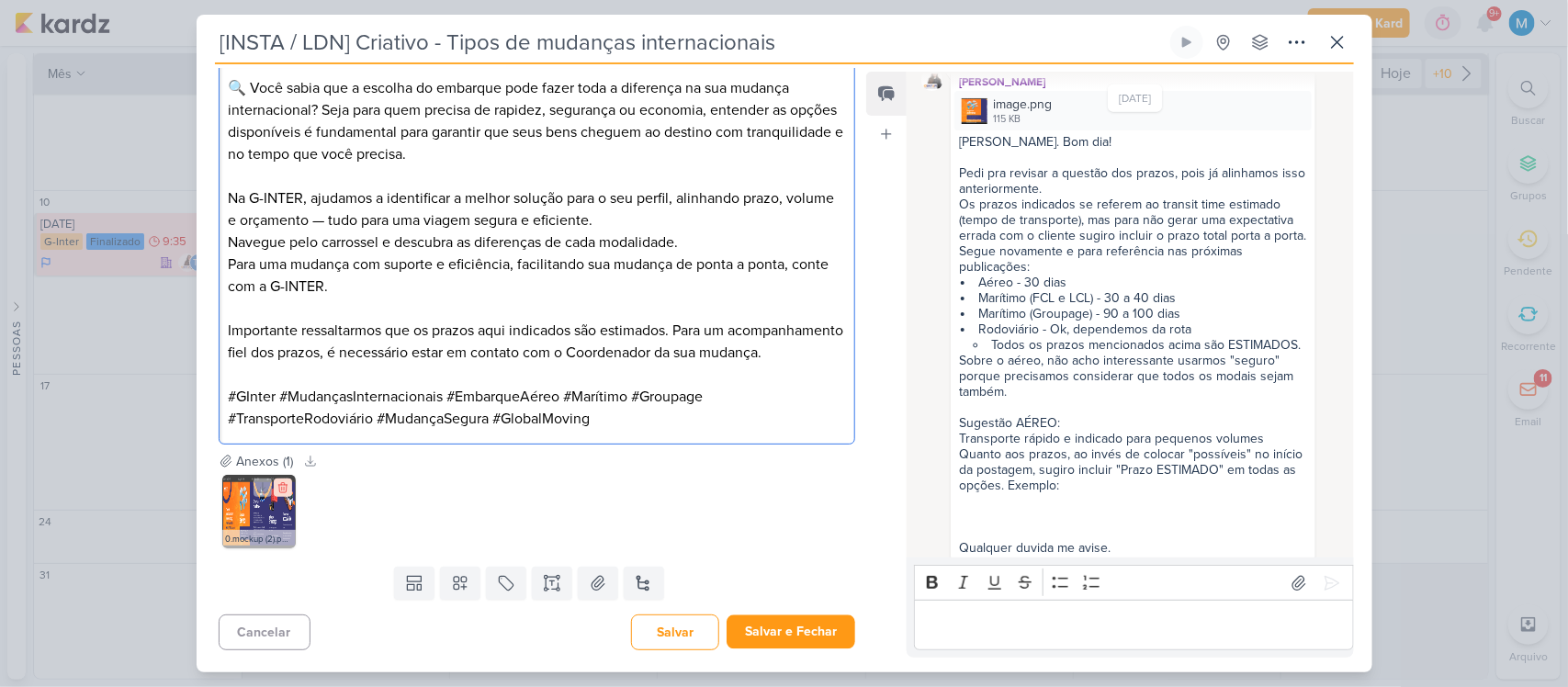
click at [285, 488] on icon at bounding box center [283, 487] width 13 height 13
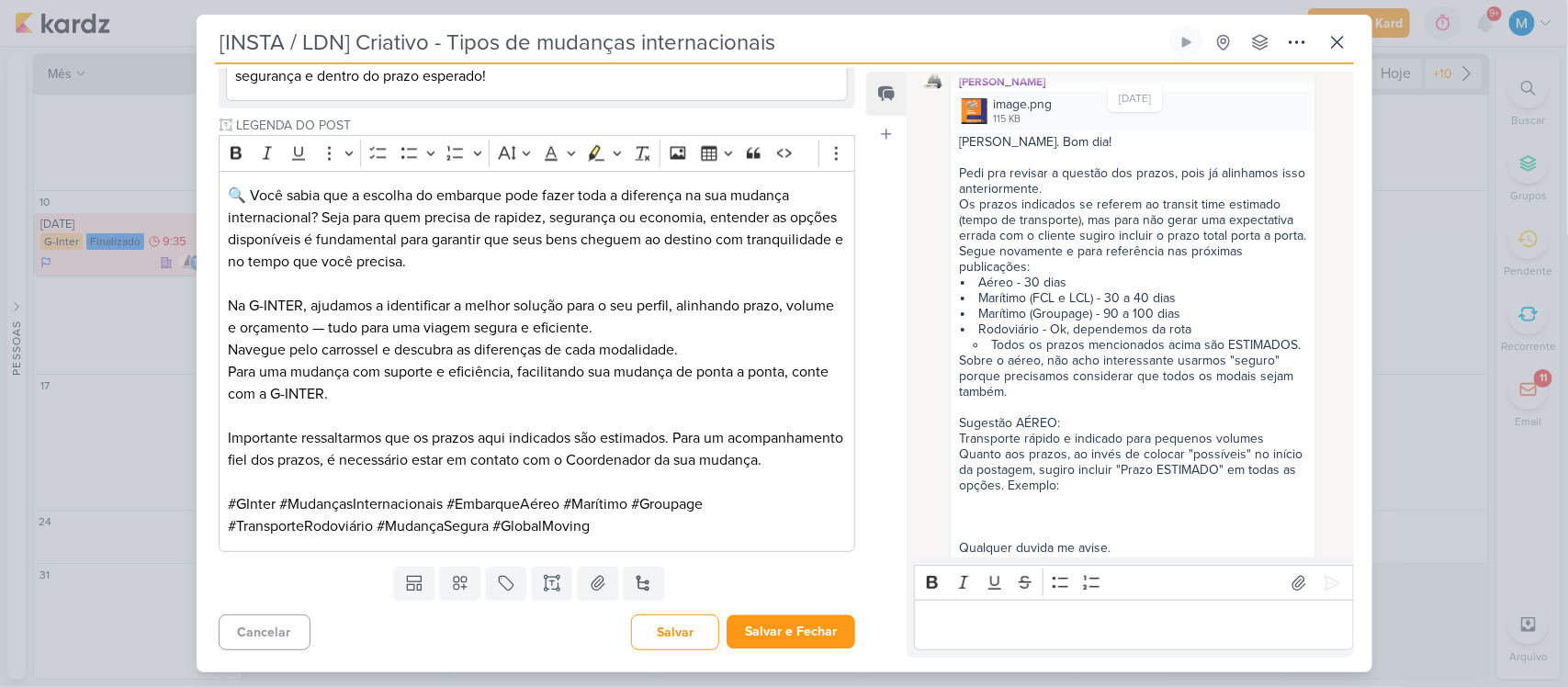
scroll to position [1548, 0]
click at [1011, 629] on p "Editor editing area: main" at bounding box center [1134, 625] width 420 height 22
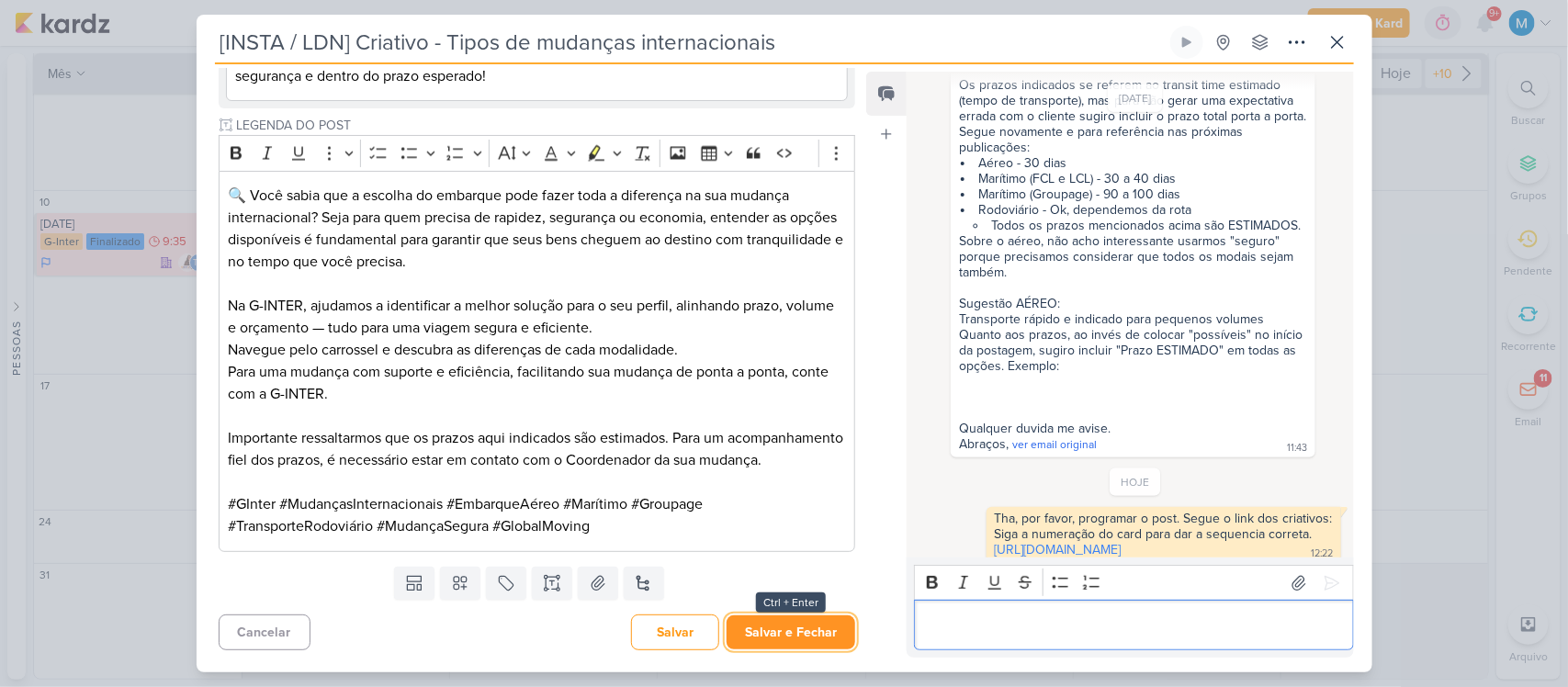
click at [806, 630] on button "Salvar e Fechar" at bounding box center [791, 632] width 129 height 34
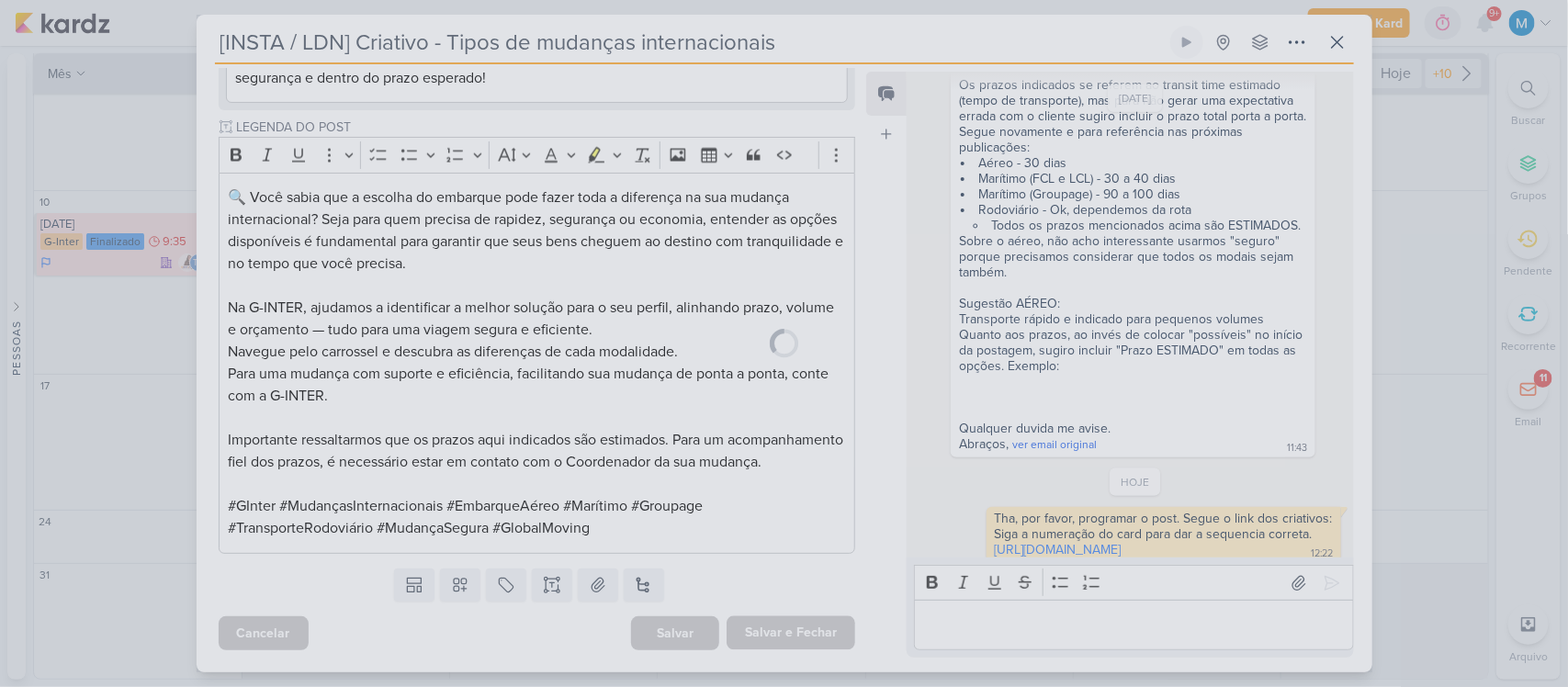
scroll to position [1546, 0]
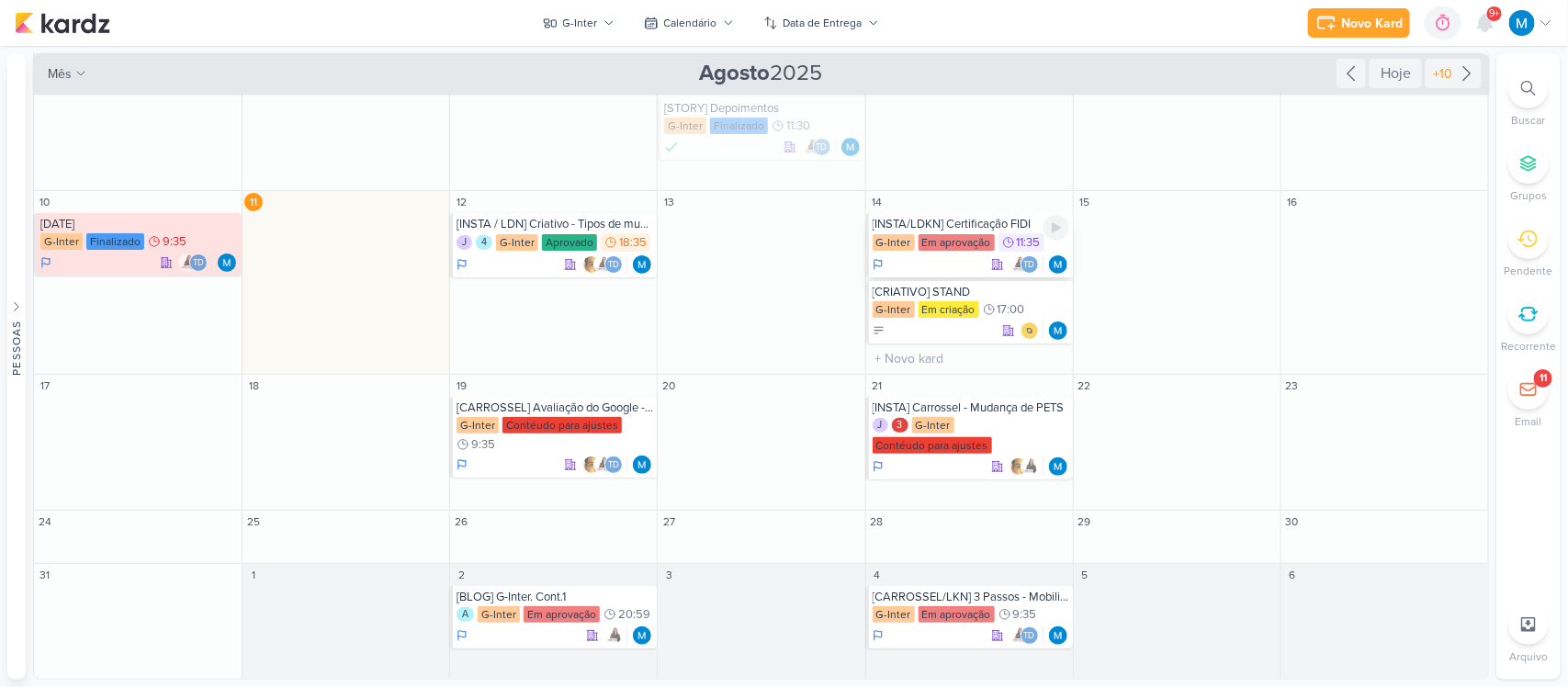
click at [966, 226] on div "[INSTA/LDKN] Certificação FIDI" at bounding box center [971, 224] width 196 height 15
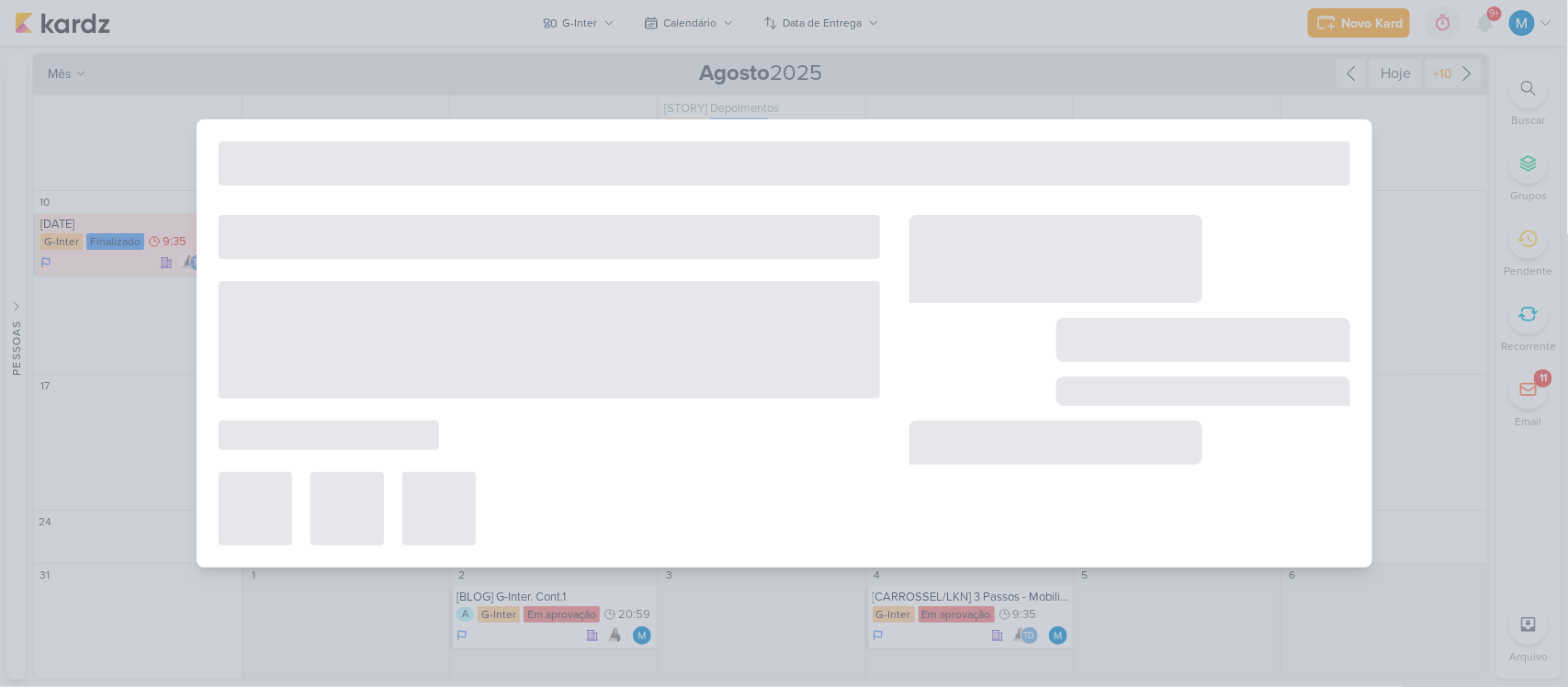
type input "[INSTA/LDKN] Certificação FIDI"
type input "[DATE] 11:35"
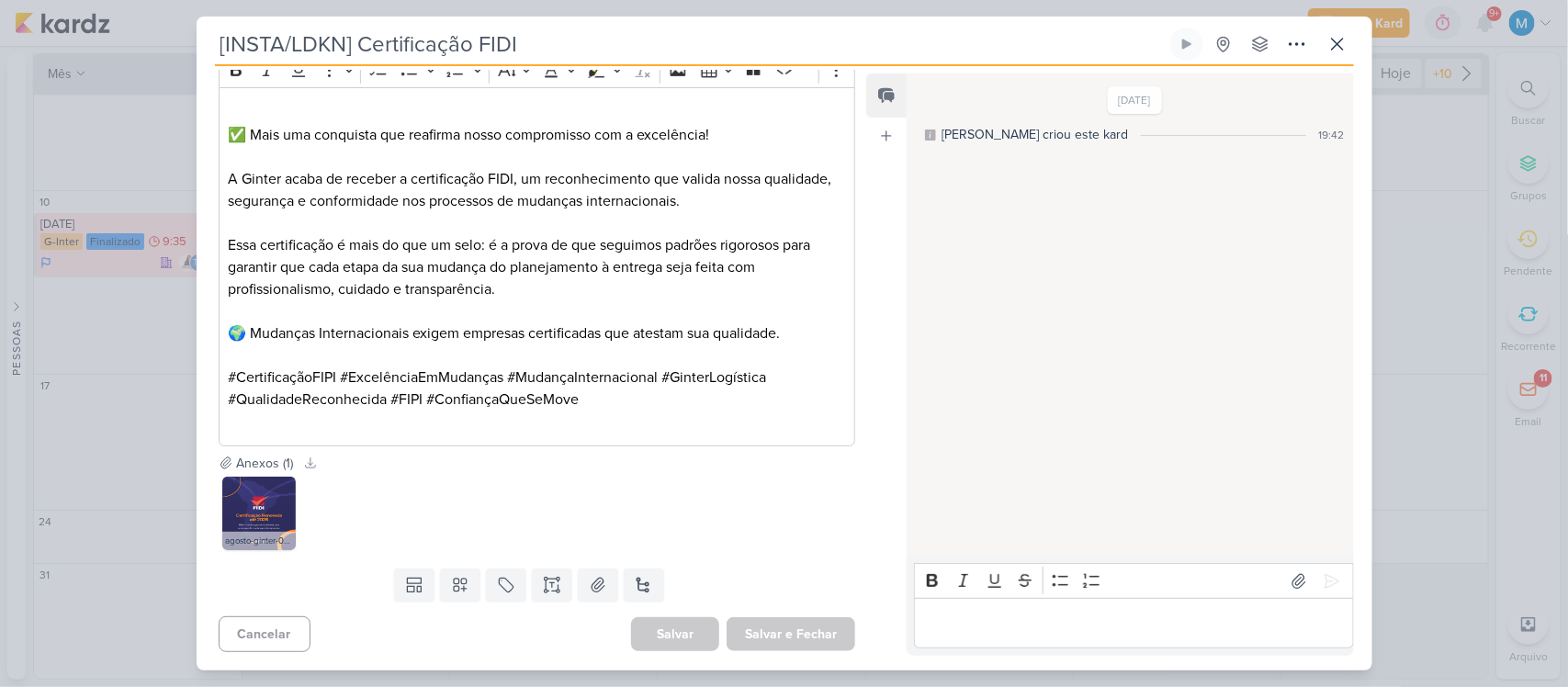
scroll to position [0, 0]
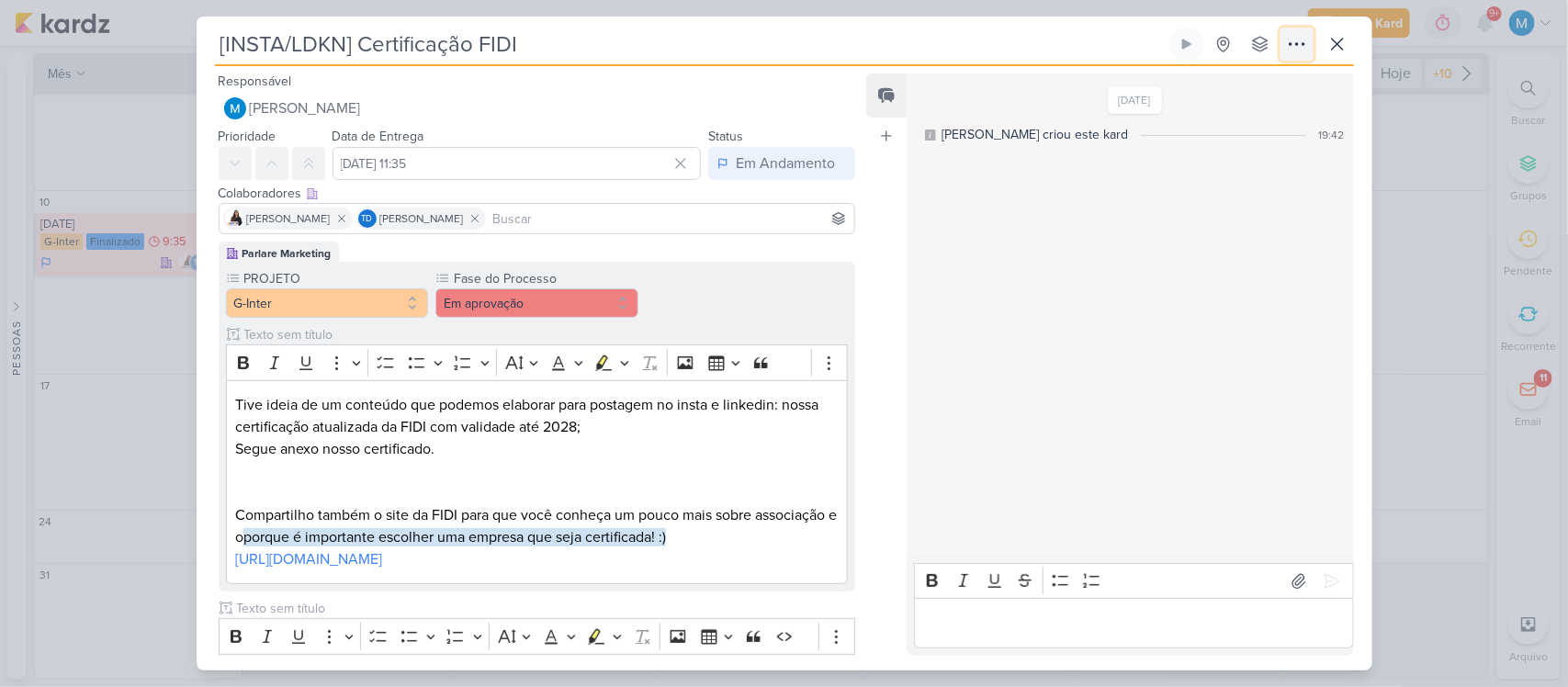
click at [1296, 52] on icon at bounding box center [1297, 44] width 22 height 22
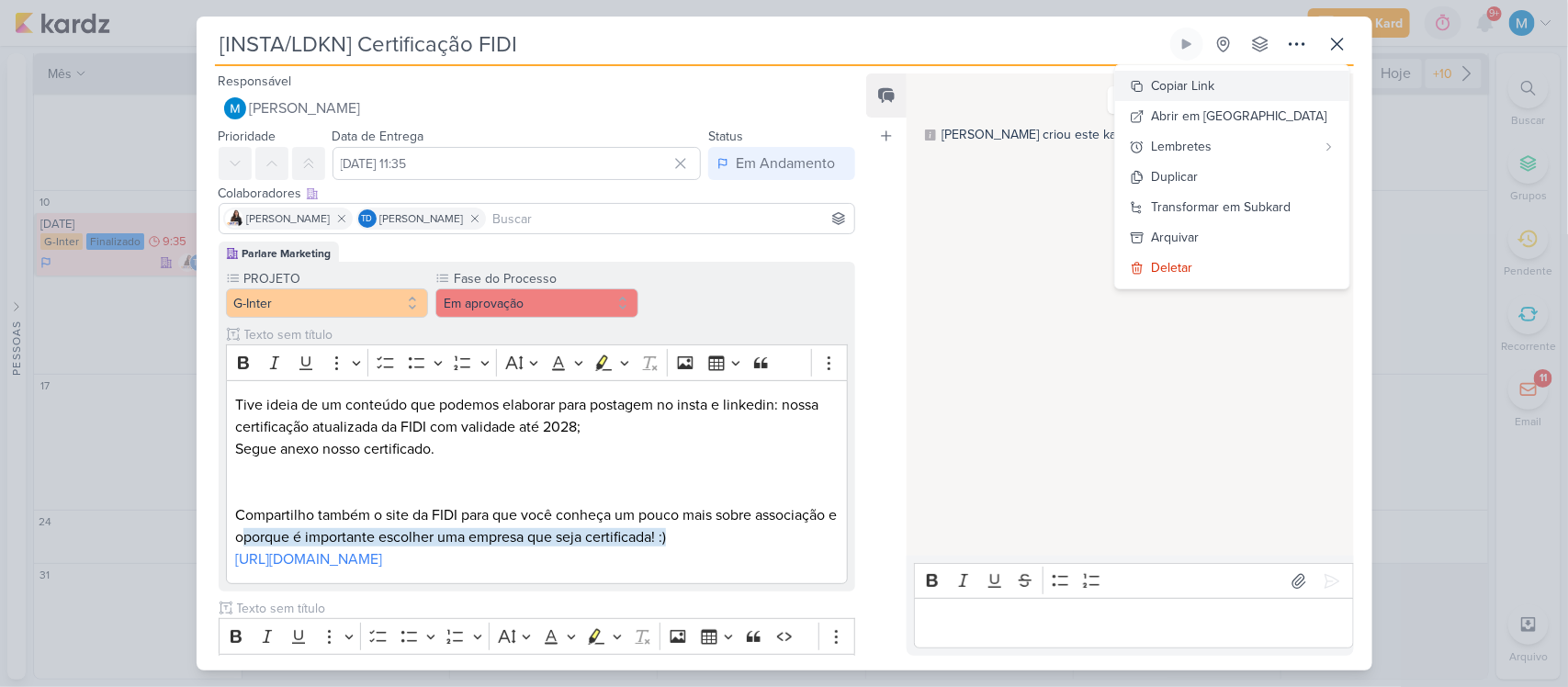
click at [1216, 82] on div "Copiar Link" at bounding box center [1183, 86] width 63 height 19
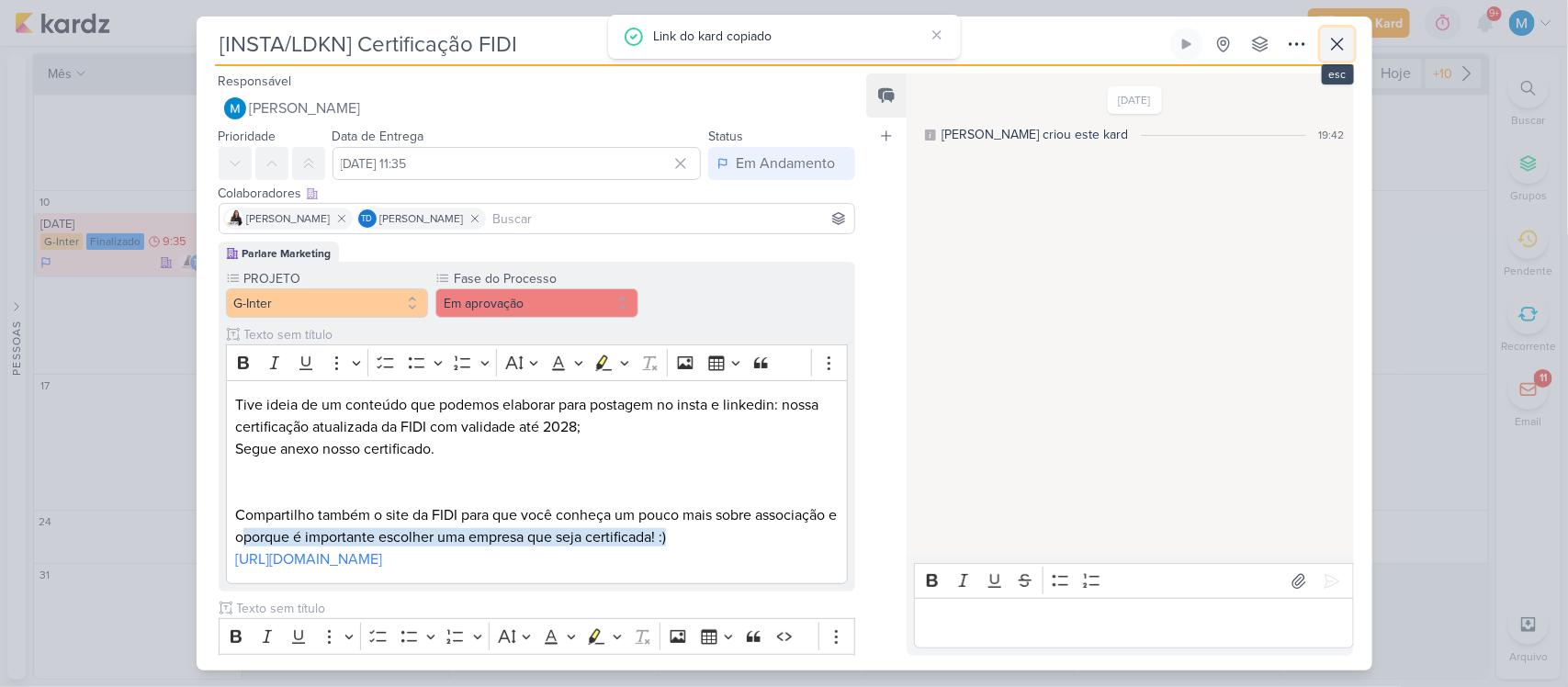
click at [1334, 45] on icon at bounding box center [1338, 44] width 22 height 22
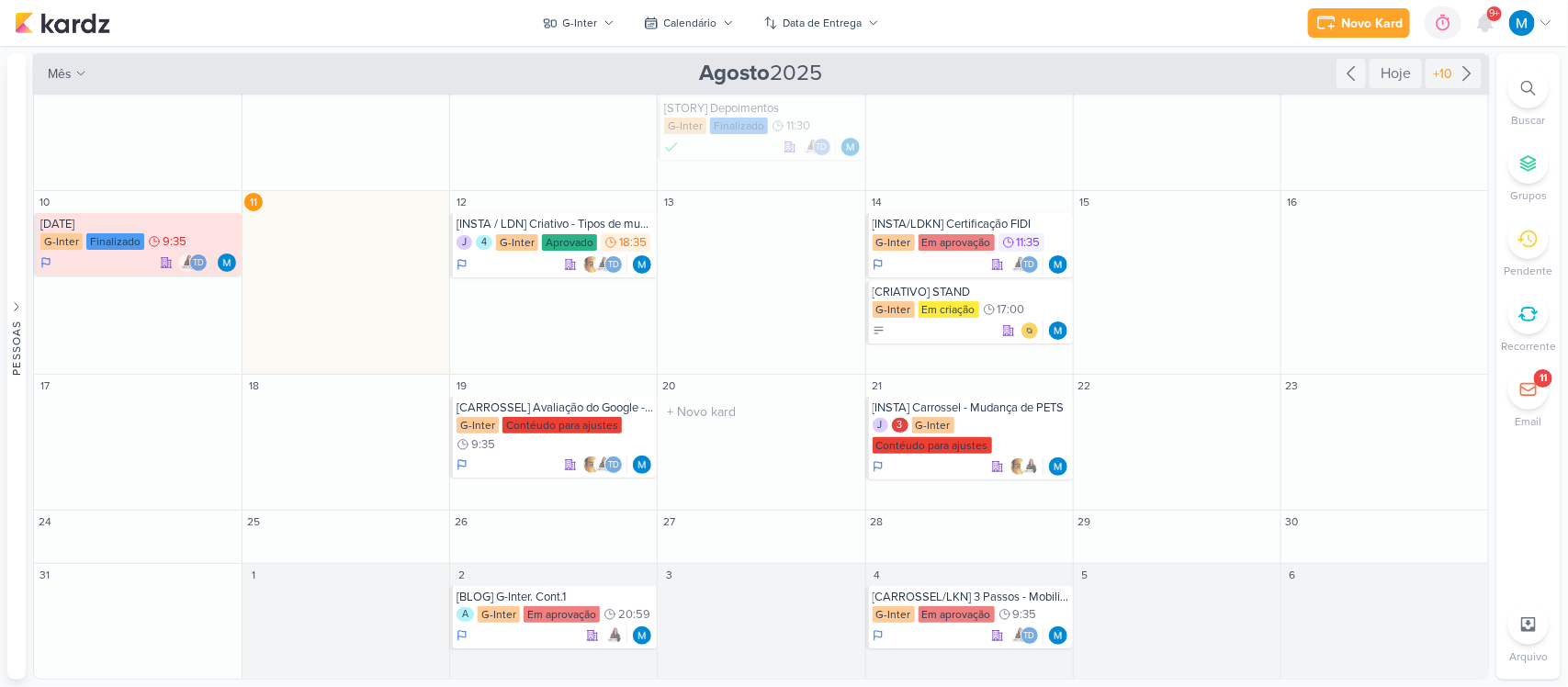
scroll to position [75, 0]
click at [1457, 69] on icon at bounding box center [1467, 74] width 22 height 22
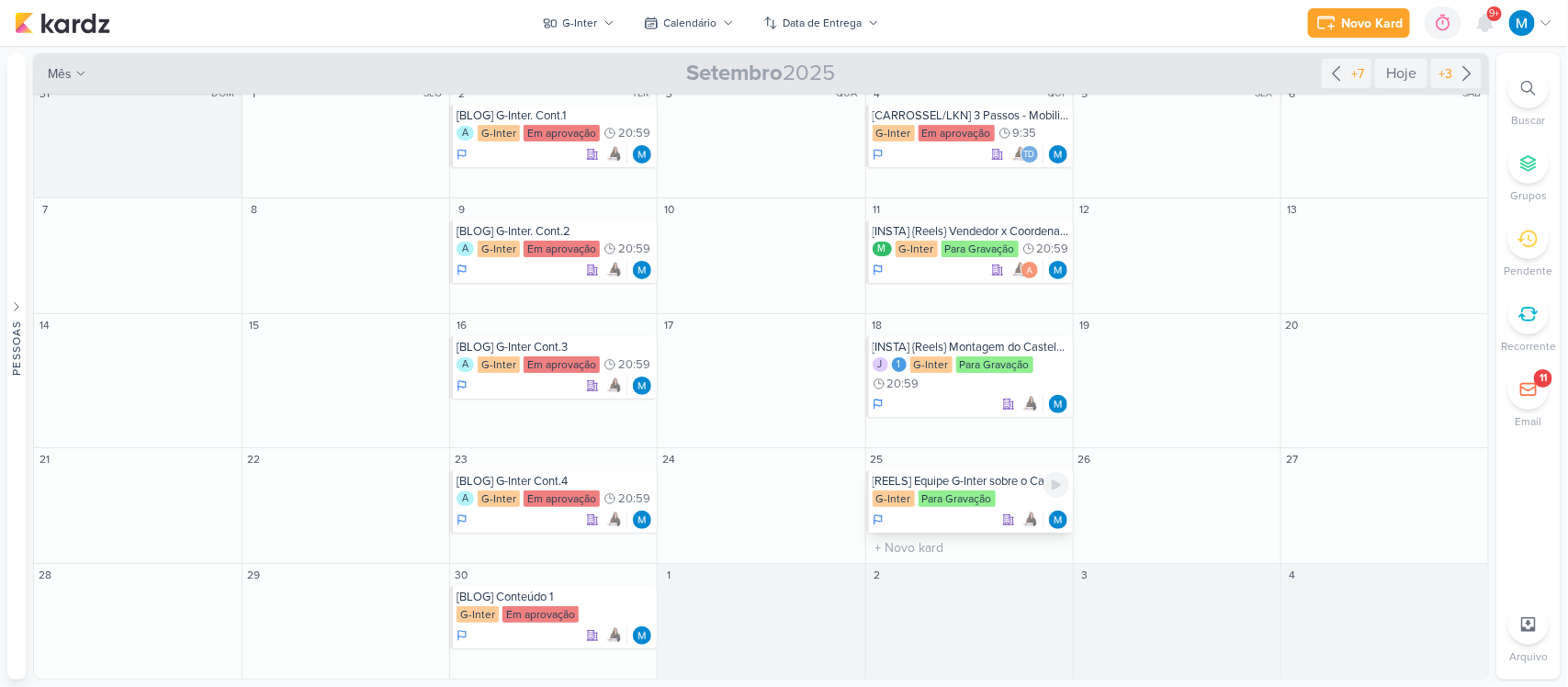
scroll to position [14, 0]
click at [906, 599] on input "text" at bounding box center [970, 601] width 199 height 23
type input "[ESTÁTICO] Presença Confirmada!"
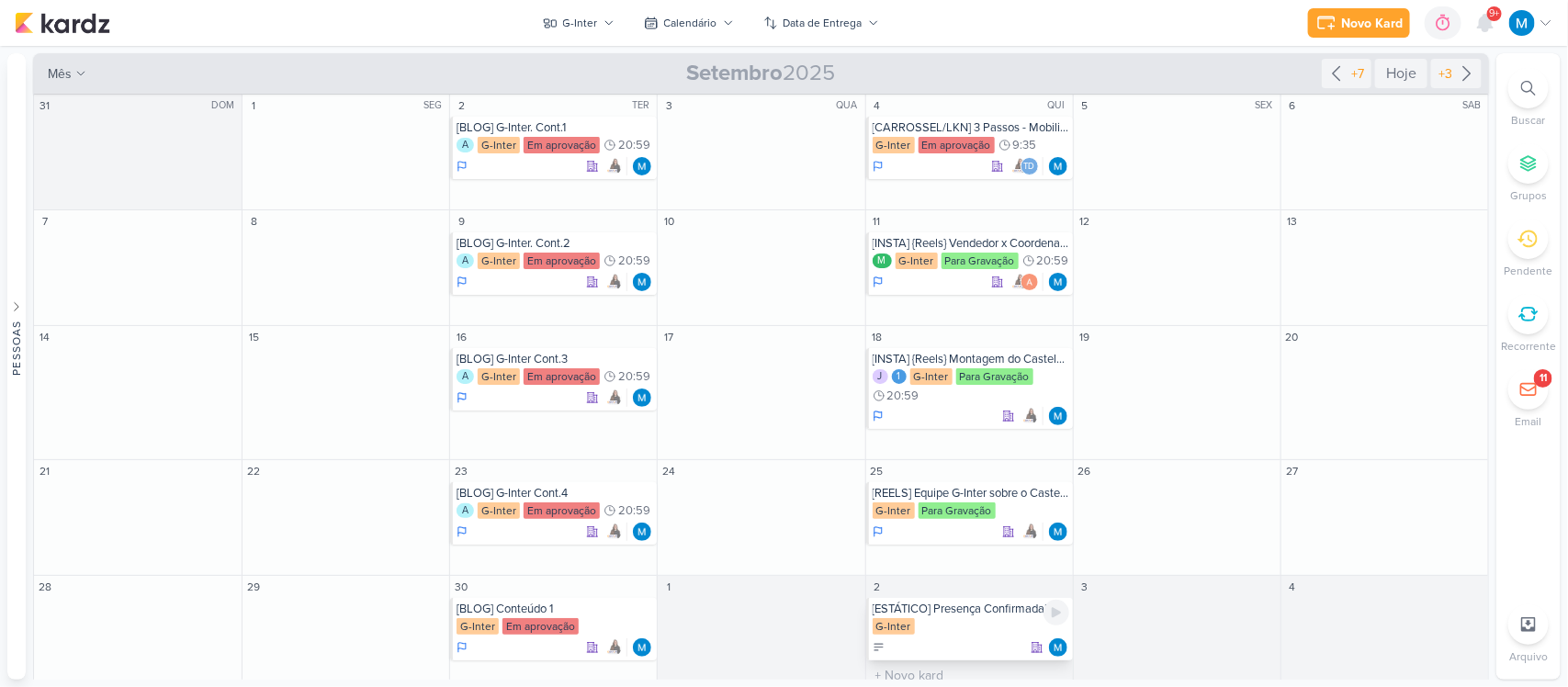
click at [917, 616] on div "[ESTÁTICO] Presença Confirmada!" at bounding box center [971, 609] width 196 height 15
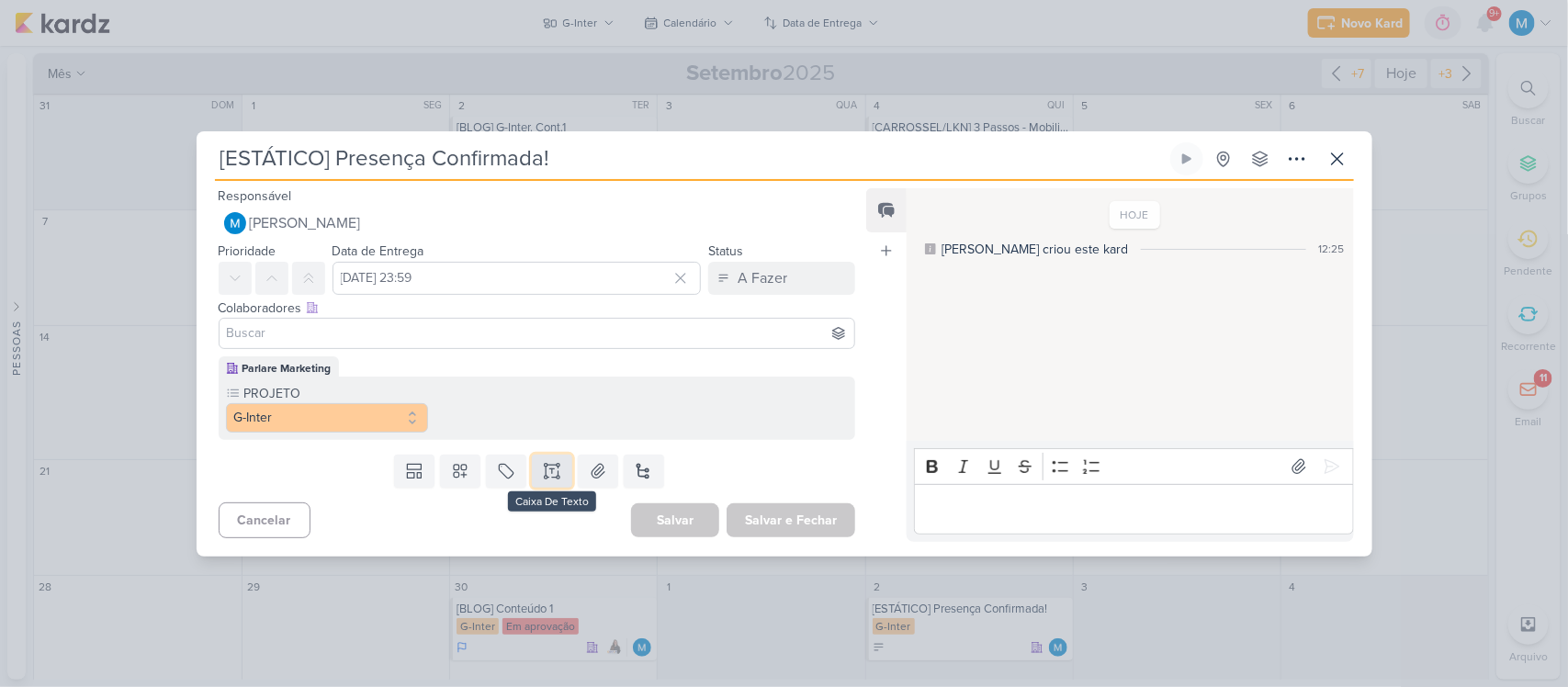
click at [549, 465] on icon at bounding box center [552, 470] width 18 height 18
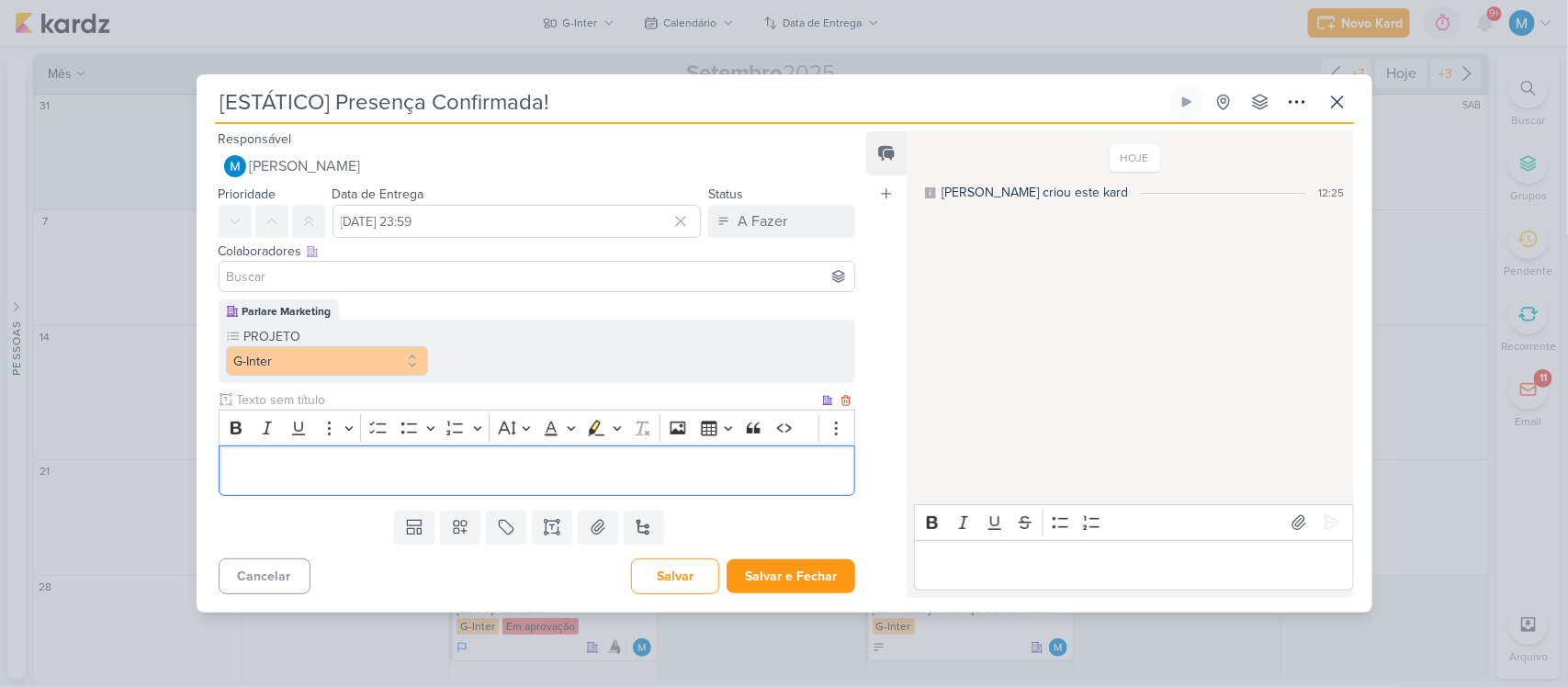
click at [343, 478] on p "Editor editing area: main" at bounding box center [536, 470] width 618 height 22
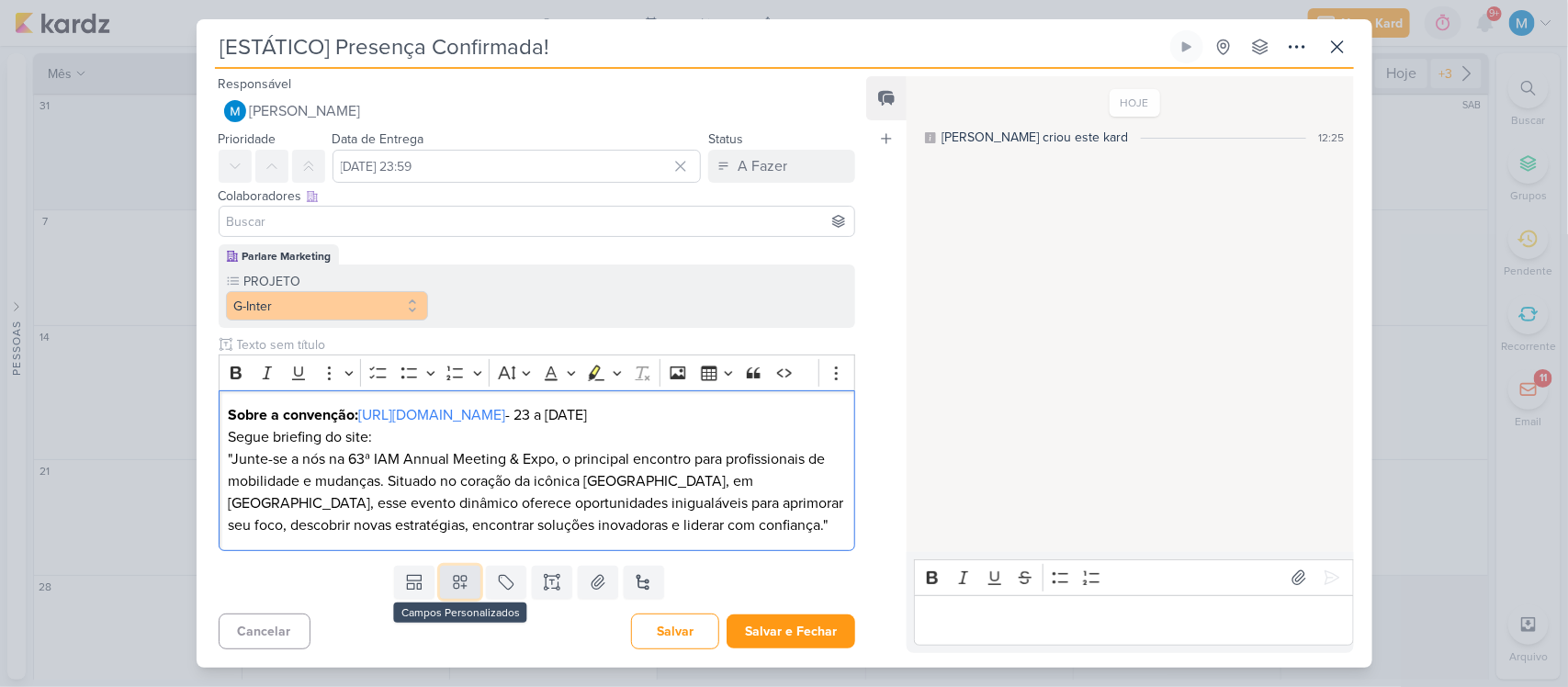
click at [451, 586] on icon at bounding box center [460, 582] width 18 height 18
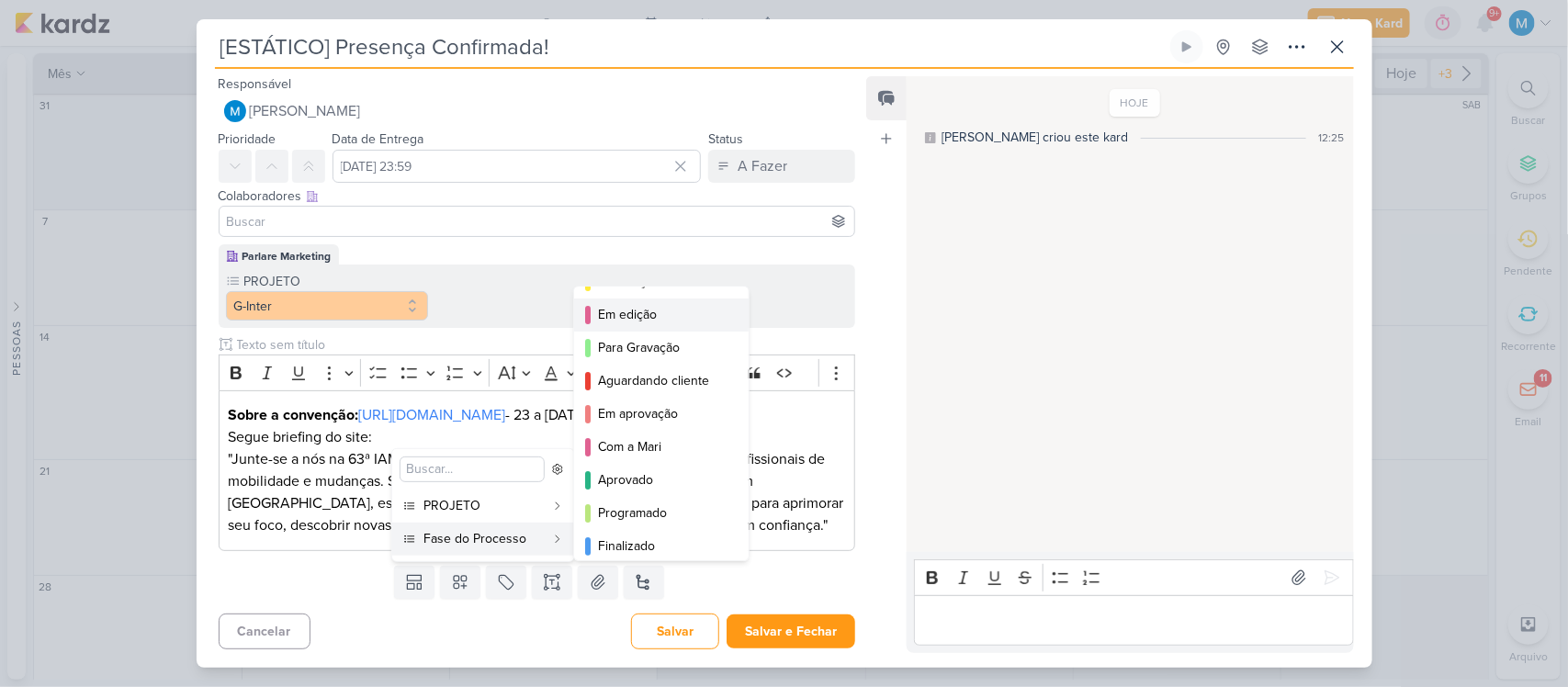
scroll to position [134, 0]
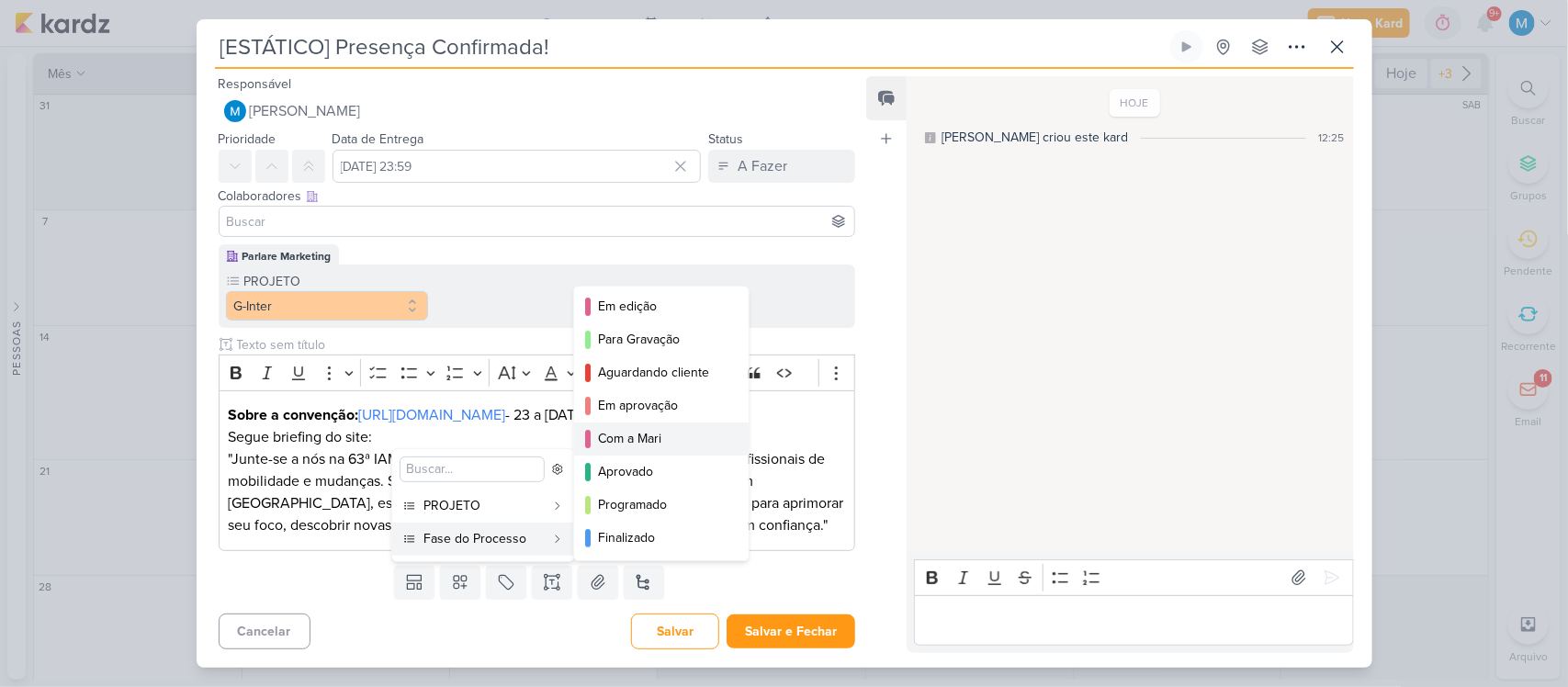
click at [648, 439] on div "Com a Mari" at bounding box center [662, 438] width 129 height 19
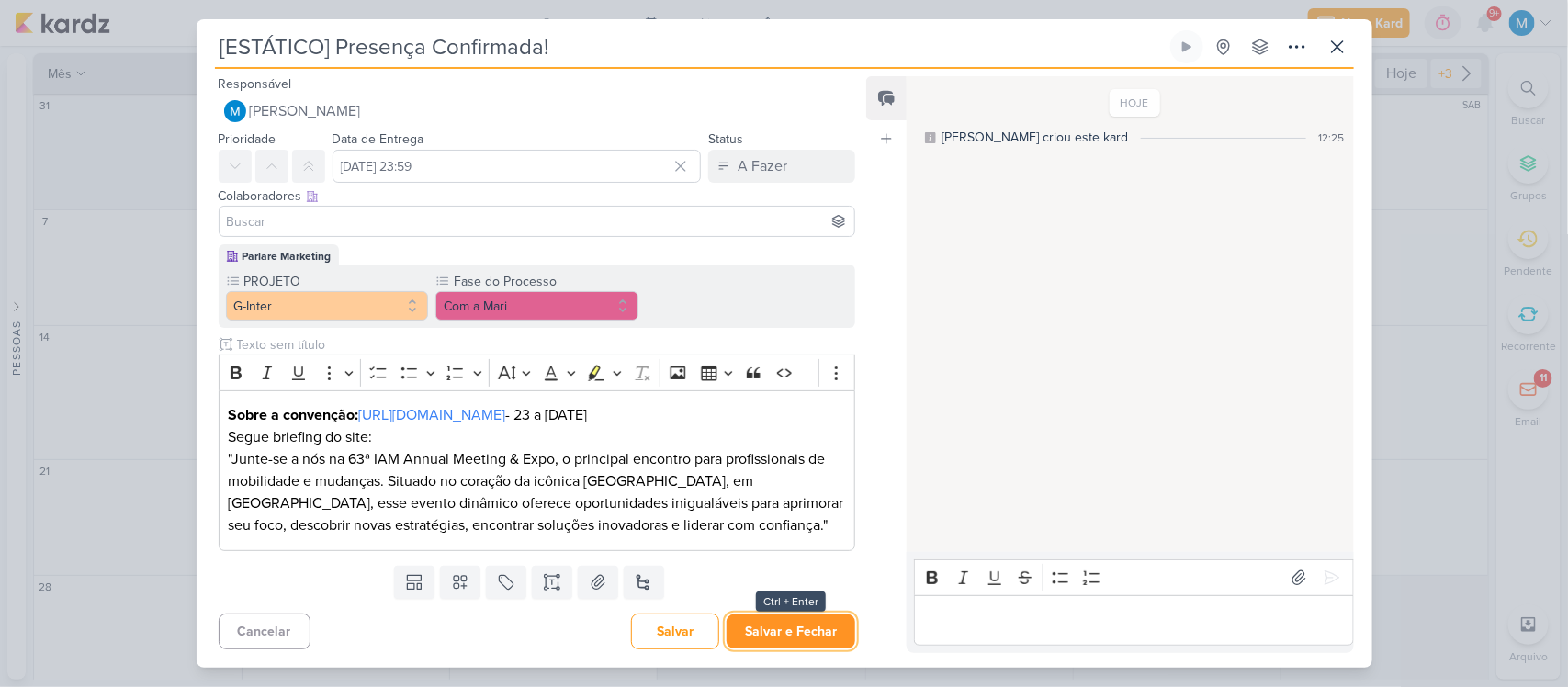
click at [778, 627] on button "Salvar e Fechar" at bounding box center [791, 631] width 129 height 34
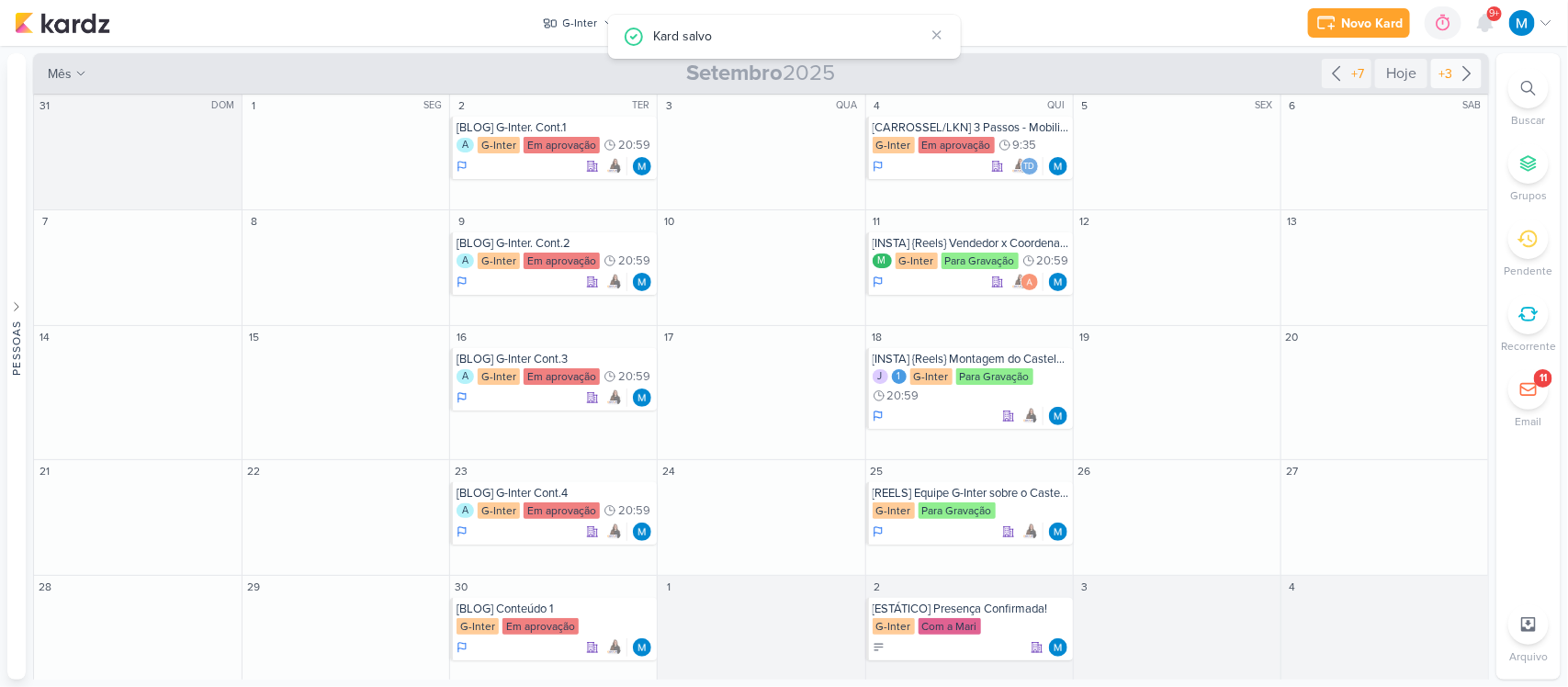
click at [1462, 76] on icon at bounding box center [1467, 74] width 22 height 22
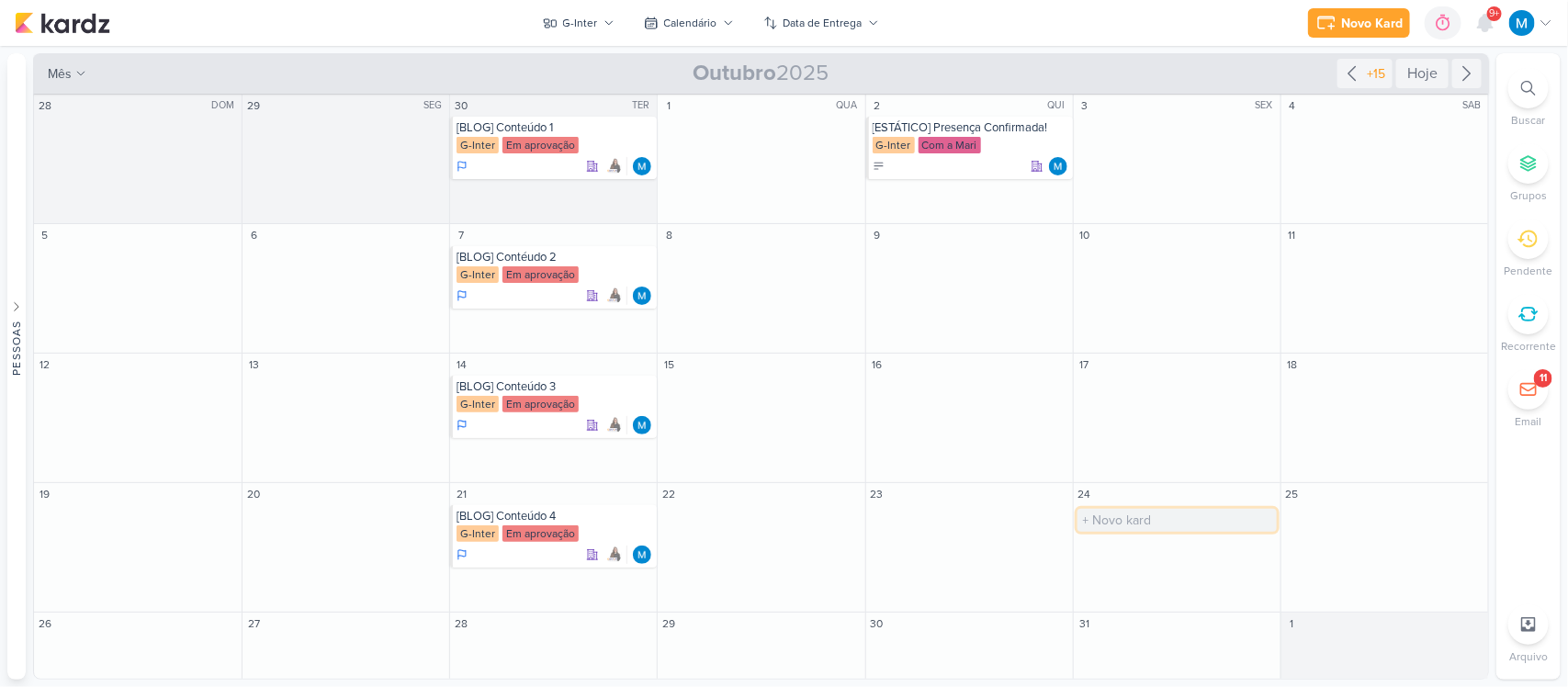
click at [1099, 521] on input "text" at bounding box center [1177, 521] width 199 height 23
type input "[CARROSSEL] Fotos da Convenção"
click at [901, 648] on input "text" at bounding box center [970, 650] width 199 height 23
click at [874, 642] on input "REELS] Convenção" at bounding box center [970, 650] width 199 height 23
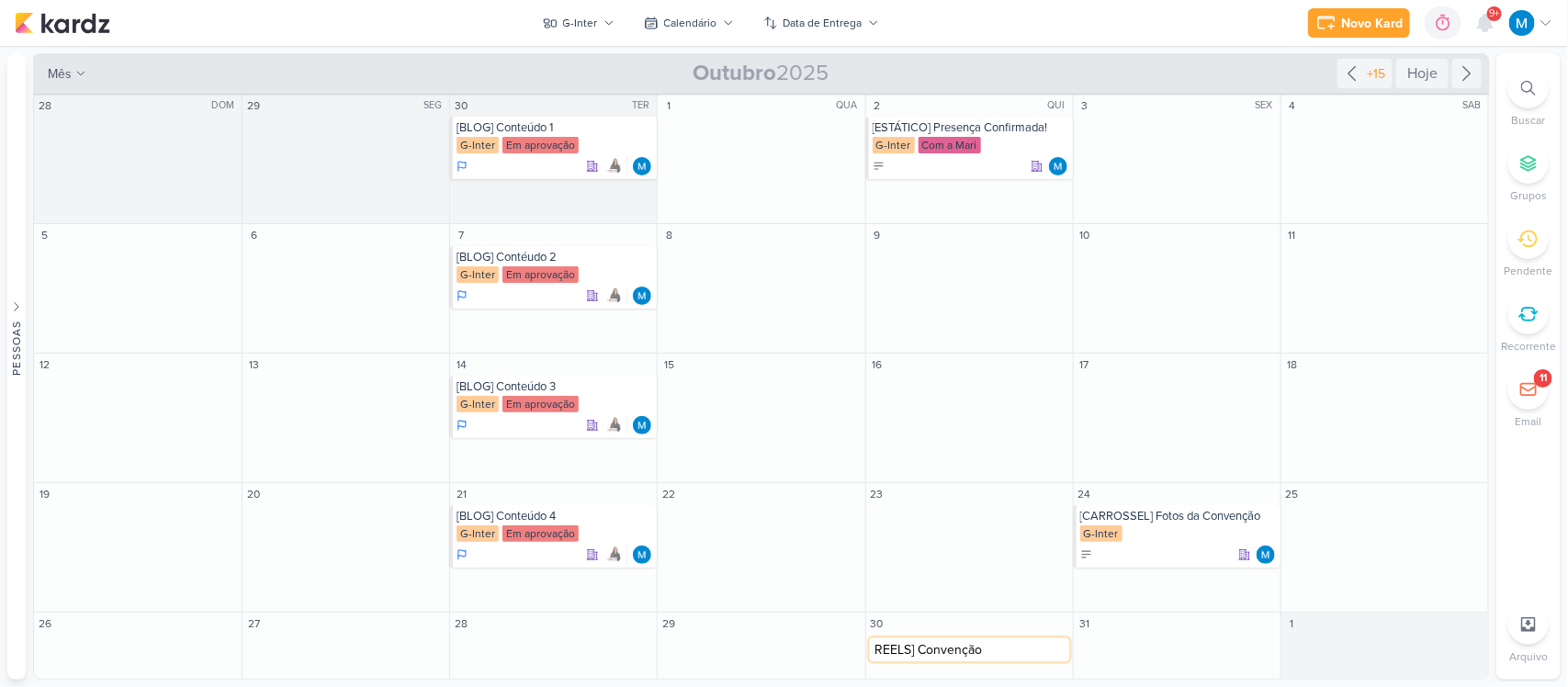
type input "[REELS] Convenção"
